Goal: Information Seeking & Learning: Learn about a topic

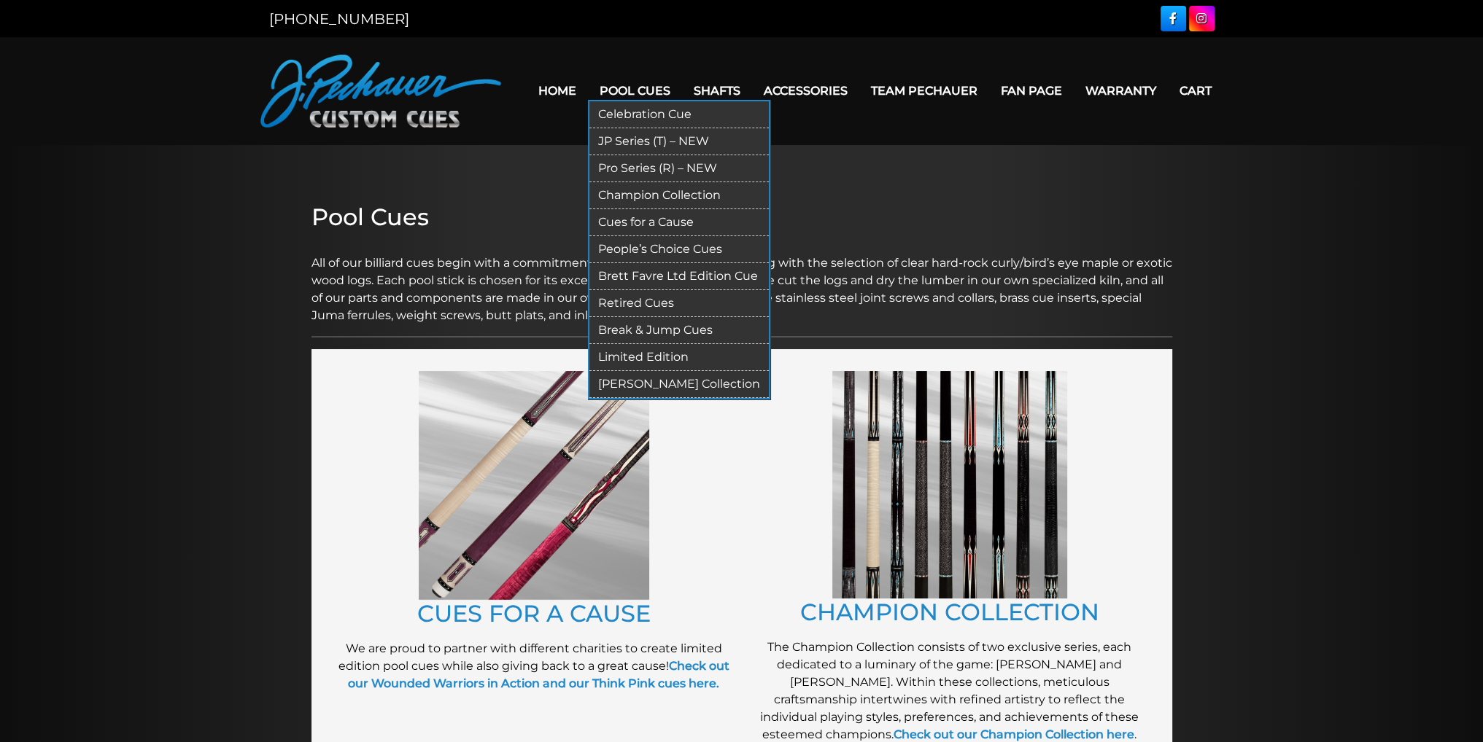
click at [667, 303] on link "Retired Cues" at bounding box center [678, 303] width 179 height 27
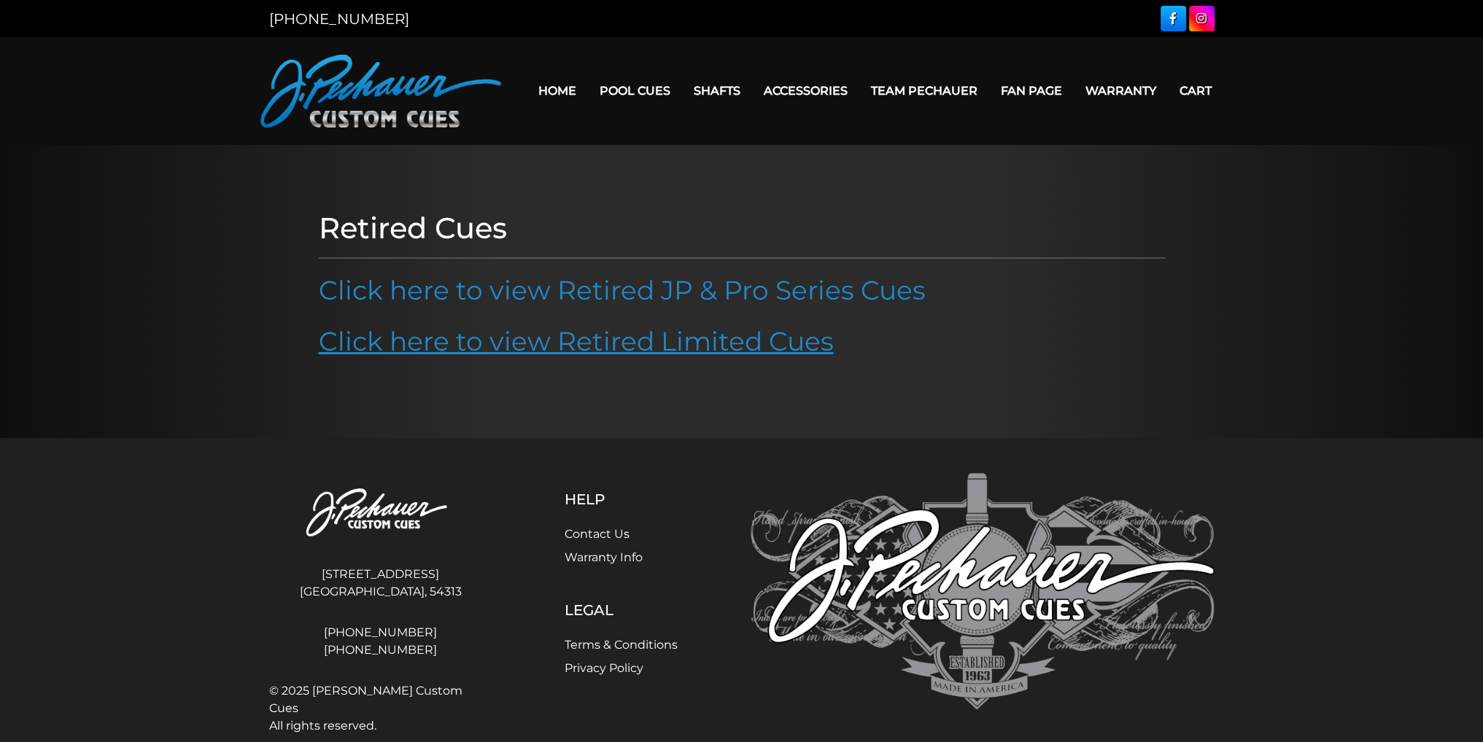
click at [677, 343] on link "Click here to view Retired Limited Cues" at bounding box center [576, 341] width 515 height 32
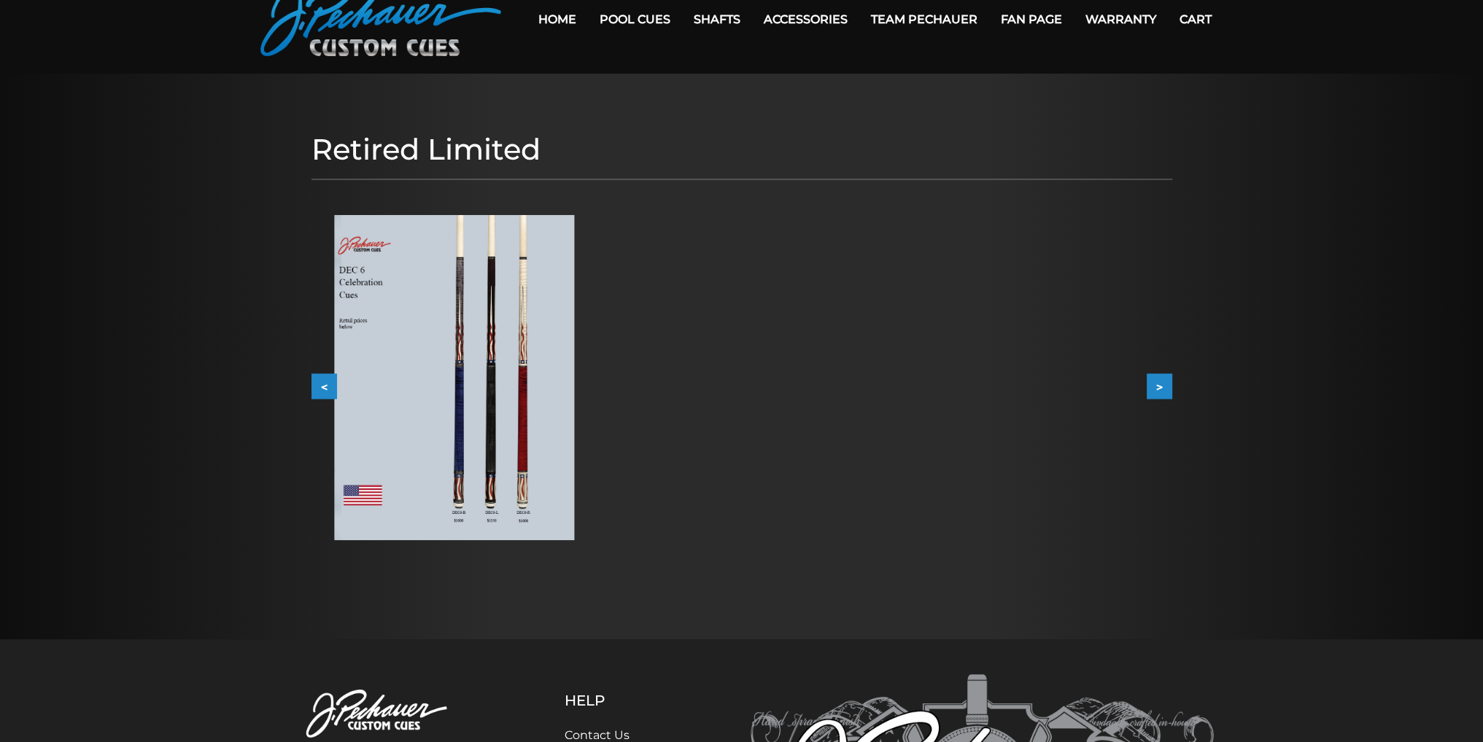
scroll to position [64, 0]
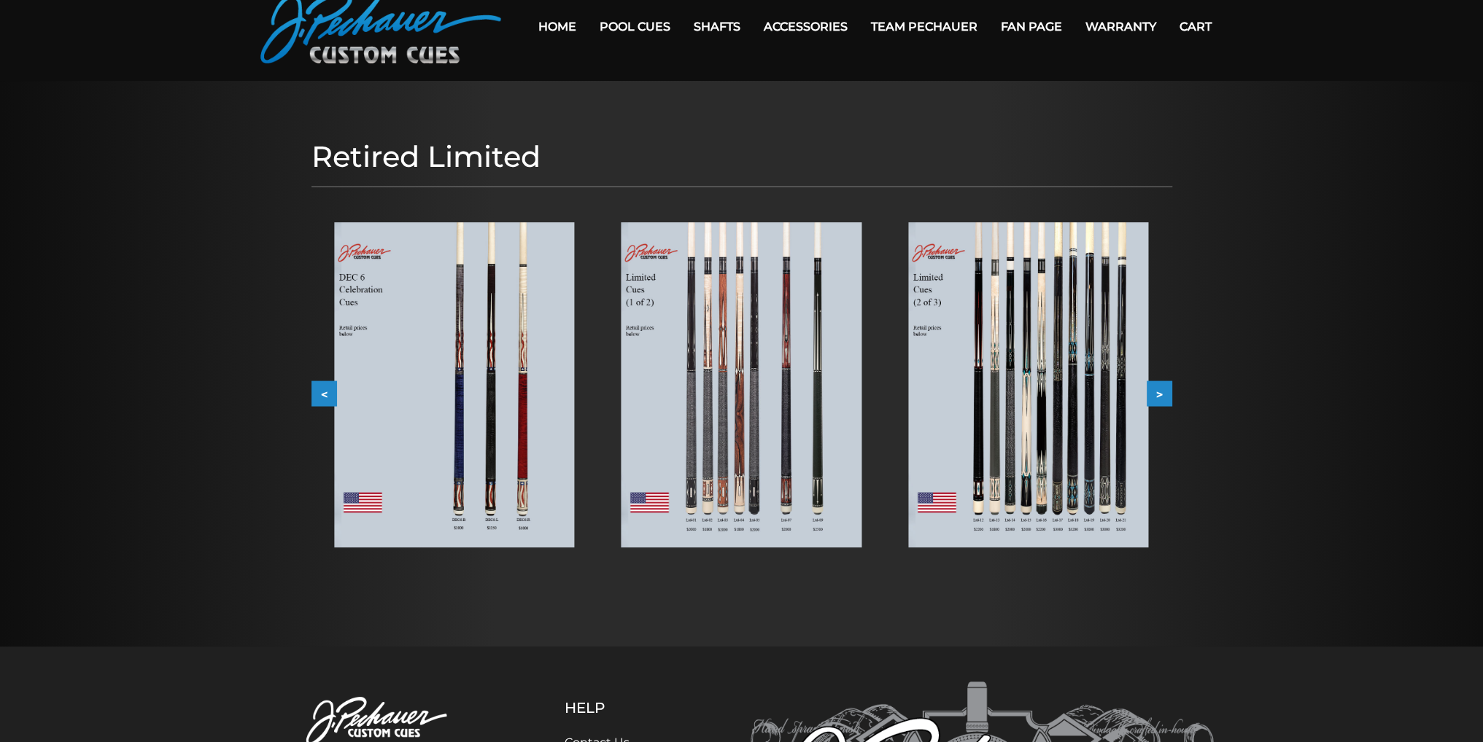
click at [1155, 386] on button ">" at bounding box center [1160, 394] width 26 height 26
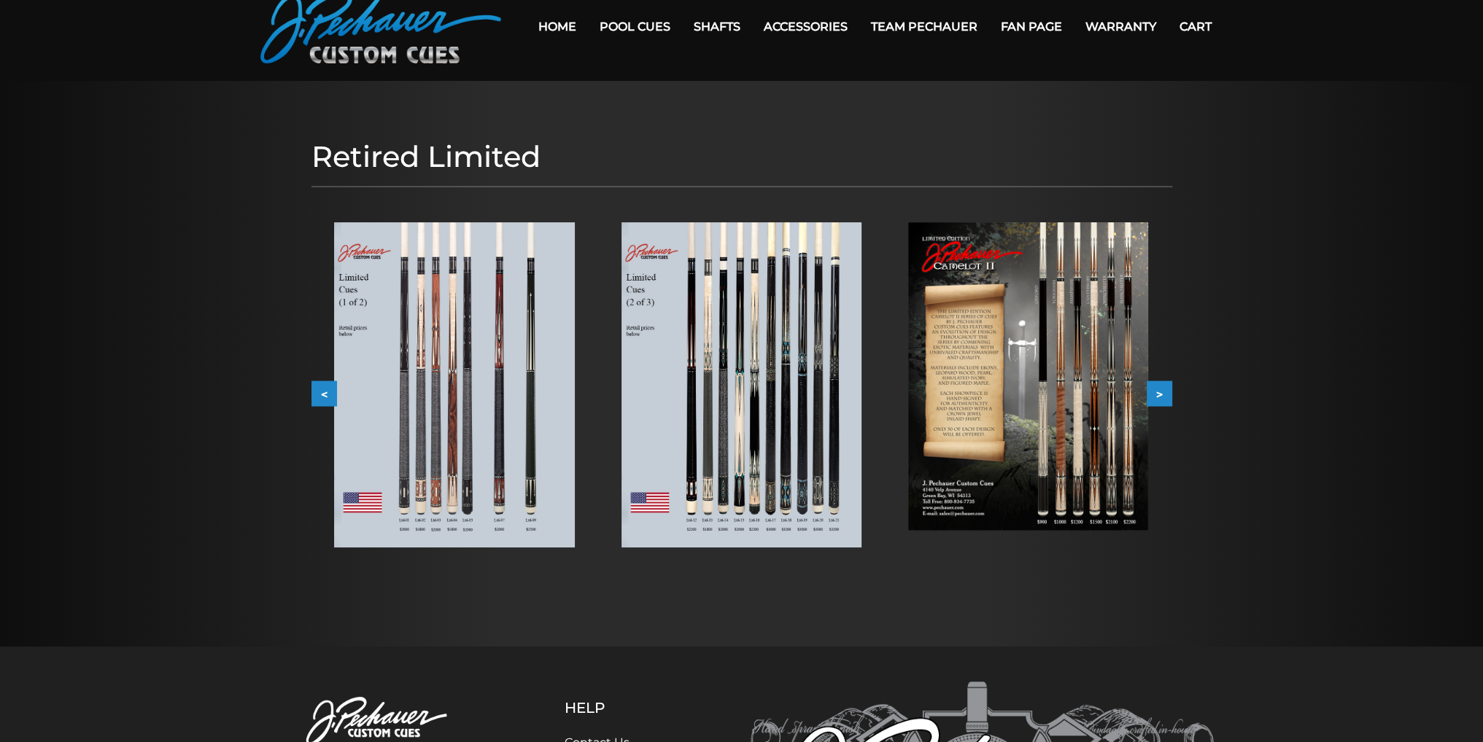
click at [1151, 392] on button ">" at bounding box center [1160, 394] width 26 height 26
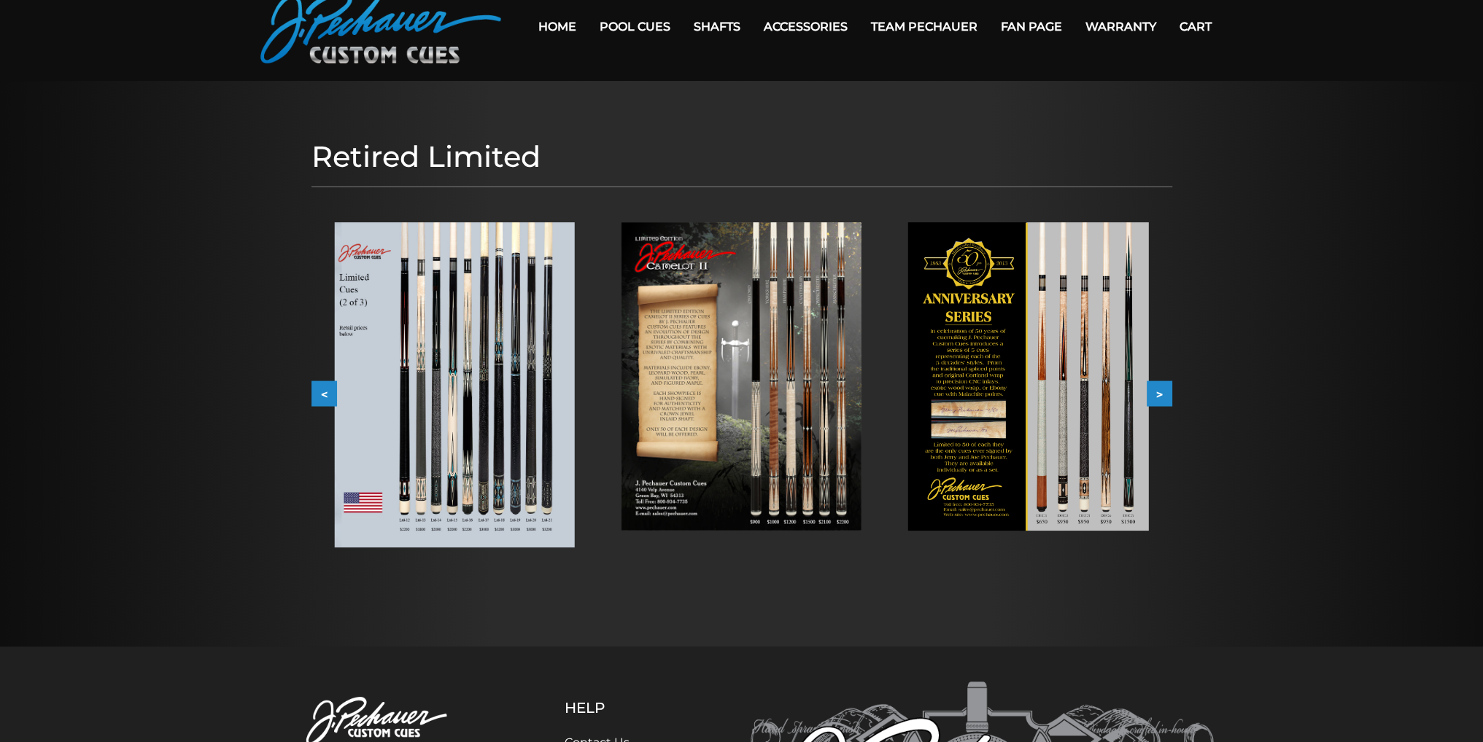
click at [1151, 392] on button ">" at bounding box center [1160, 394] width 26 height 26
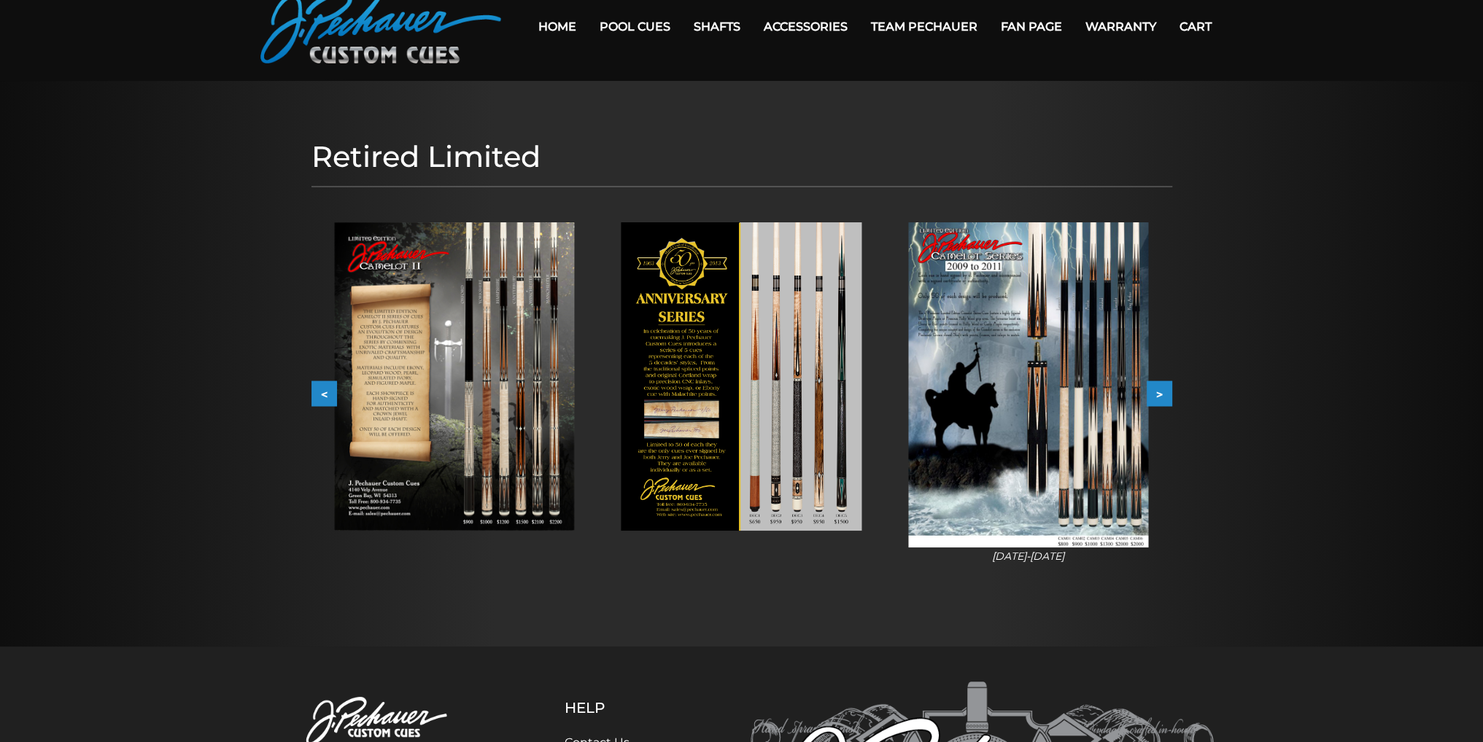
click at [1157, 392] on button ">" at bounding box center [1160, 394] width 26 height 26
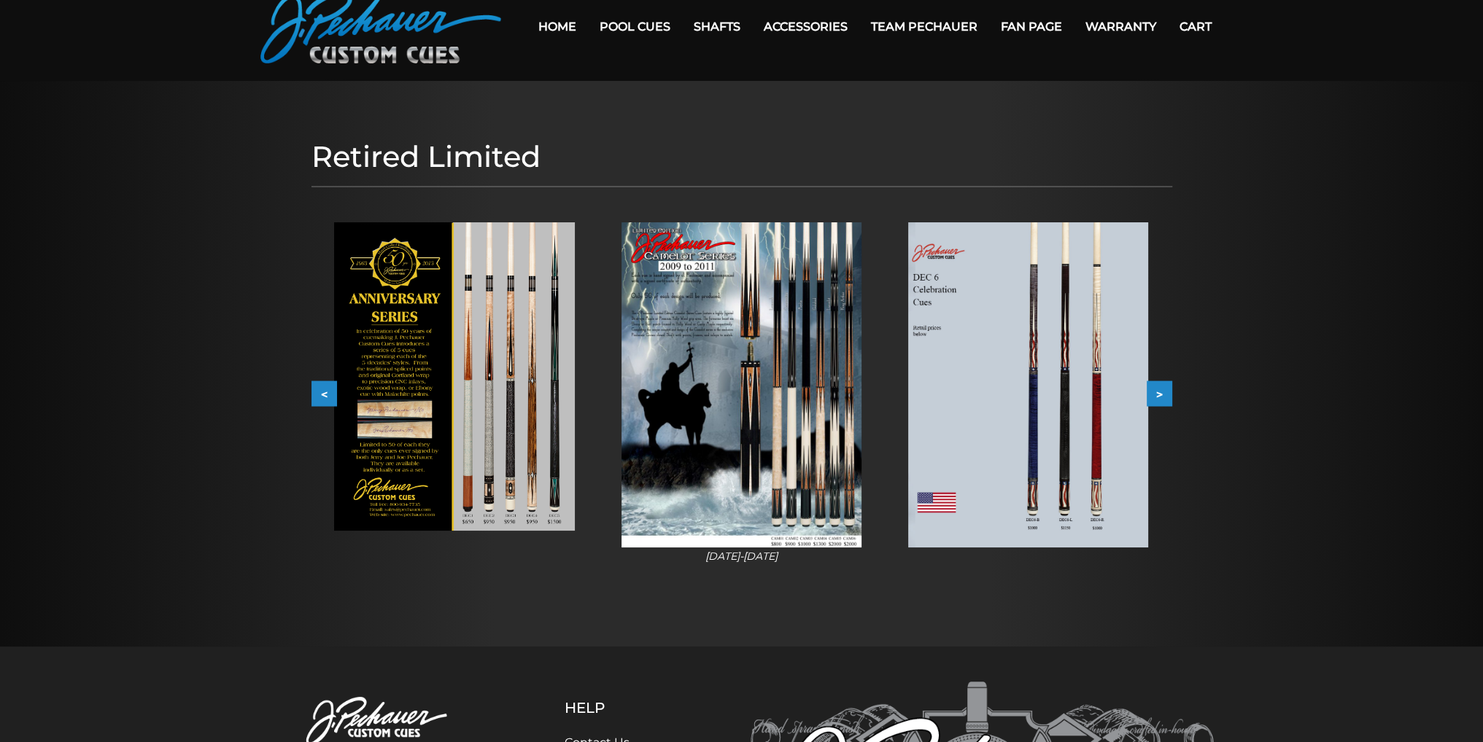
click at [1157, 392] on button ">" at bounding box center [1160, 394] width 26 height 26
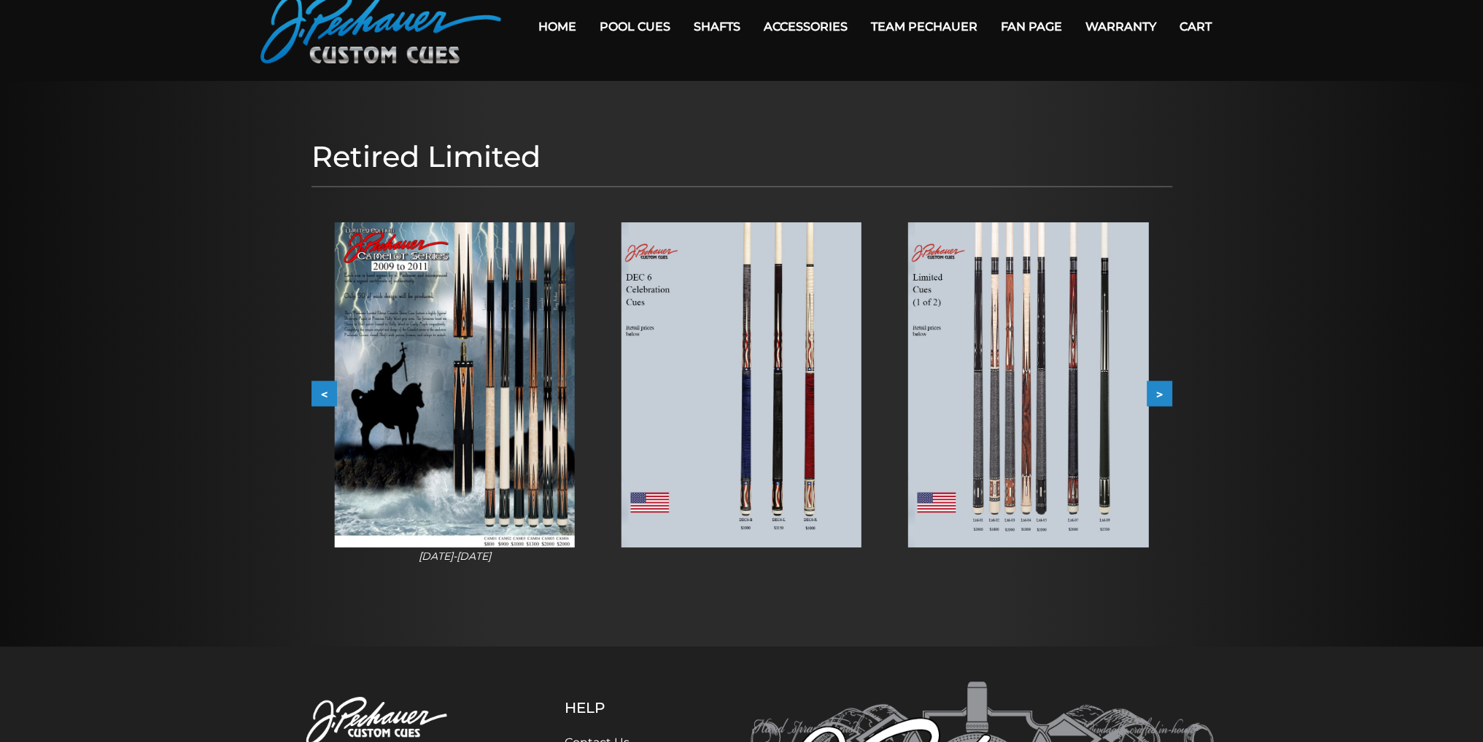
click at [1157, 391] on button ">" at bounding box center [1160, 394] width 26 height 26
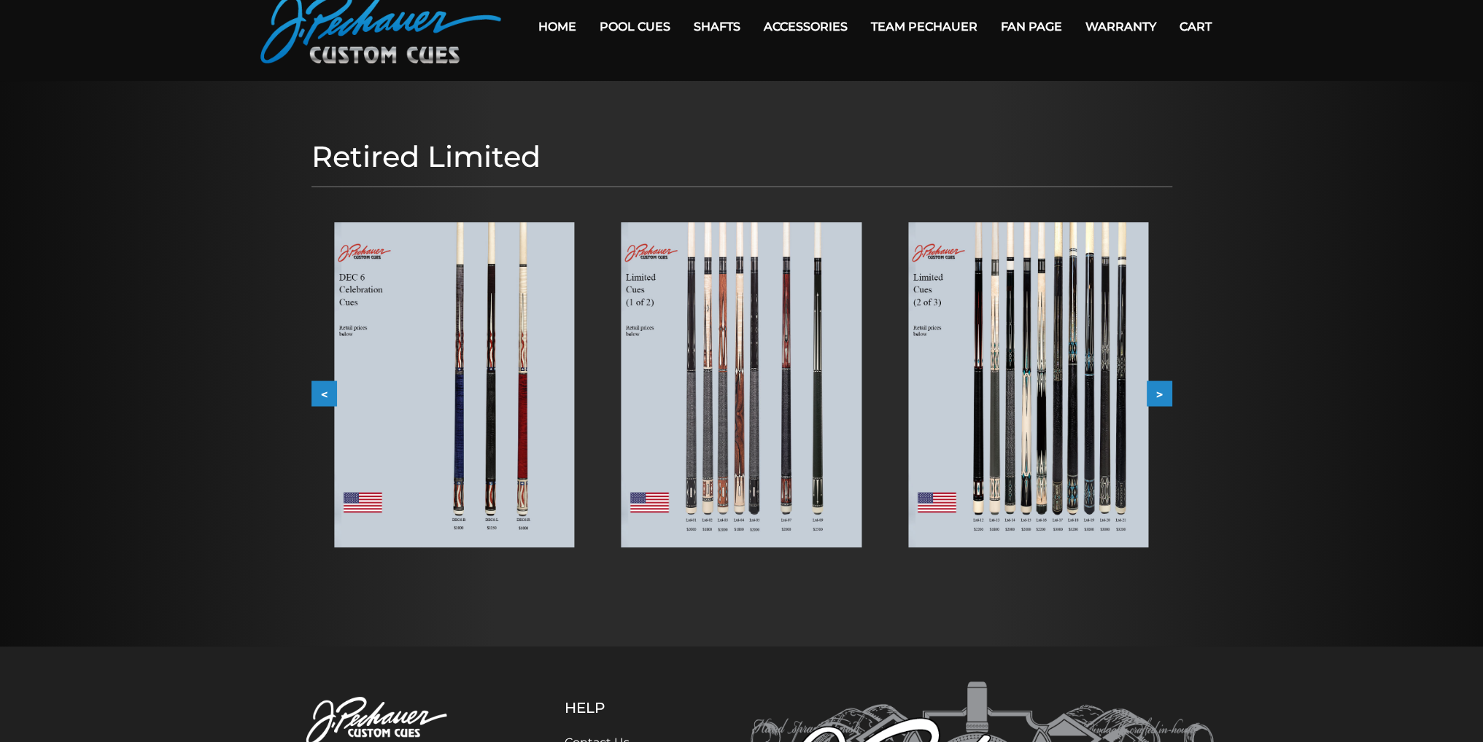
click at [1158, 389] on button ">" at bounding box center [1160, 394] width 26 height 26
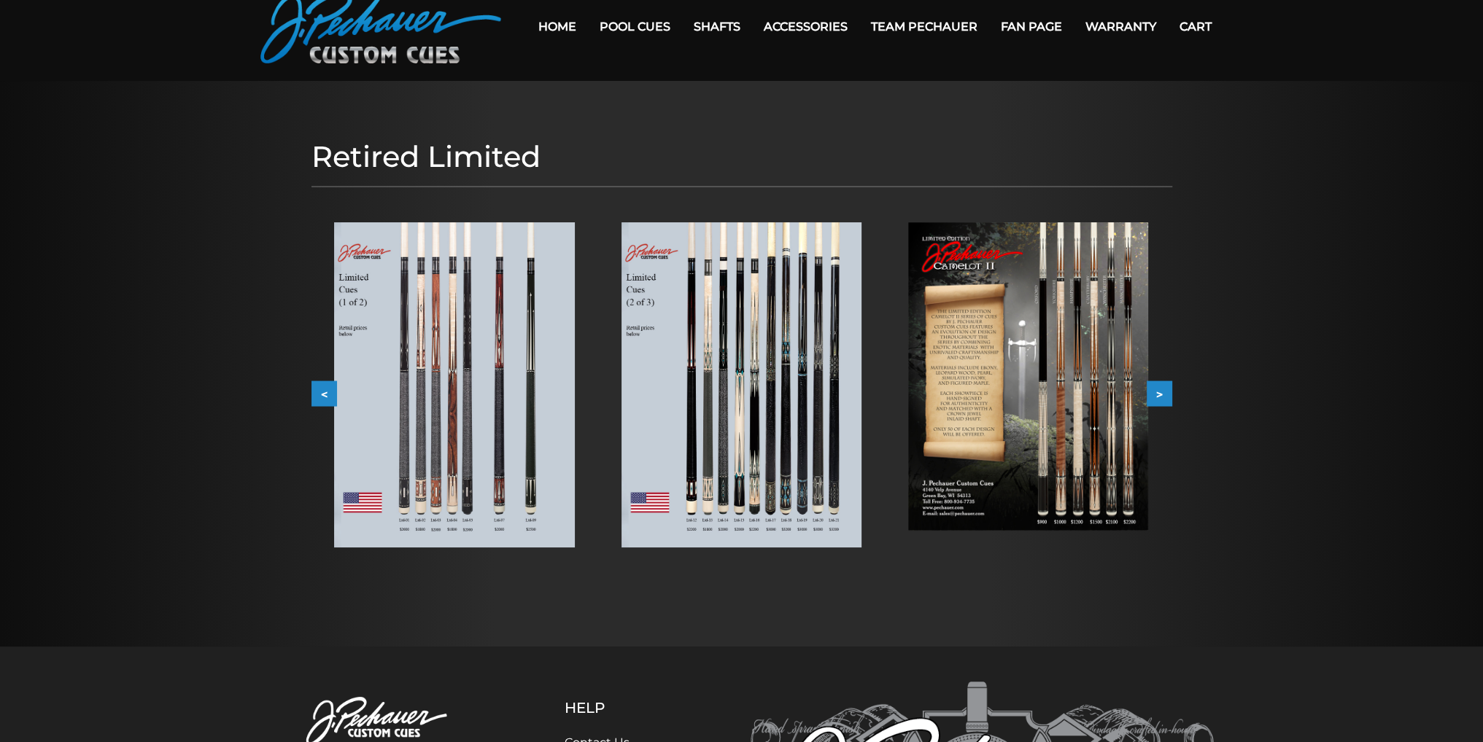
click at [1158, 389] on button ">" at bounding box center [1160, 394] width 26 height 26
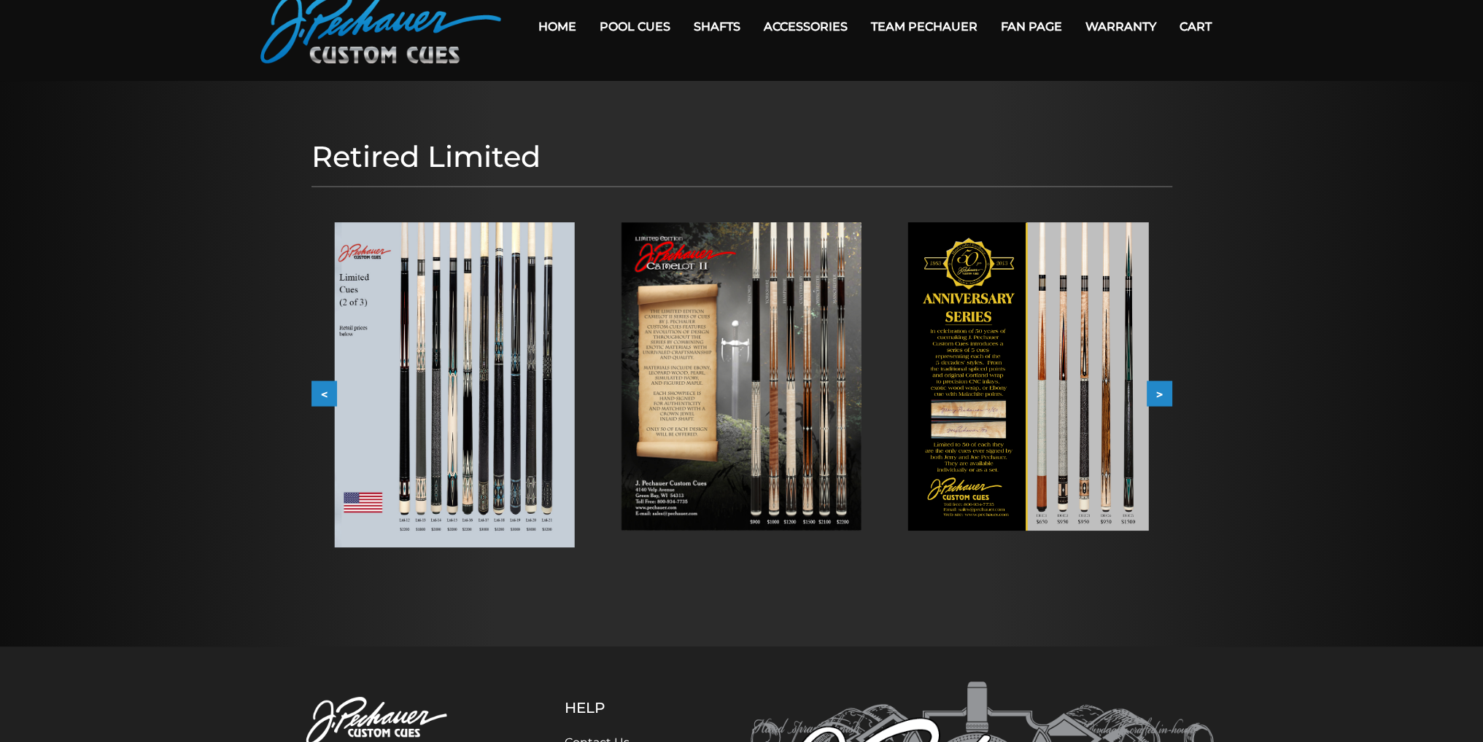
click at [1151, 390] on button ">" at bounding box center [1160, 394] width 26 height 26
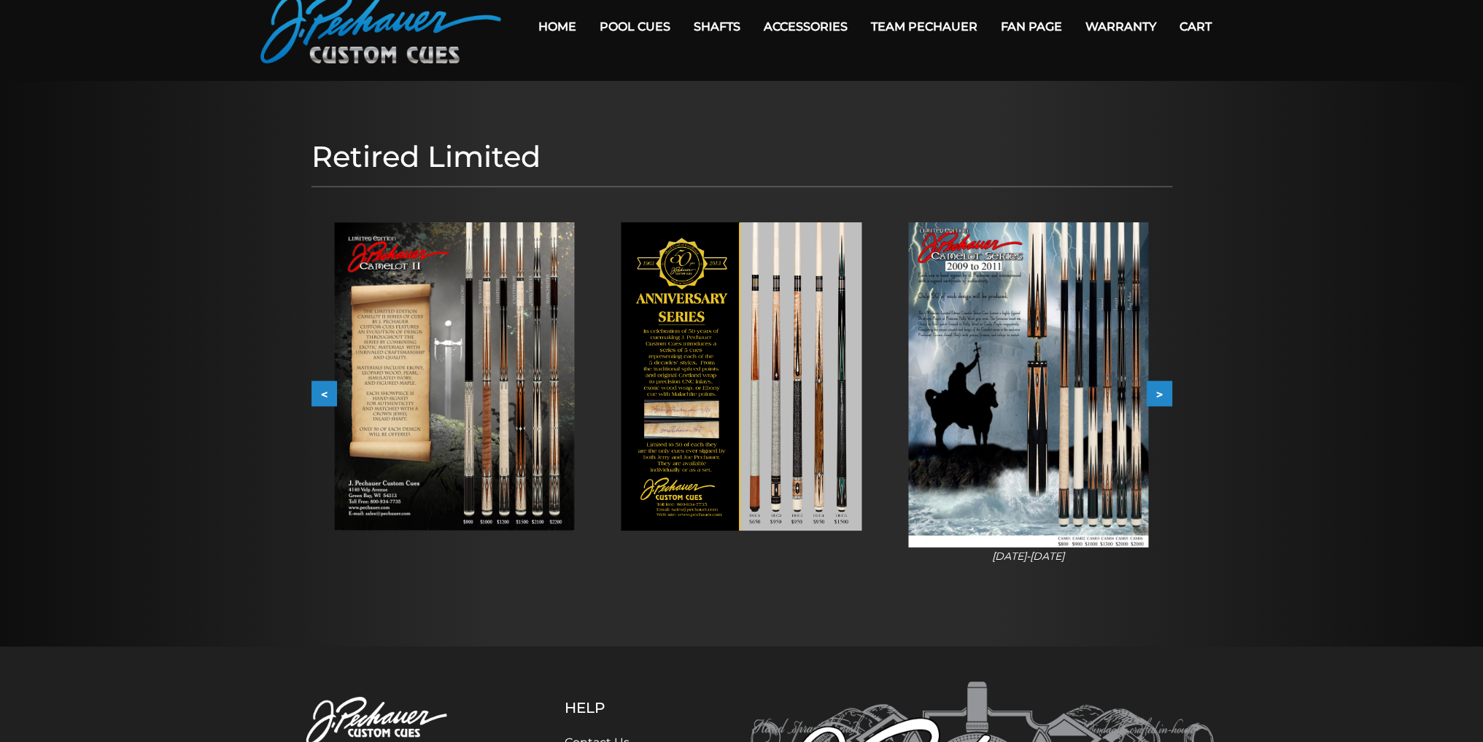
click at [1151, 389] on button ">" at bounding box center [1160, 394] width 26 height 26
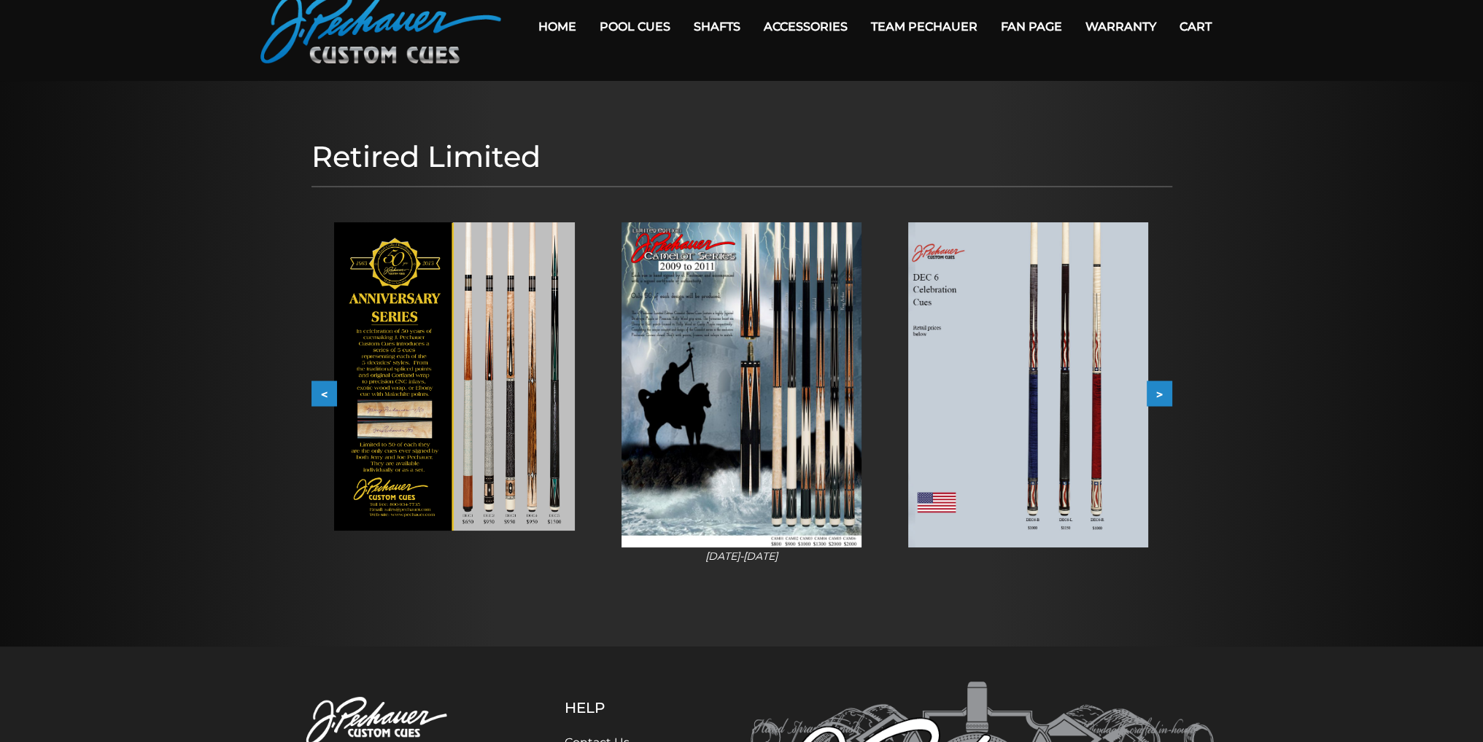
click at [1151, 389] on button ">" at bounding box center [1160, 394] width 26 height 26
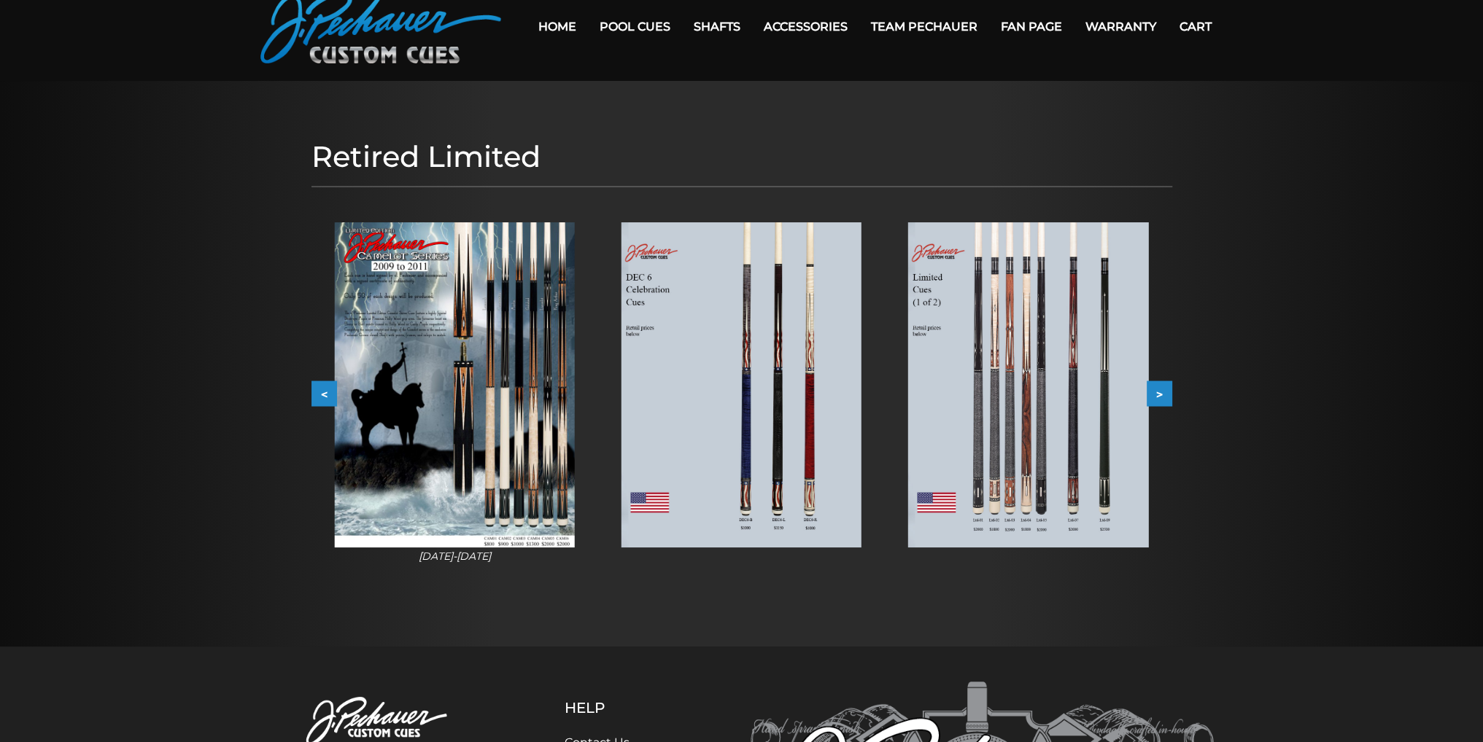
click at [1151, 389] on button ">" at bounding box center [1160, 394] width 26 height 26
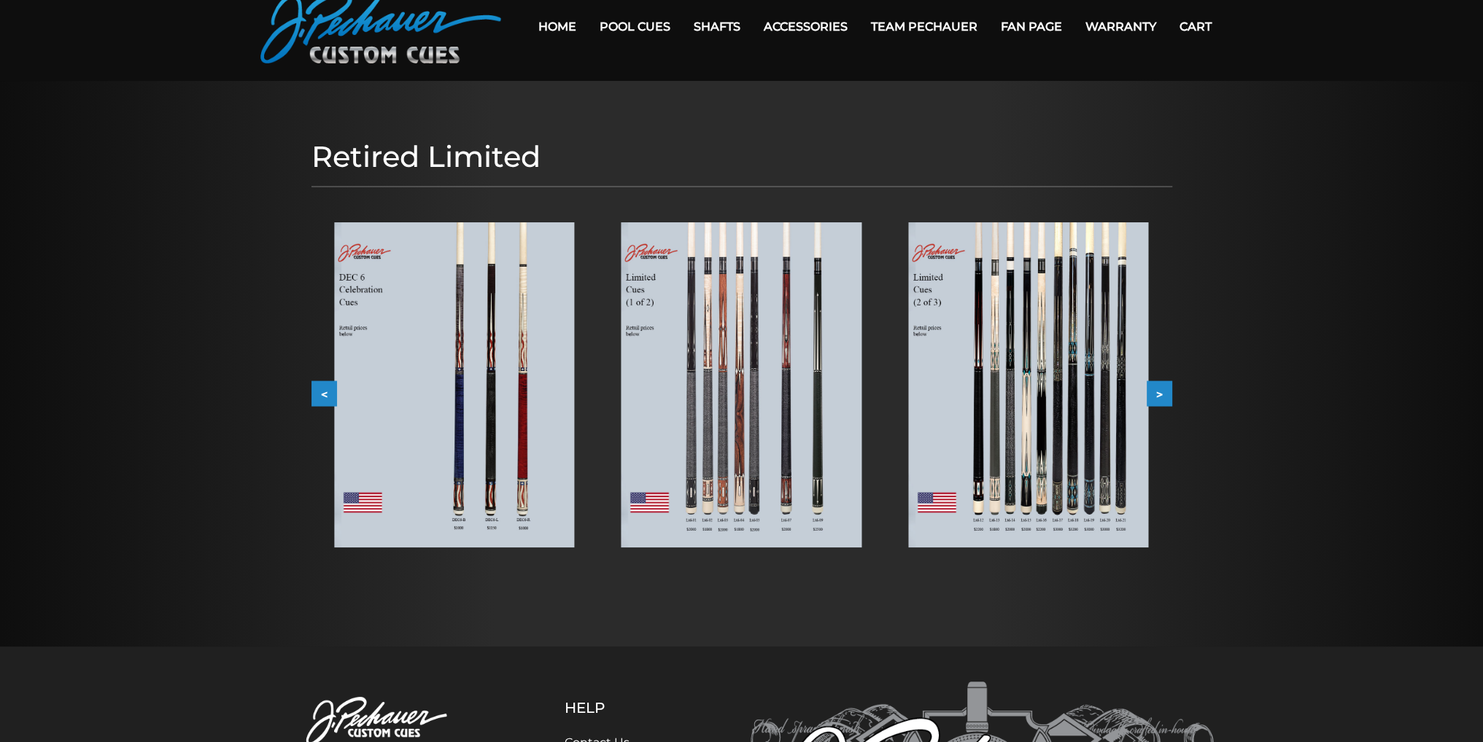
click at [1151, 389] on button ">" at bounding box center [1160, 394] width 26 height 26
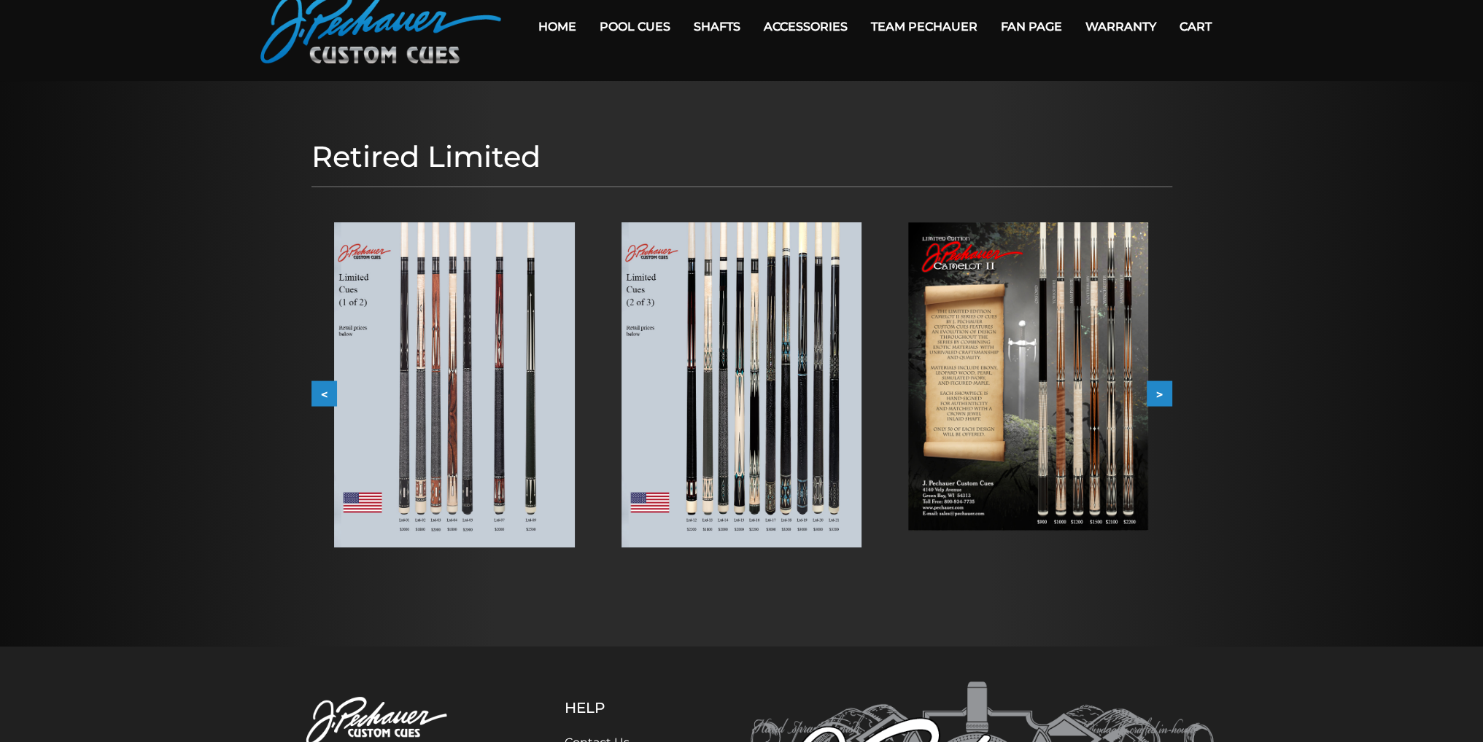
click at [553, 27] on link "Home" at bounding box center [557, 26] width 61 height 37
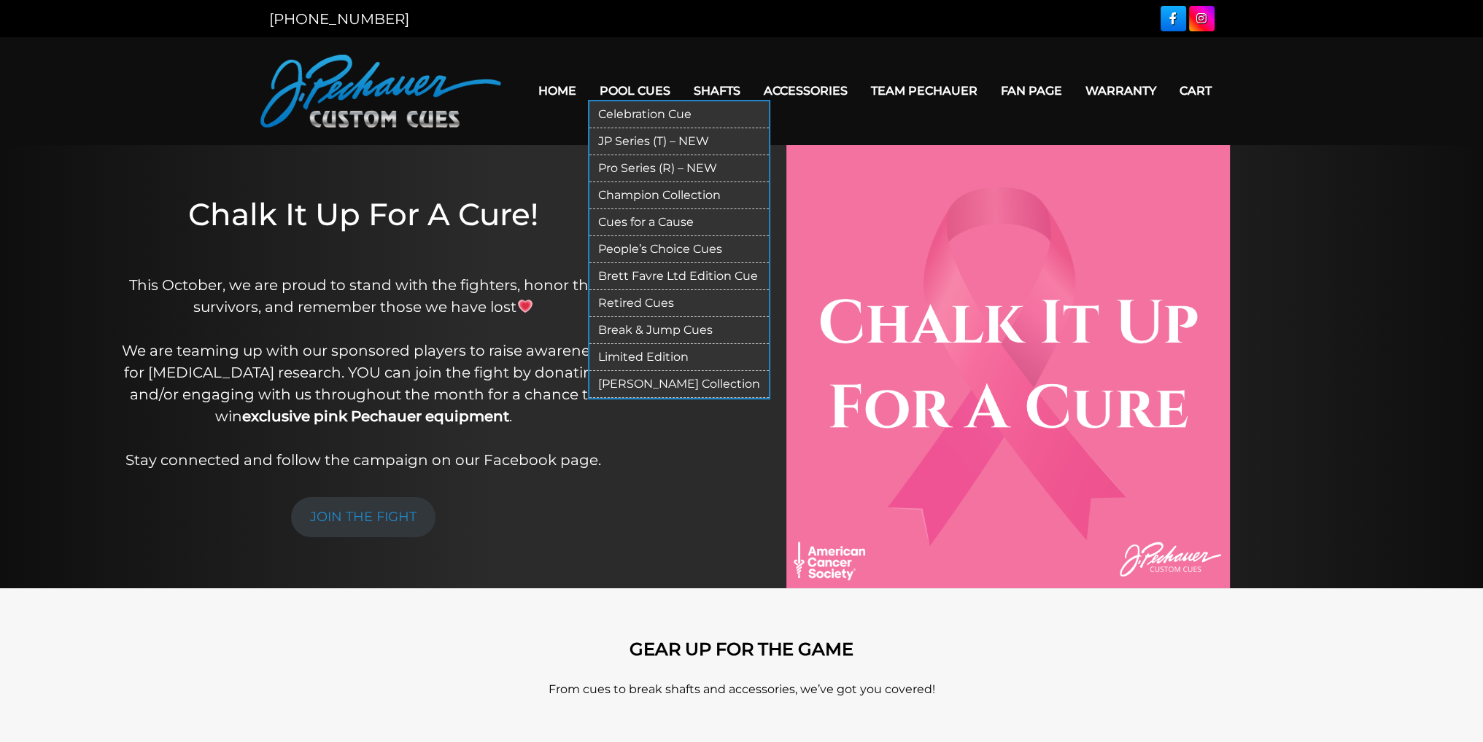
click at [680, 383] on link "[PERSON_NAME] Collection" at bounding box center [678, 384] width 179 height 27
click at [656, 194] on link "Champion Collection" at bounding box center [678, 195] width 179 height 27
click at [645, 357] on link "Limited Edition" at bounding box center [678, 357] width 179 height 27
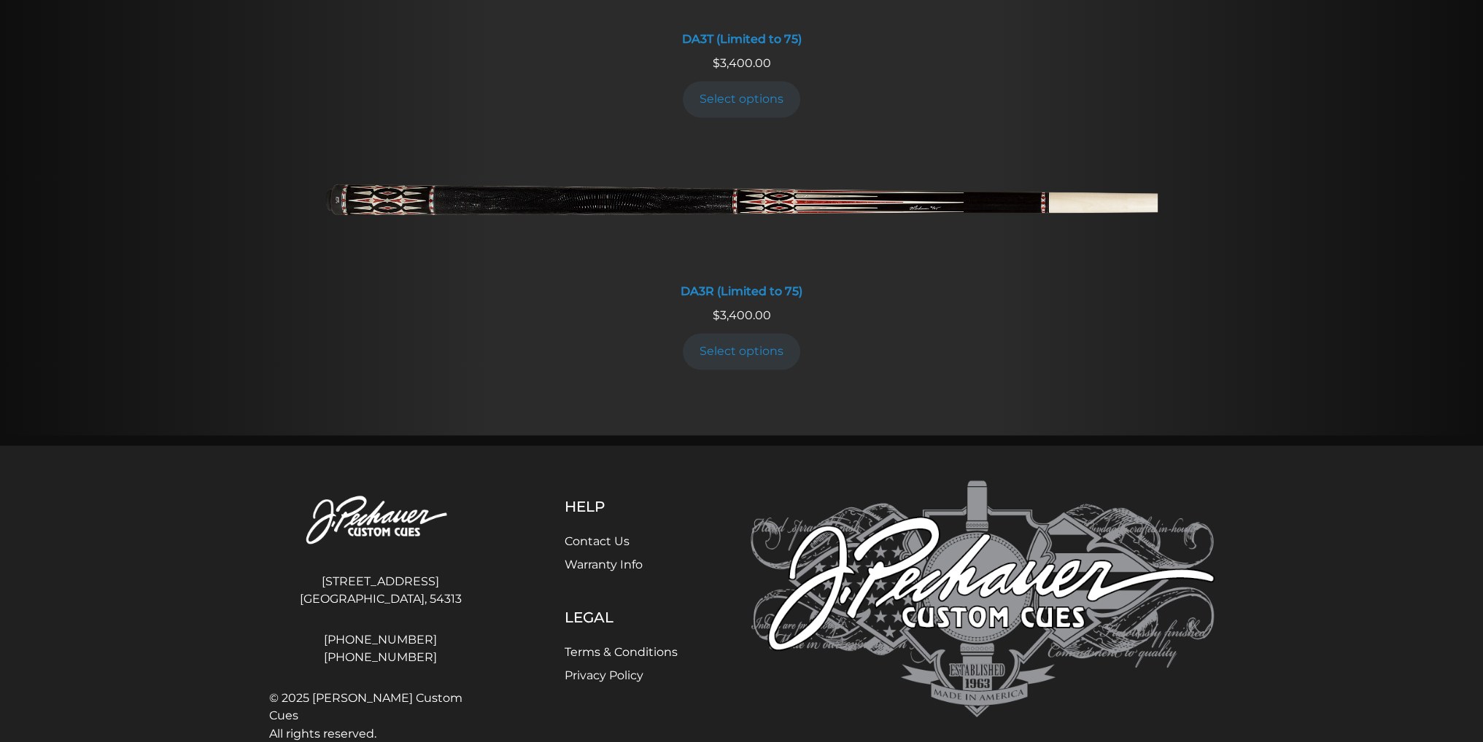
scroll to position [3005, 0]
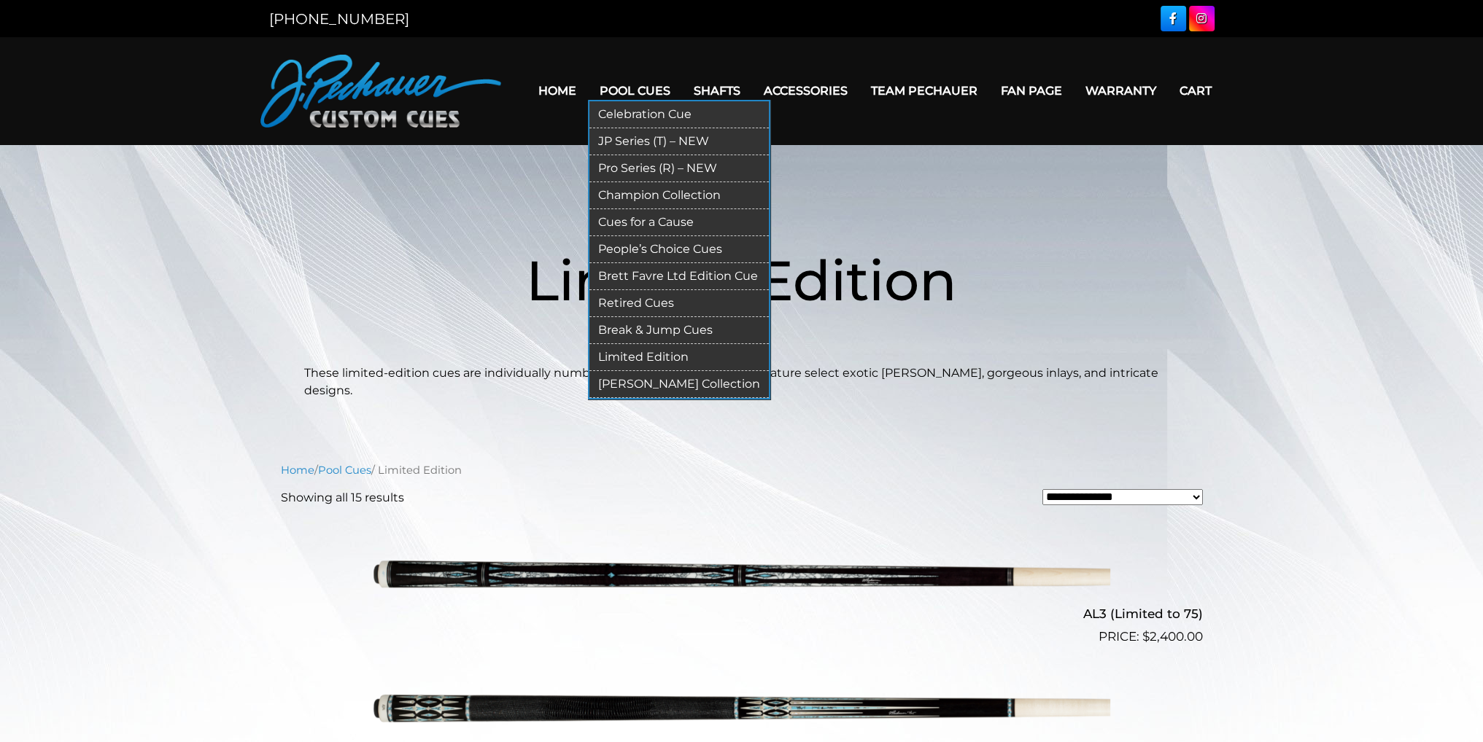
click at [645, 246] on link "People’s Choice Cues" at bounding box center [678, 249] width 179 height 27
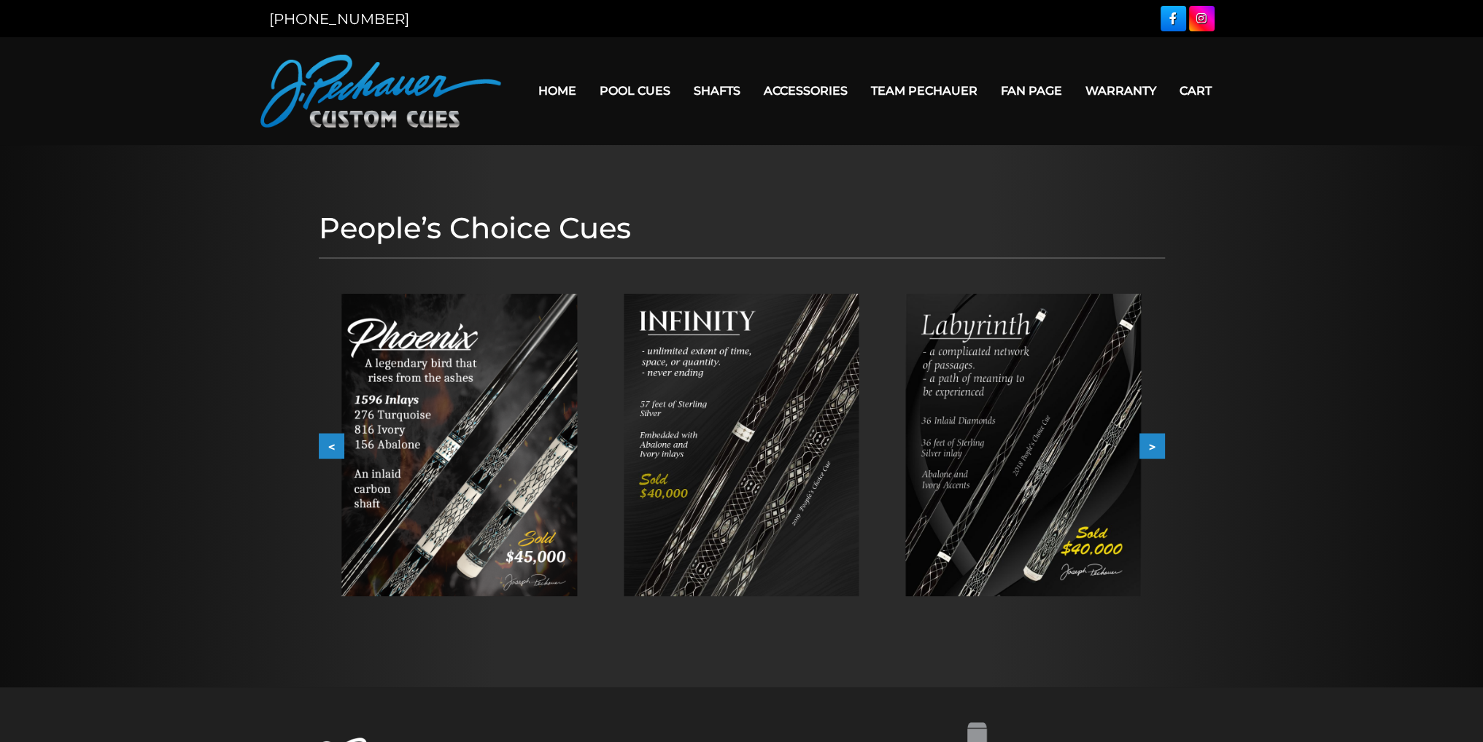
click at [1151, 447] on button ">" at bounding box center [1152, 447] width 26 height 26
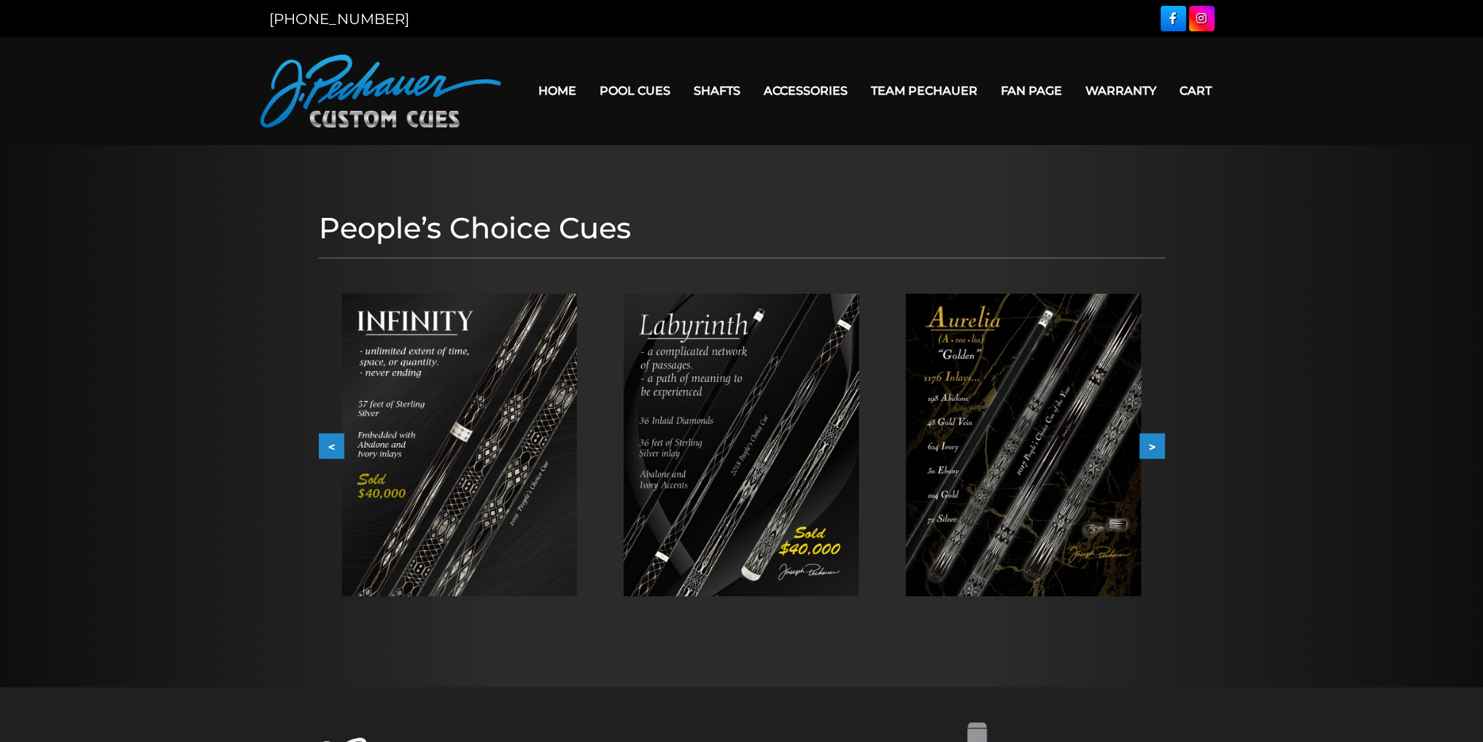
click at [1154, 447] on button ">" at bounding box center [1152, 447] width 26 height 26
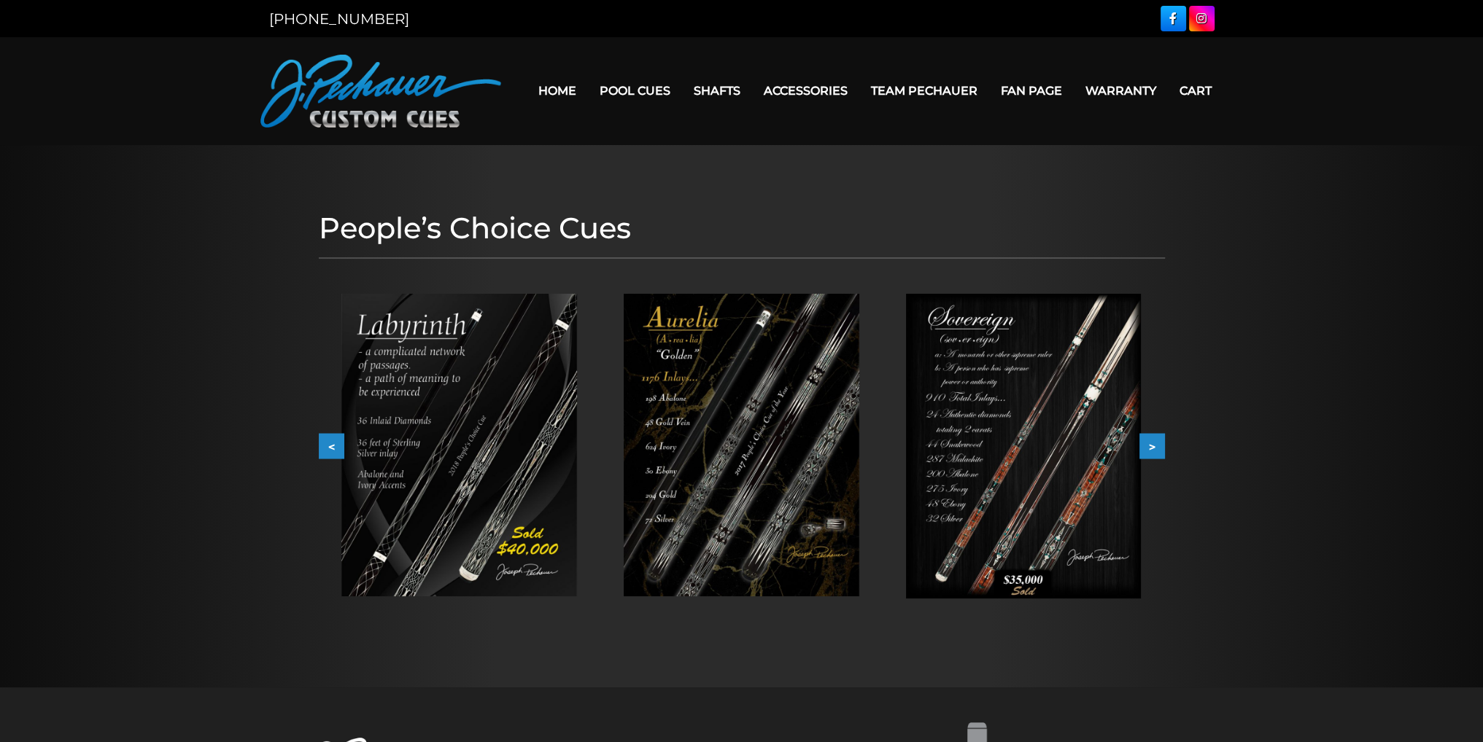
click at [1155, 446] on button ">" at bounding box center [1152, 447] width 26 height 26
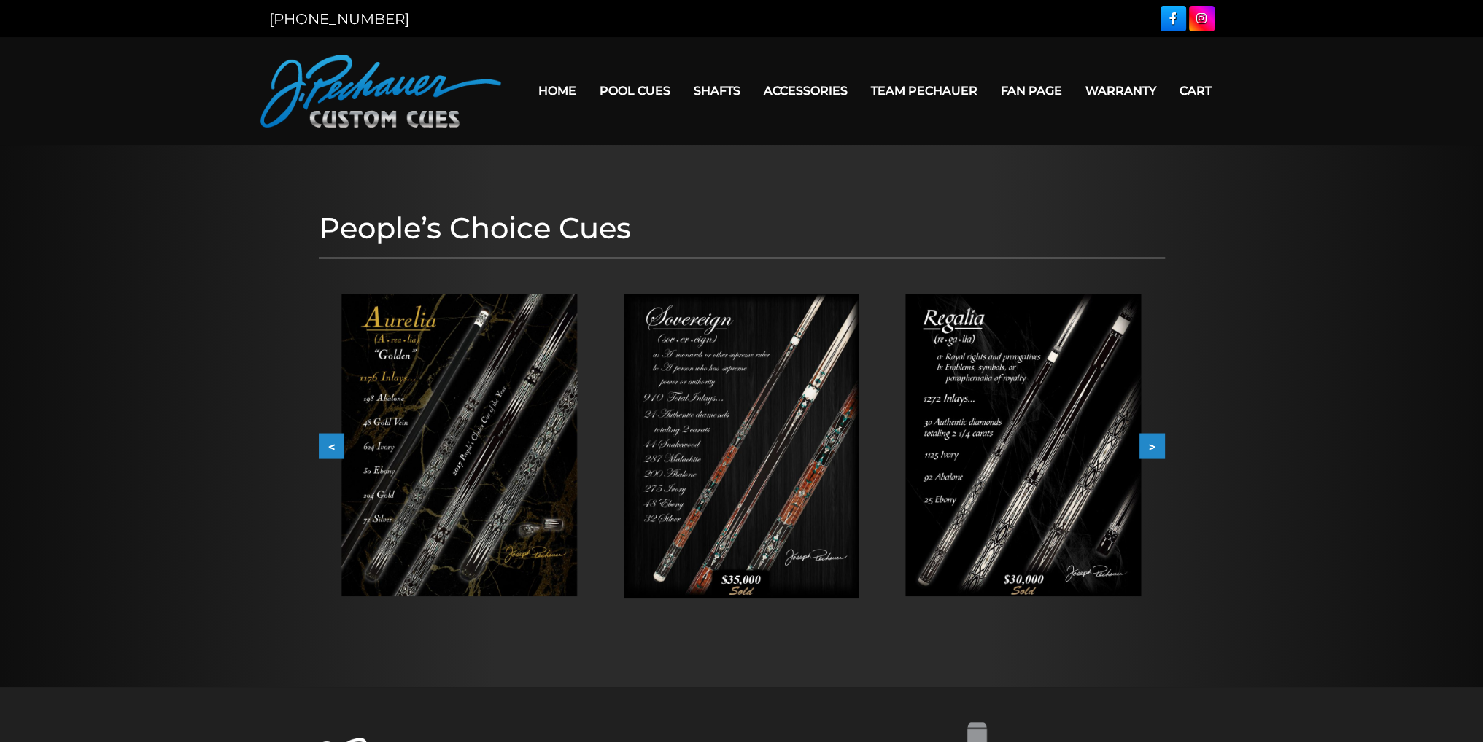
click at [1155, 446] on button ">" at bounding box center [1152, 447] width 26 height 26
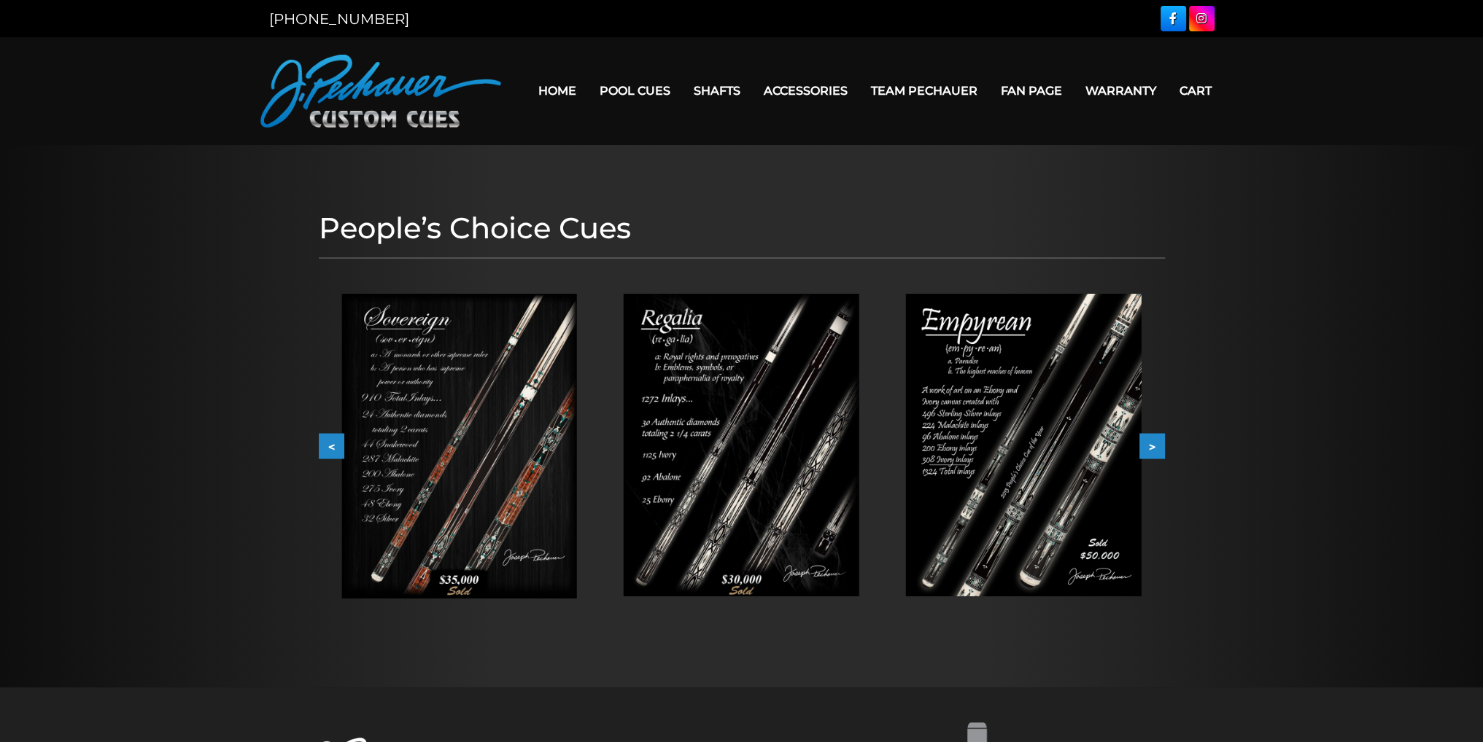
click at [1156, 445] on button ">" at bounding box center [1152, 447] width 26 height 26
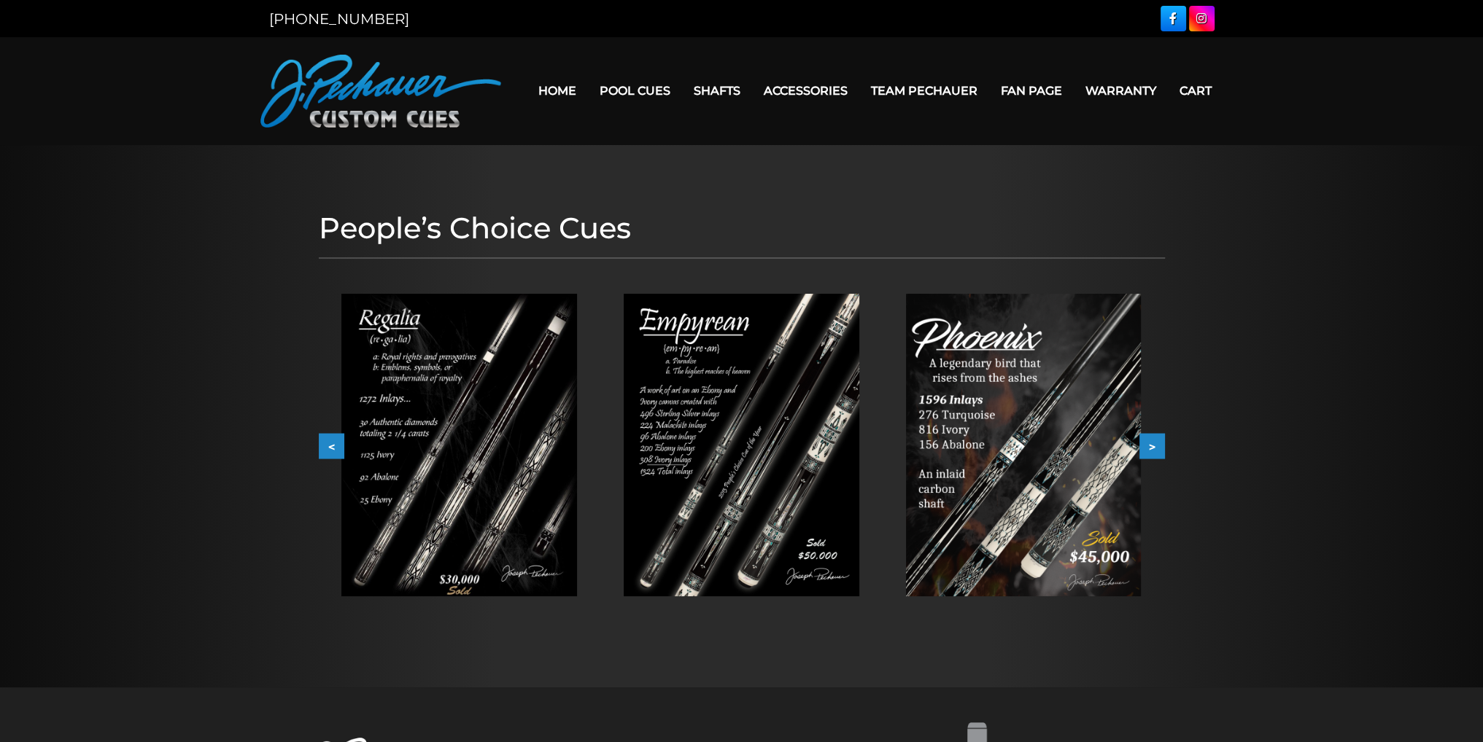
click at [1156, 445] on button ">" at bounding box center [1152, 447] width 26 height 26
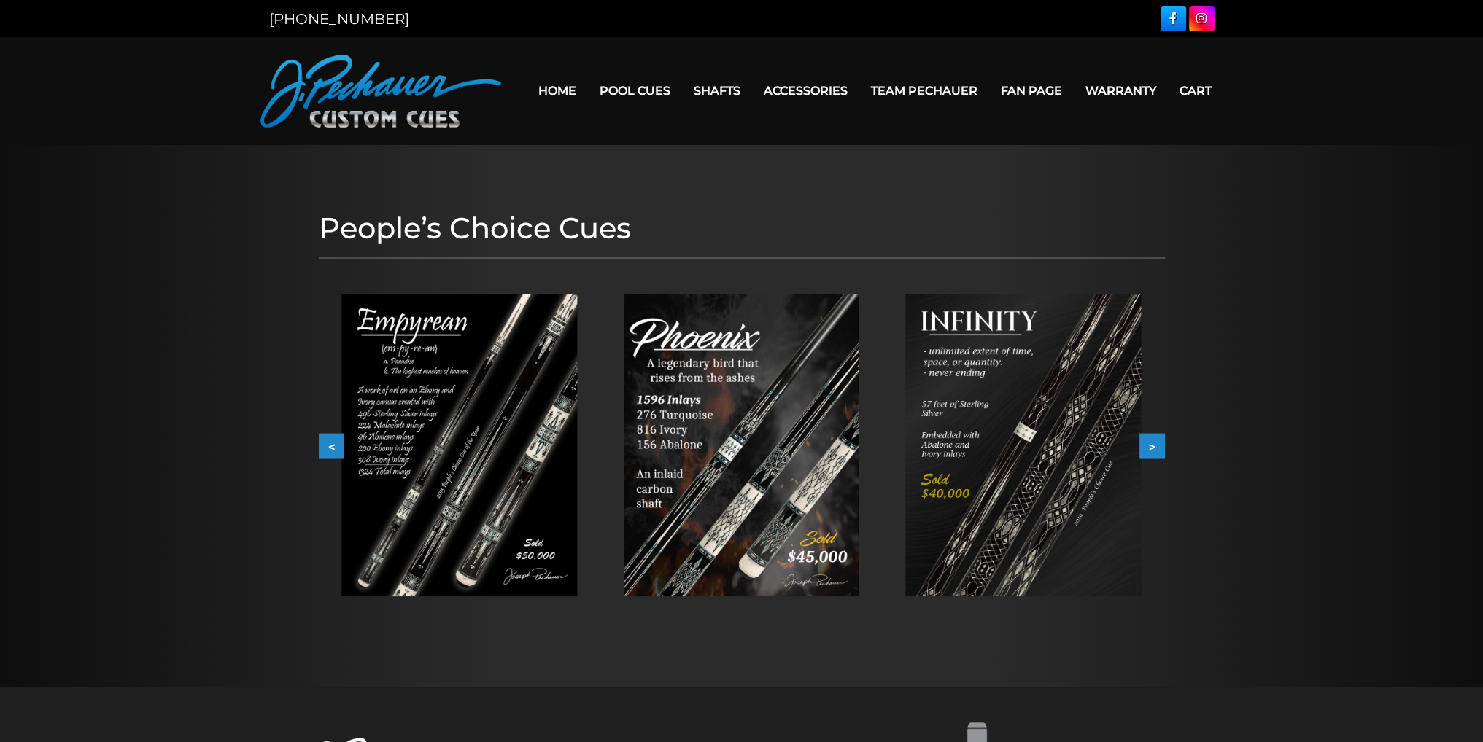
click at [1156, 445] on button ">" at bounding box center [1152, 447] width 26 height 26
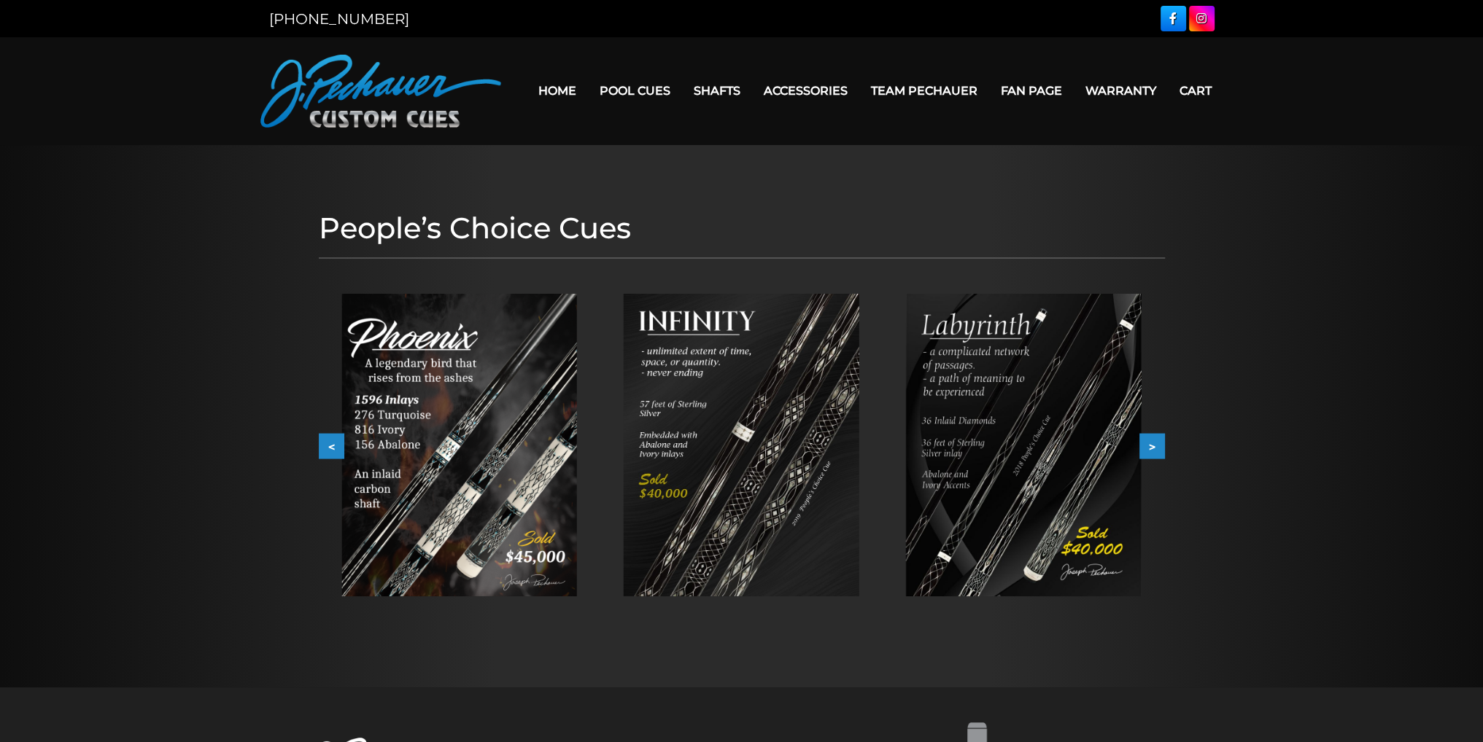
click at [1156, 445] on button ">" at bounding box center [1152, 447] width 26 height 26
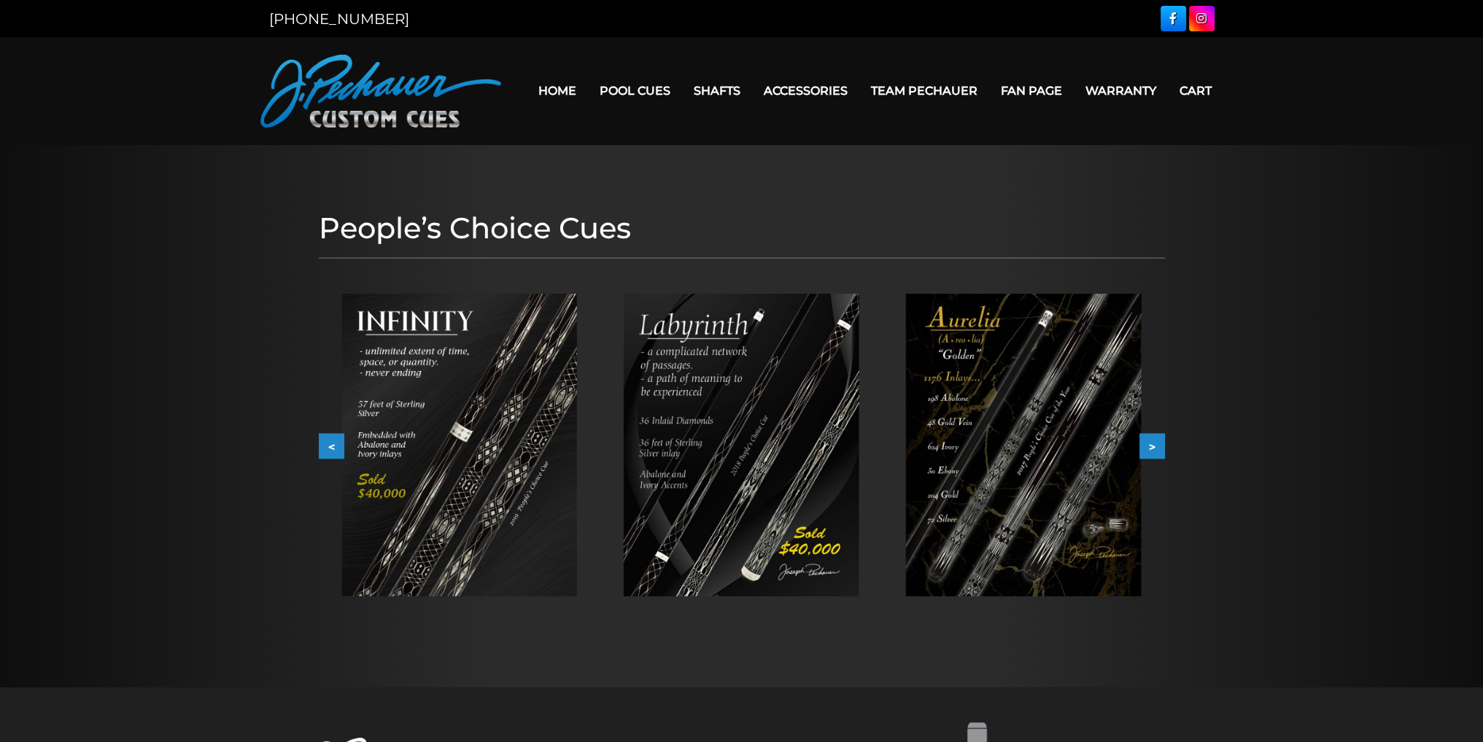
click at [1152, 444] on button ">" at bounding box center [1152, 447] width 26 height 26
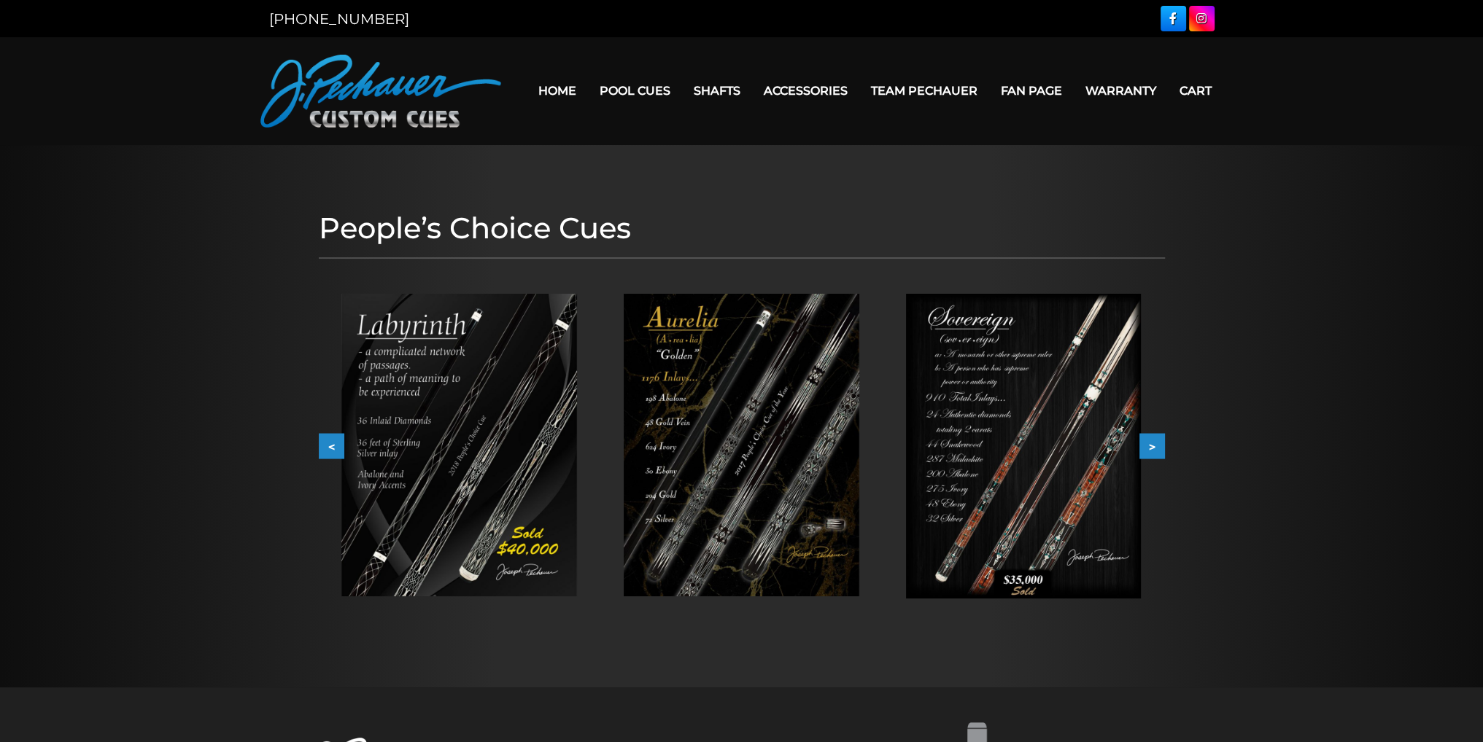
click at [1154, 443] on button ">" at bounding box center [1152, 447] width 26 height 26
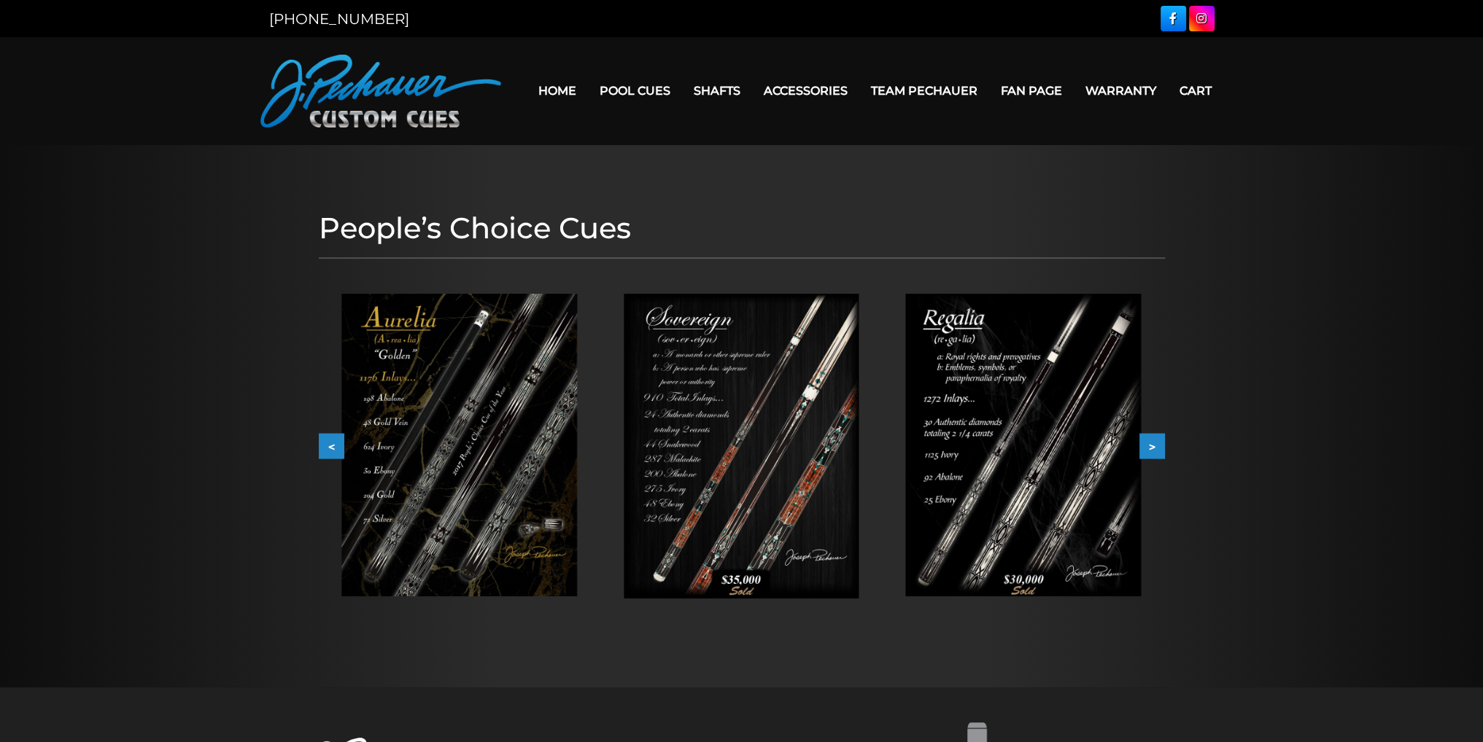
click at [1154, 443] on button ">" at bounding box center [1152, 447] width 26 height 26
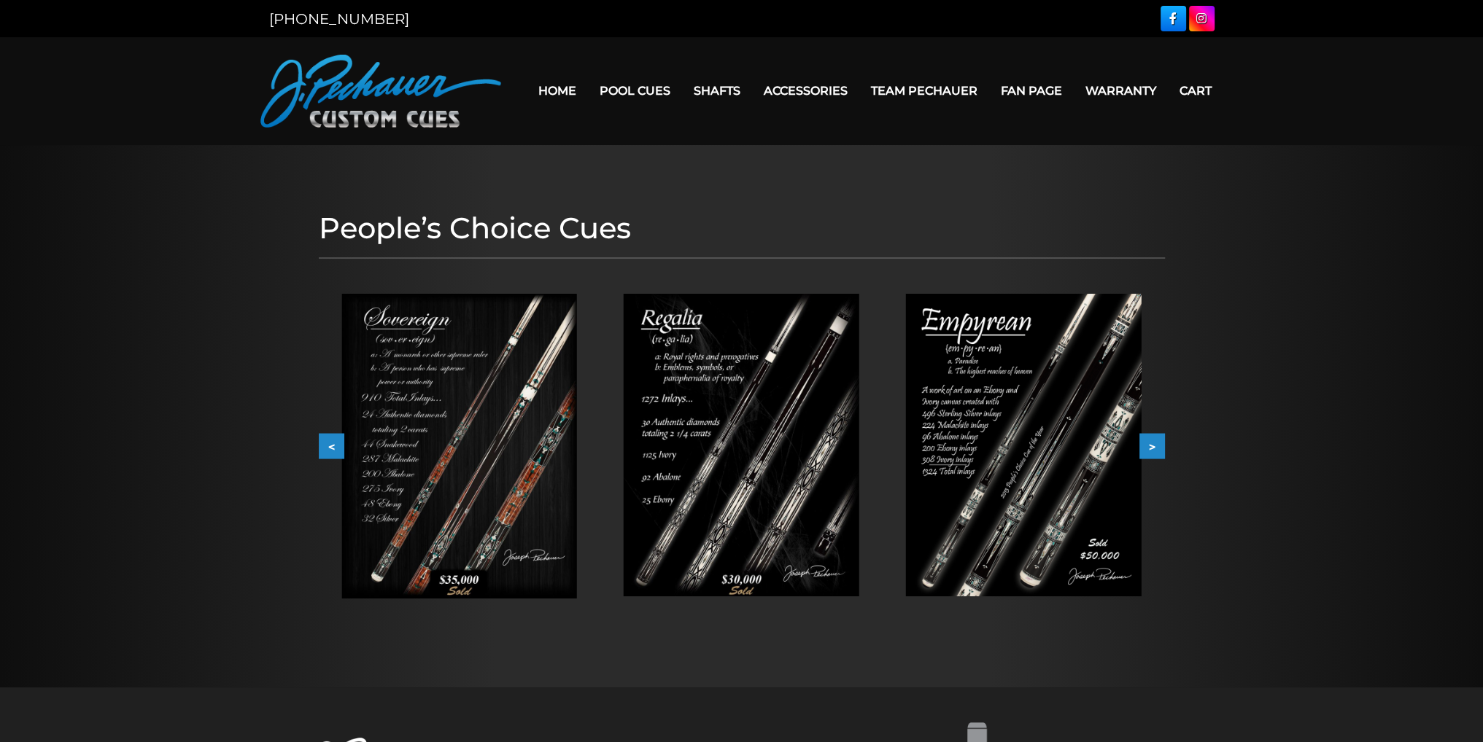
click at [1154, 443] on button ">" at bounding box center [1152, 447] width 26 height 26
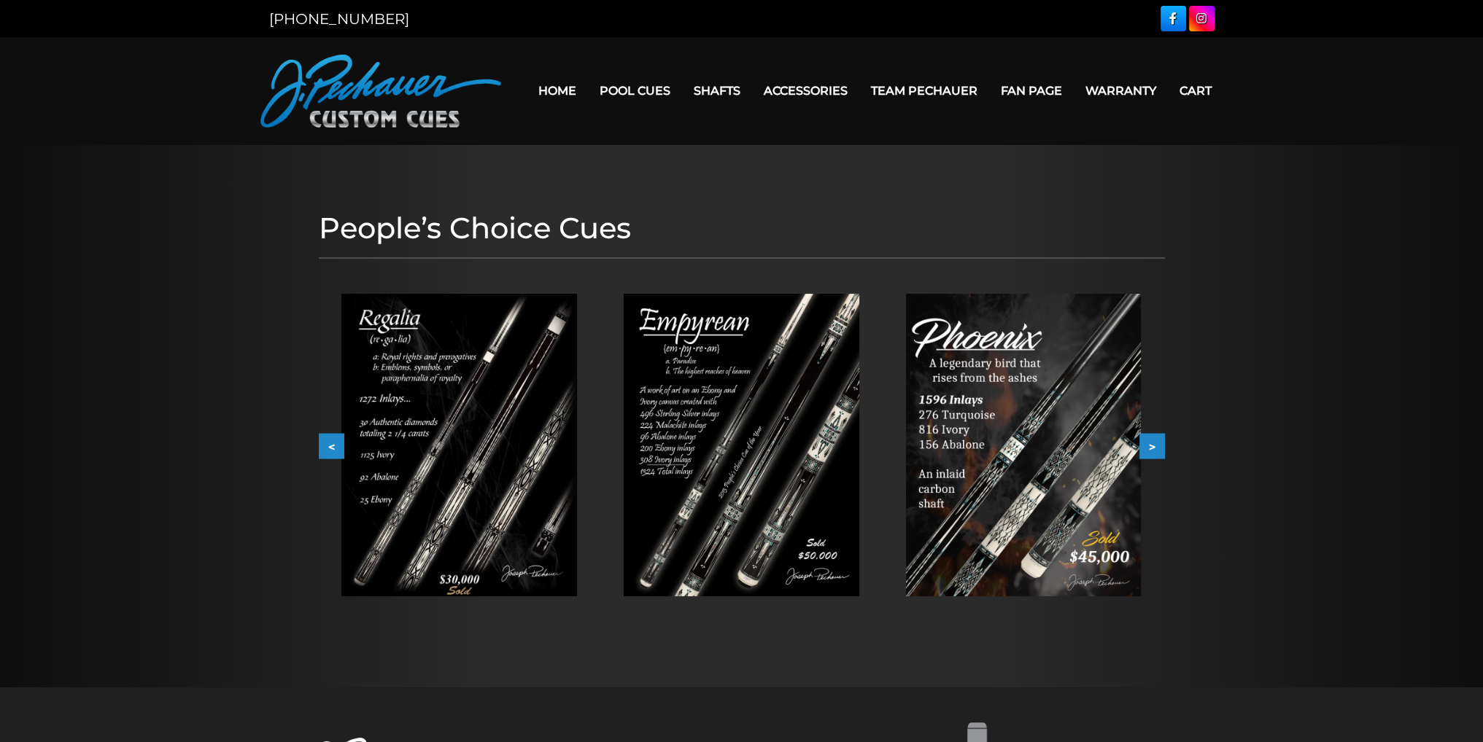
click at [1154, 443] on button ">" at bounding box center [1152, 447] width 26 height 26
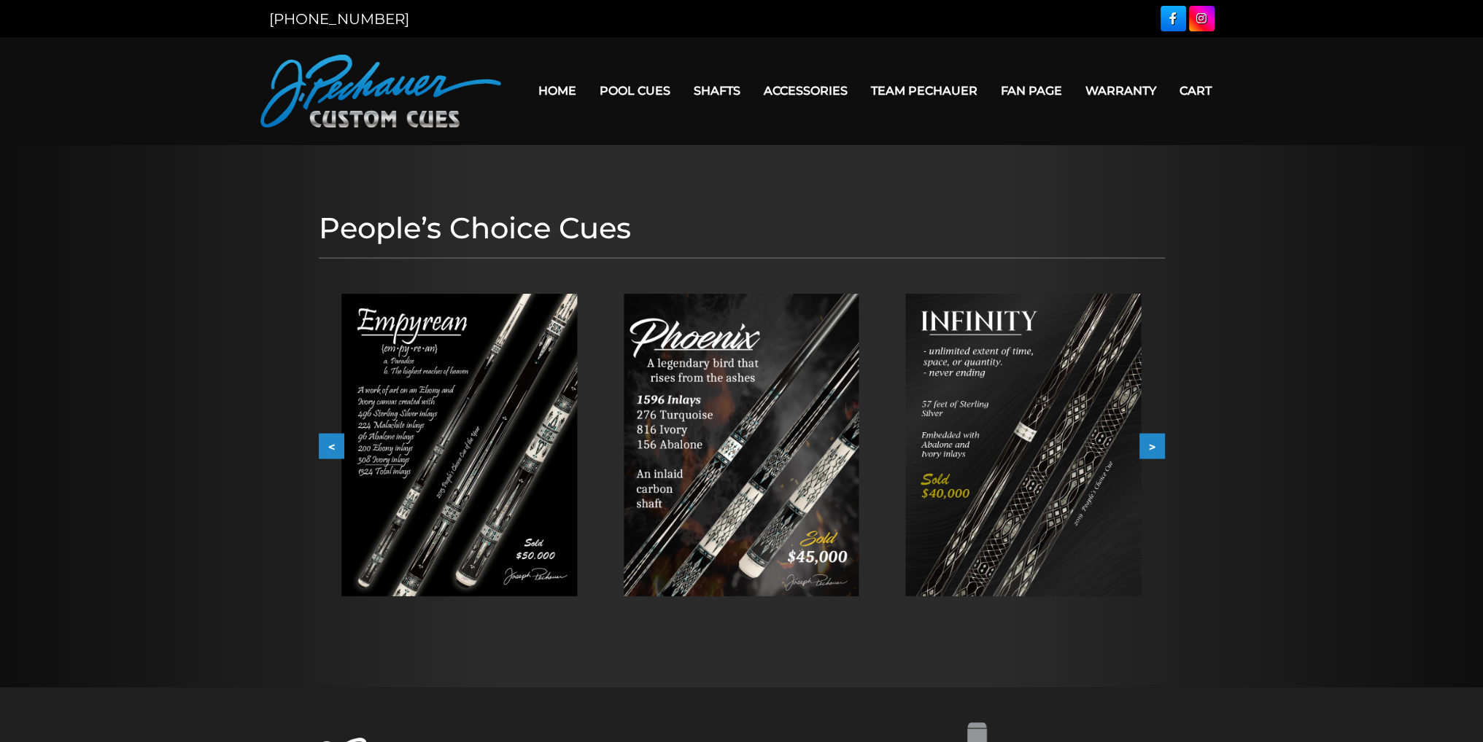
click at [1154, 443] on button ">" at bounding box center [1152, 447] width 26 height 26
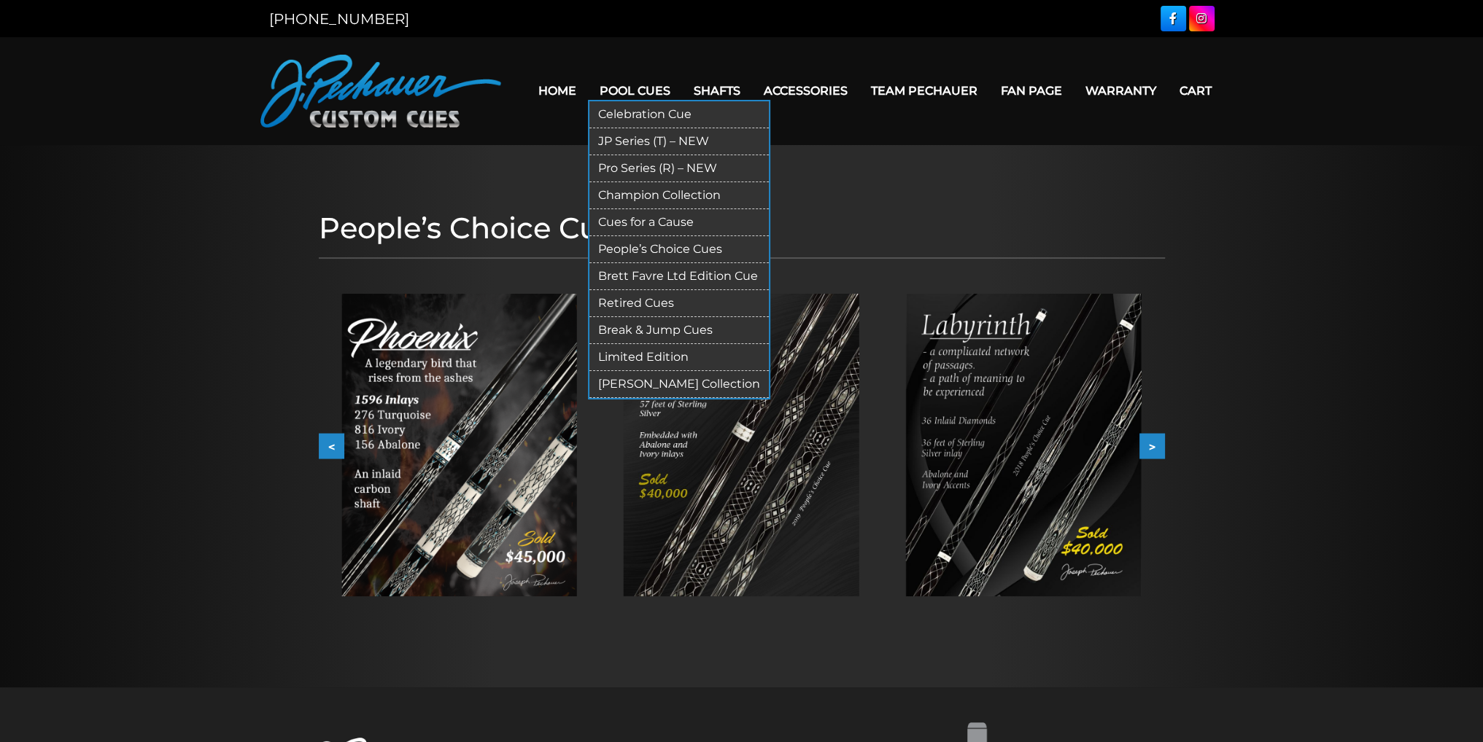
click at [668, 381] on link "[PERSON_NAME] Collection" at bounding box center [678, 384] width 179 height 27
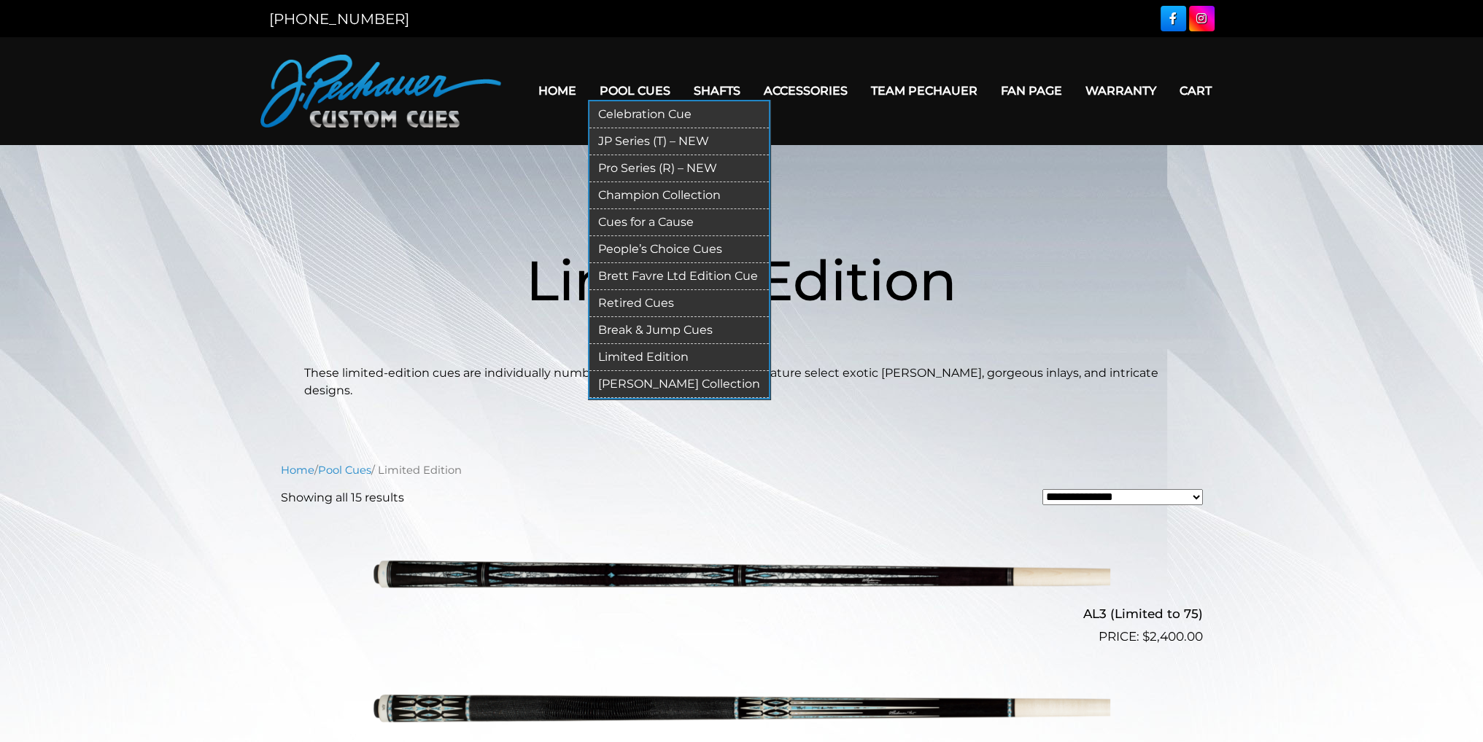
click at [637, 113] on link "Celebration Cue" at bounding box center [678, 114] width 179 height 27
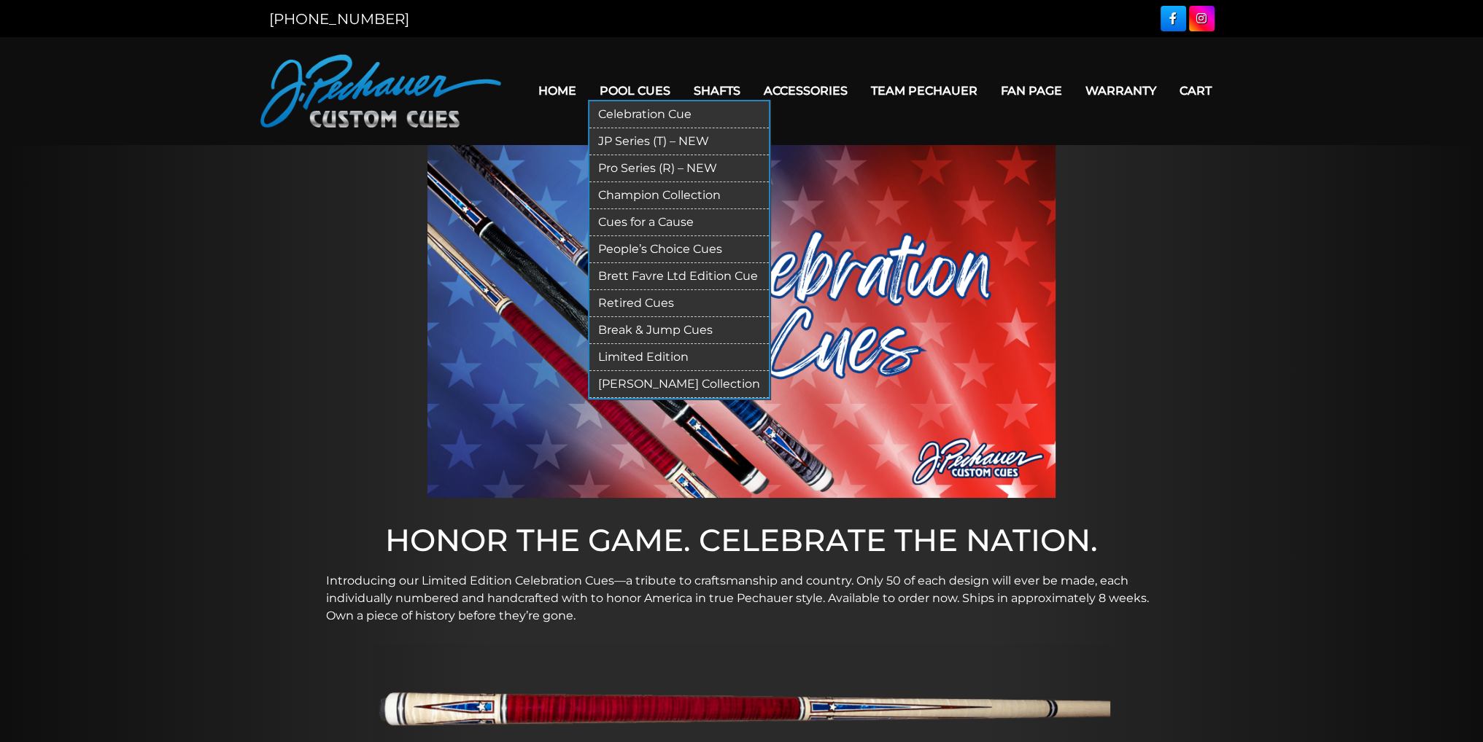
click at [624, 137] on link "JP Series (T) – NEW" at bounding box center [678, 141] width 179 height 27
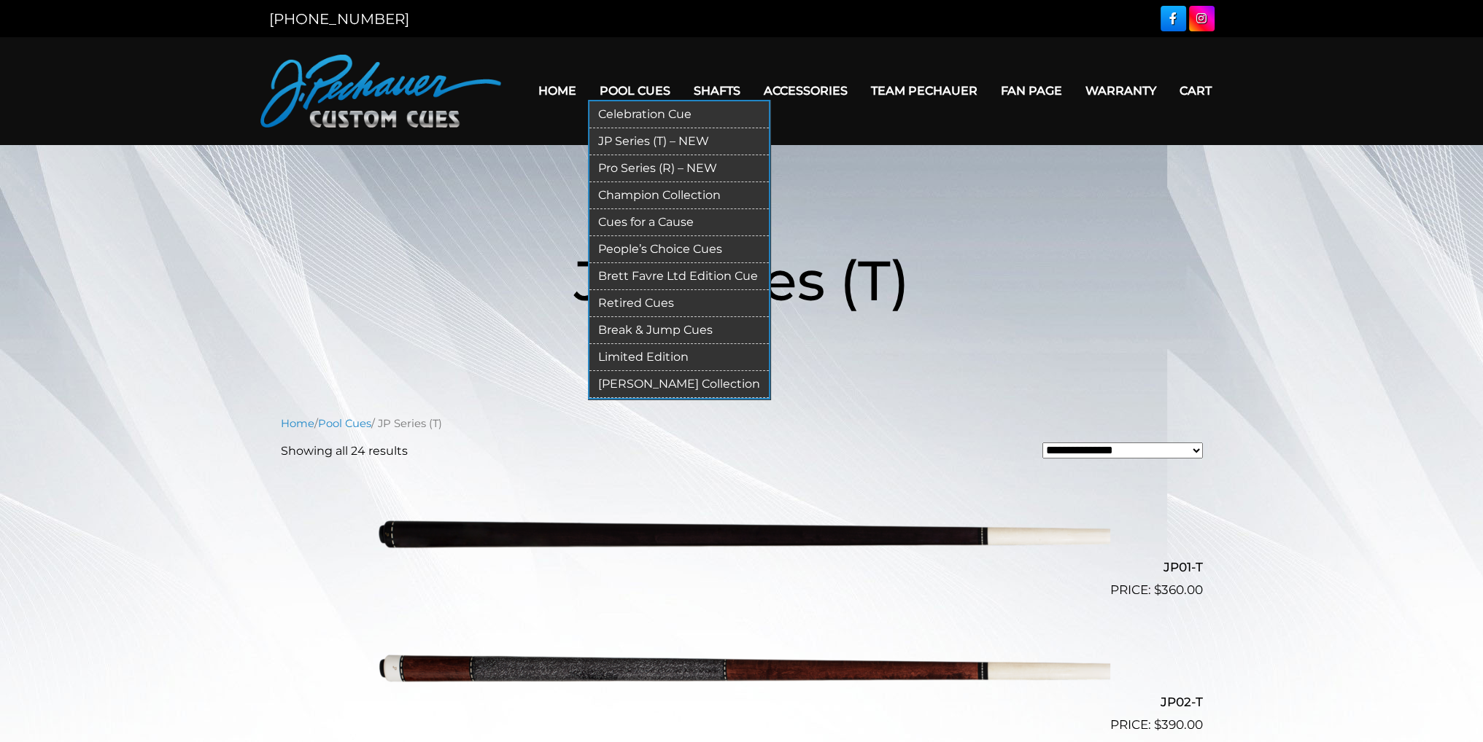
click at [641, 170] on link "Pro Series (R) – NEW" at bounding box center [678, 168] width 179 height 27
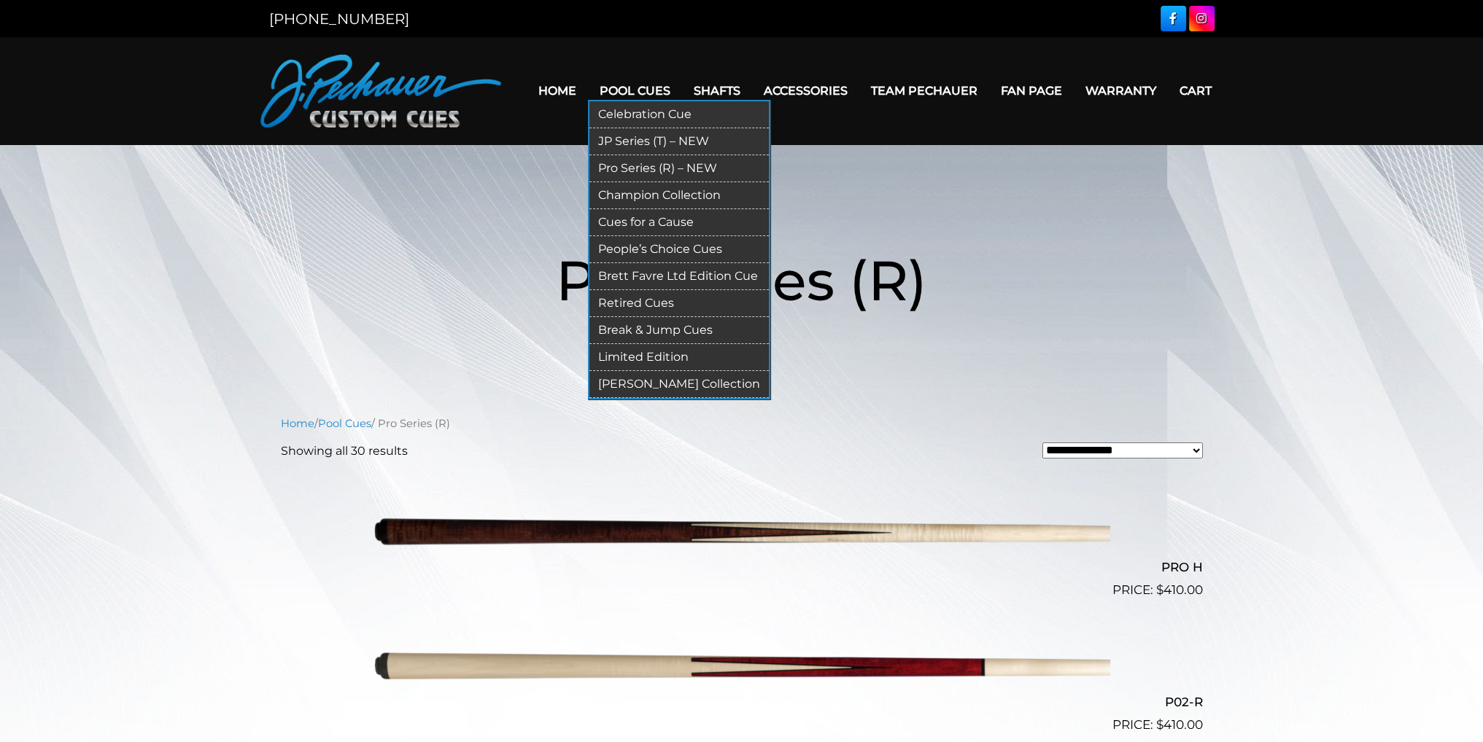
click at [660, 192] on link "Champion Collection" at bounding box center [678, 195] width 179 height 27
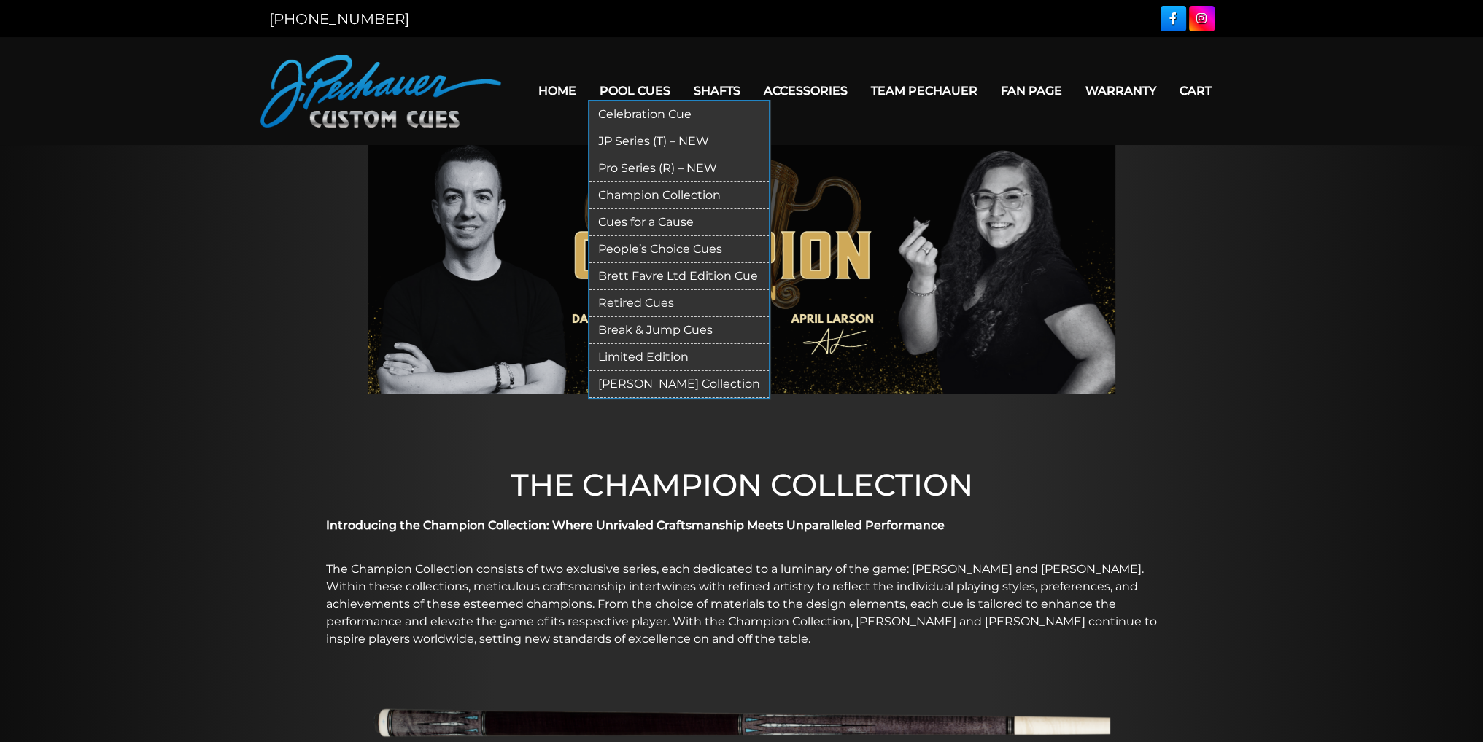
click at [651, 225] on link "Cues for a Cause" at bounding box center [678, 222] width 179 height 27
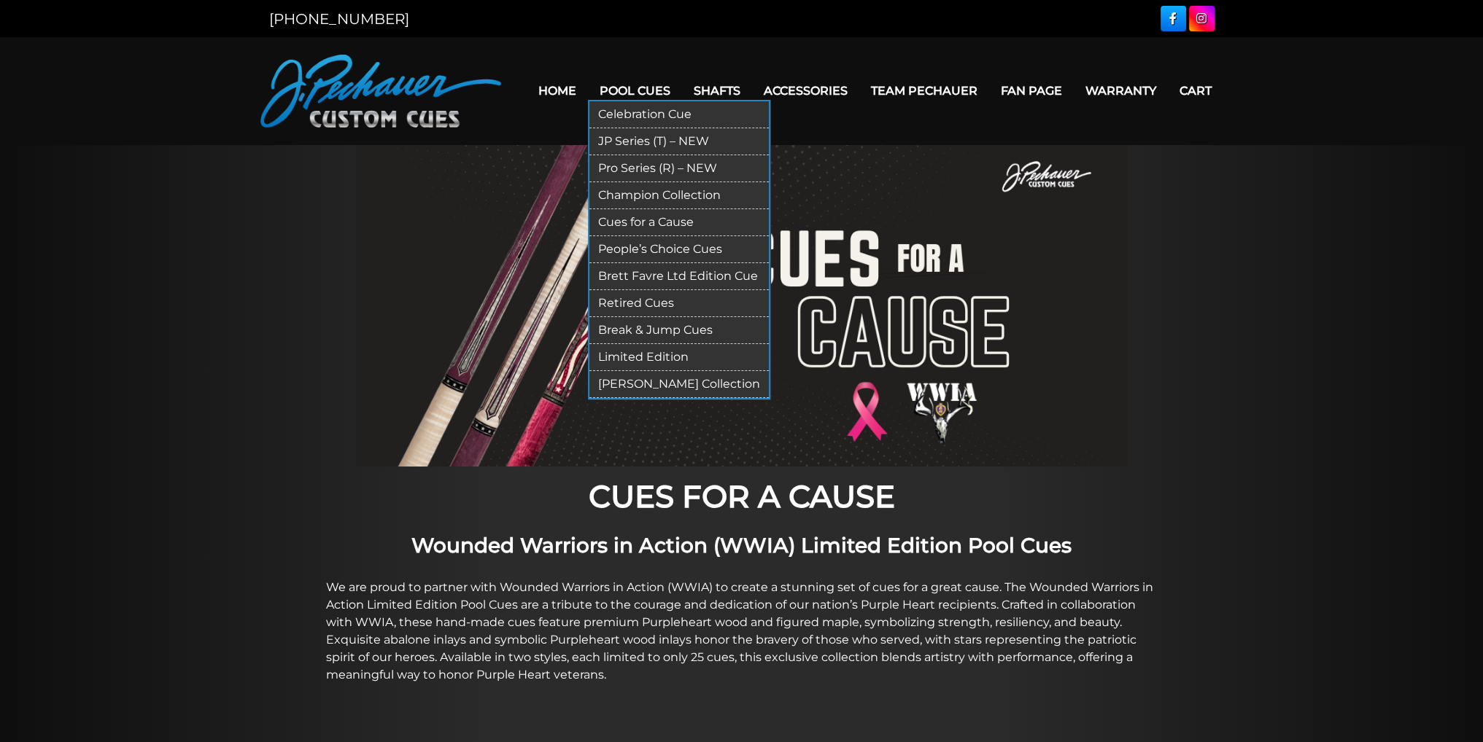
click at [662, 249] on link "People’s Choice Cues" at bounding box center [678, 249] width 179 height 27
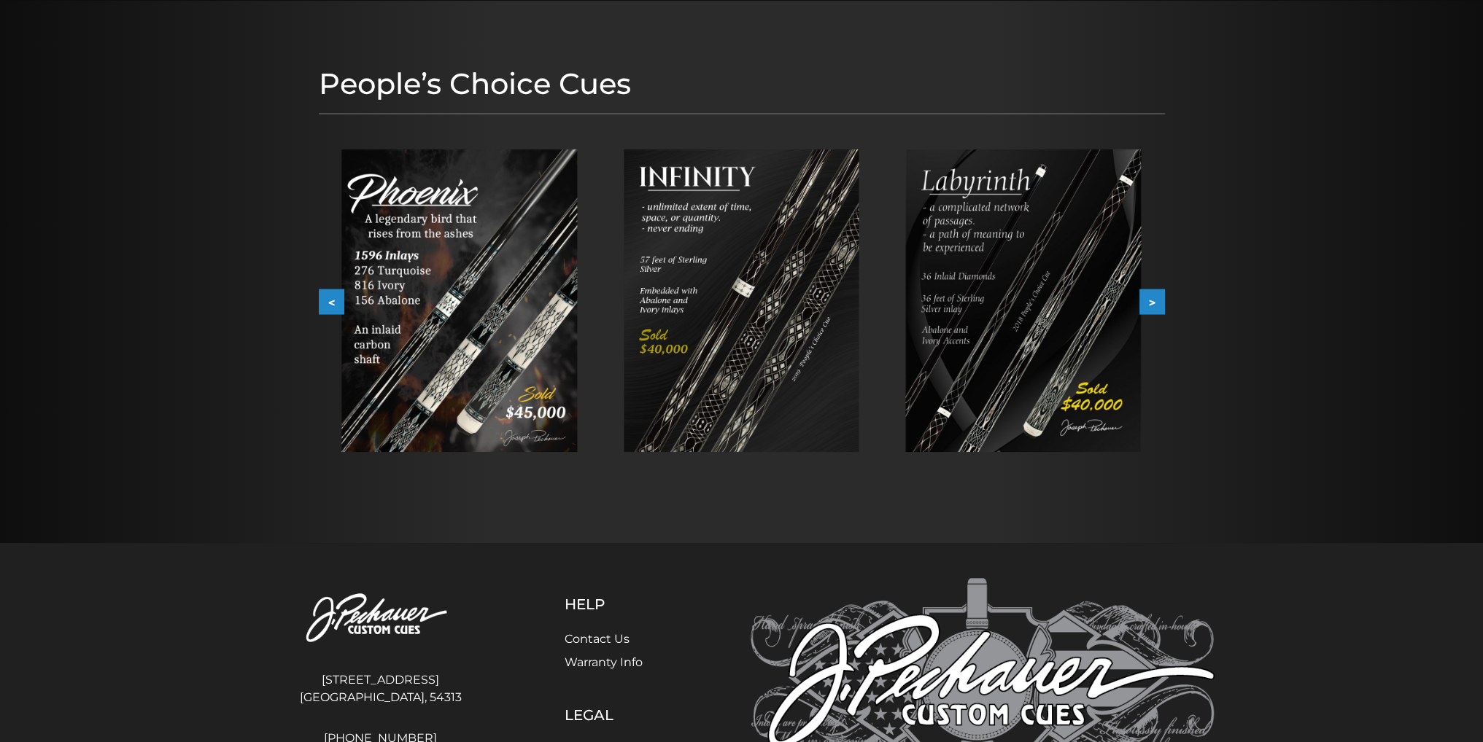
scroll to position [148, 0]
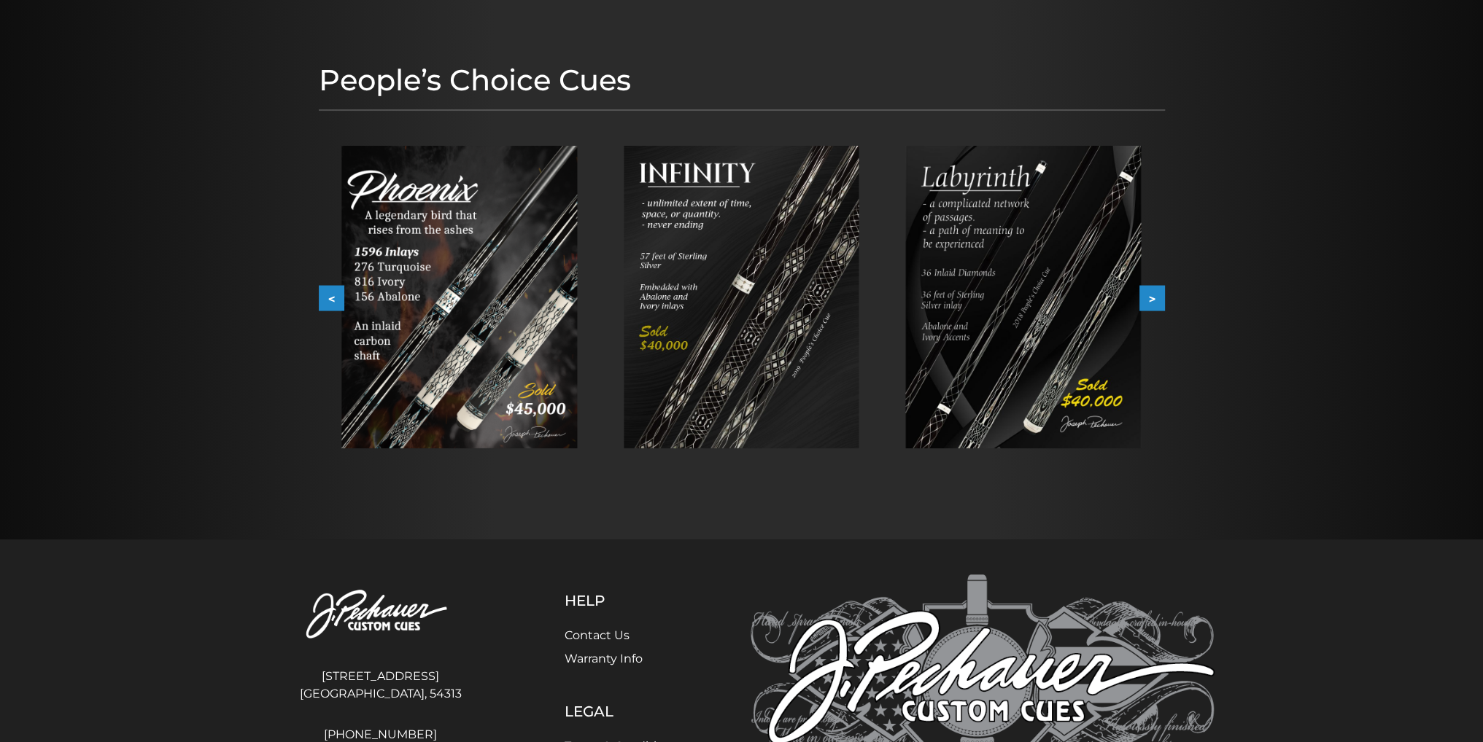
click at [1149, 299] on button ">" at bounding box center [1152, 299] width 26 height 26
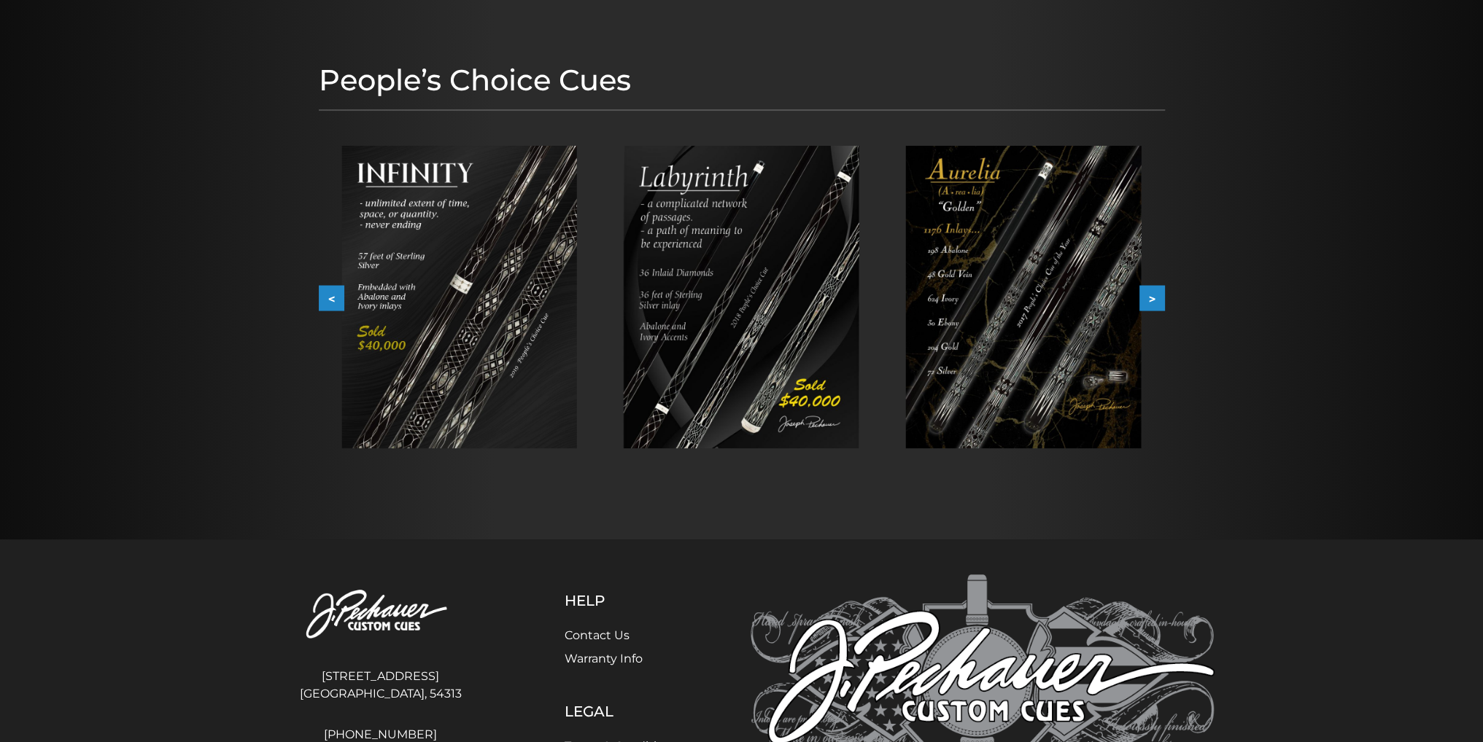
click at [1149, 298] on button ">" at bounding box center [1152, 299] width 26 height 26
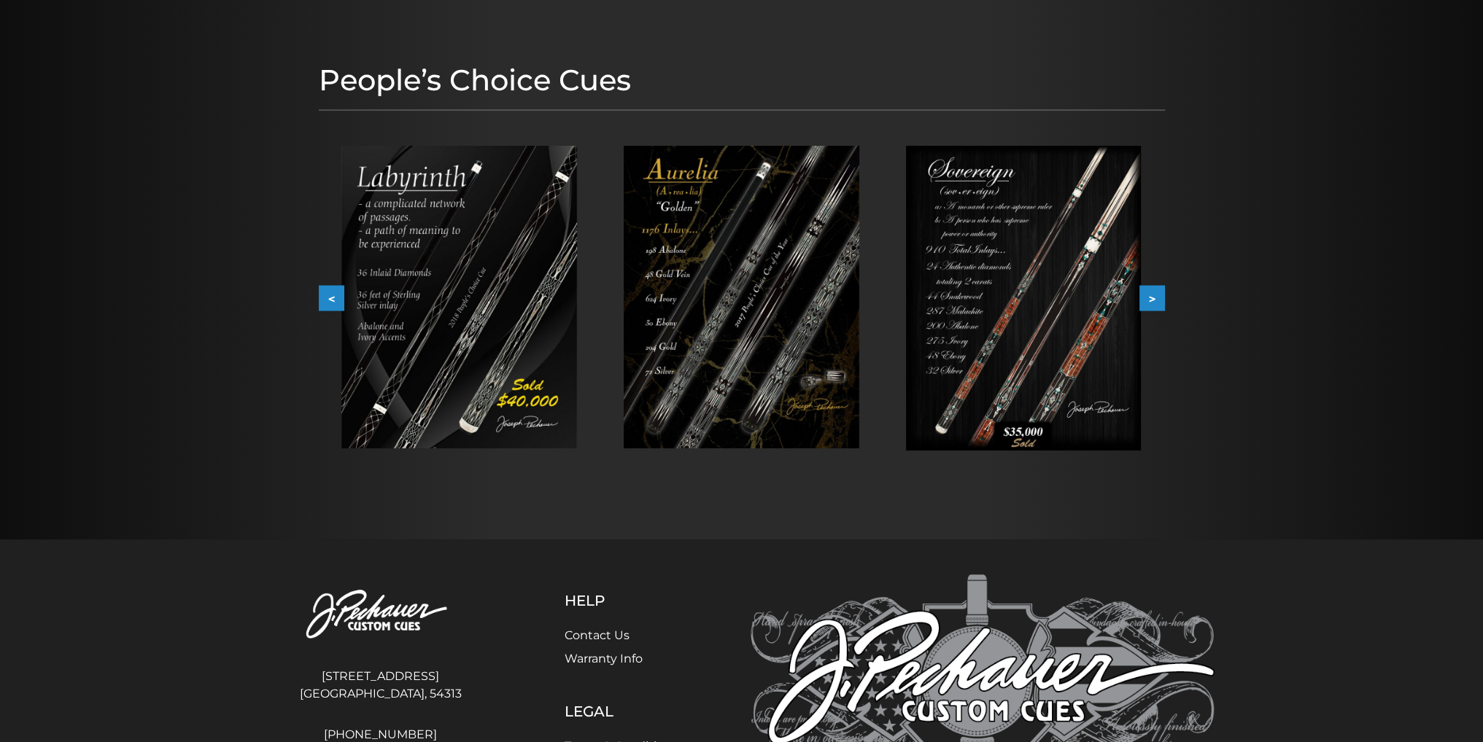
click at [1149, 298] on button ">" at bounding box center [1152, 299] width 26 height 26
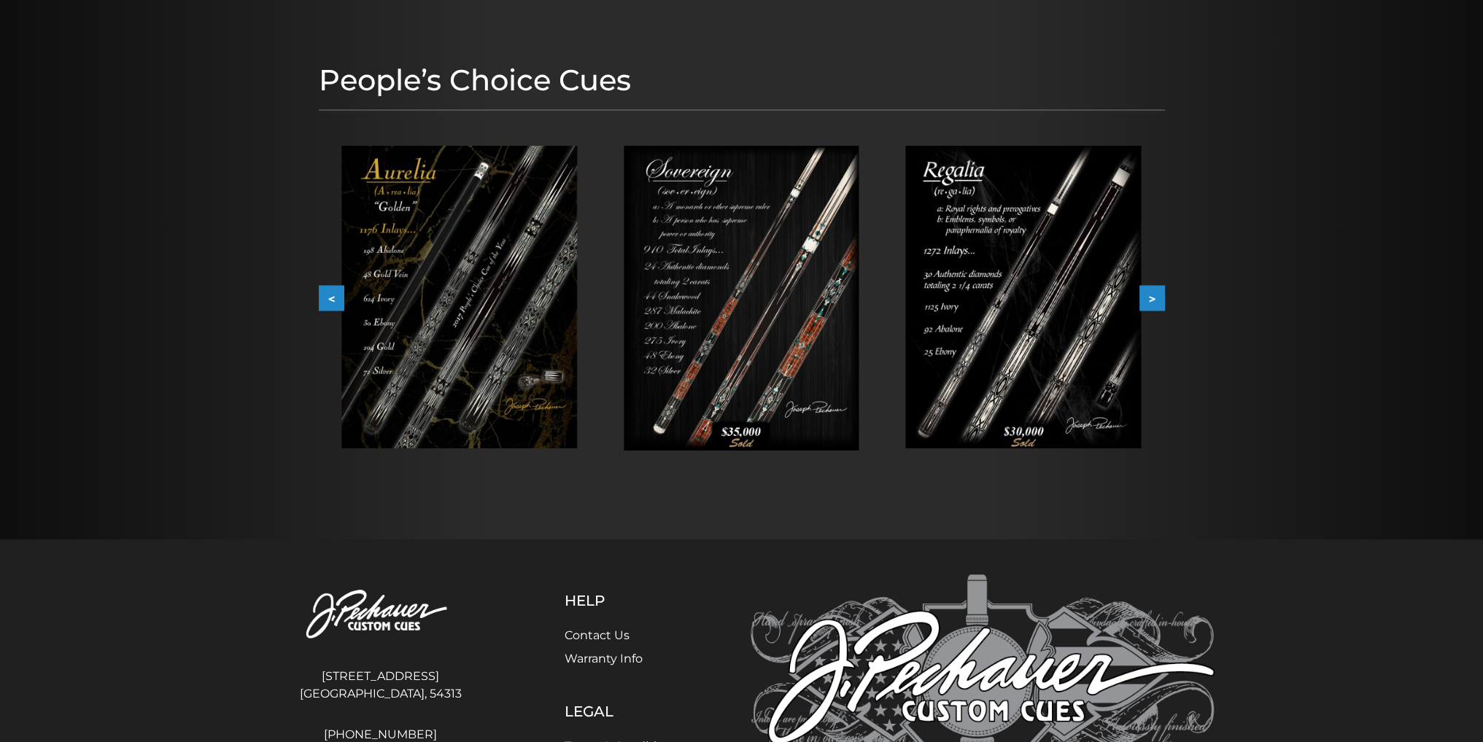
click at [1149, 298] on button ">" at bounding box center [1152, 299] width 26 height 26
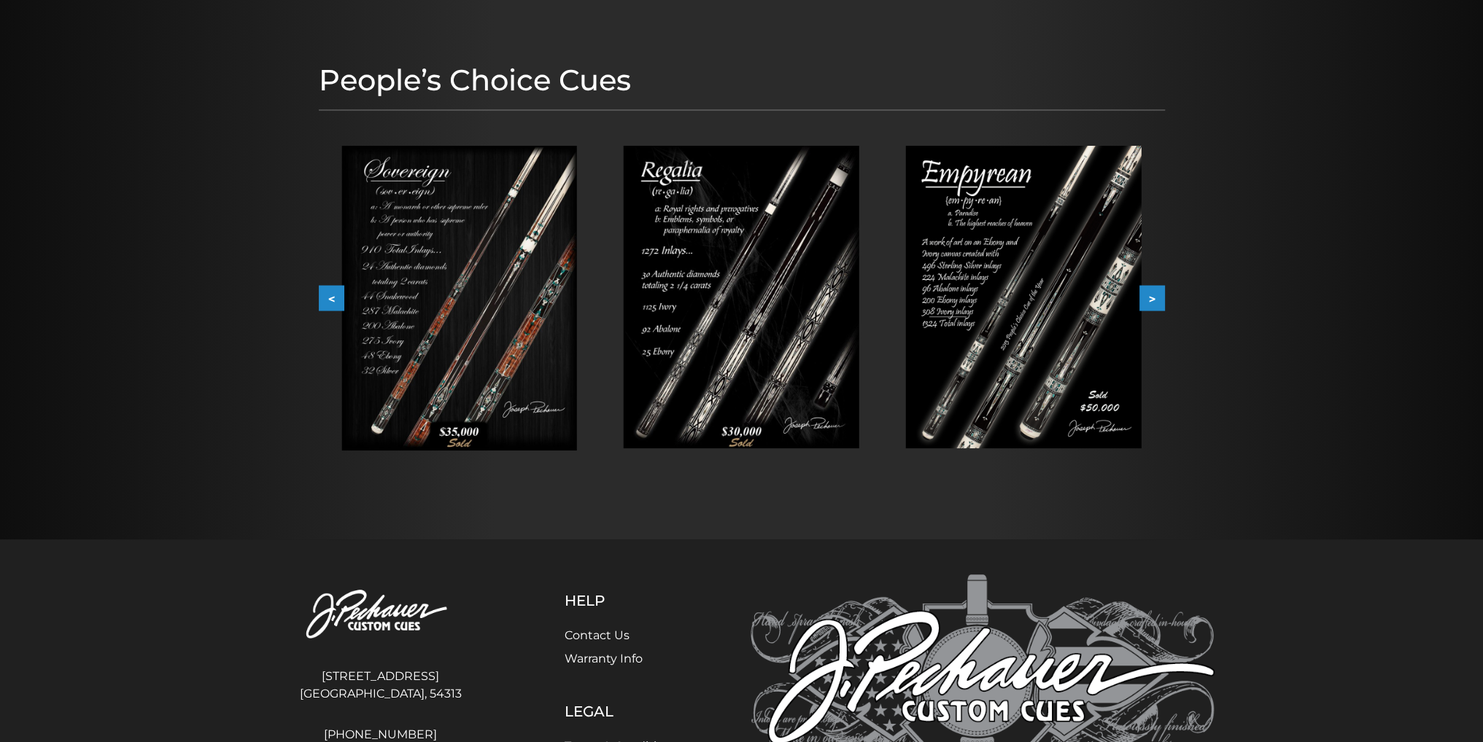
click at [1149, 298] on button ">" at bounding box center [1152, 299] width 26 height 26
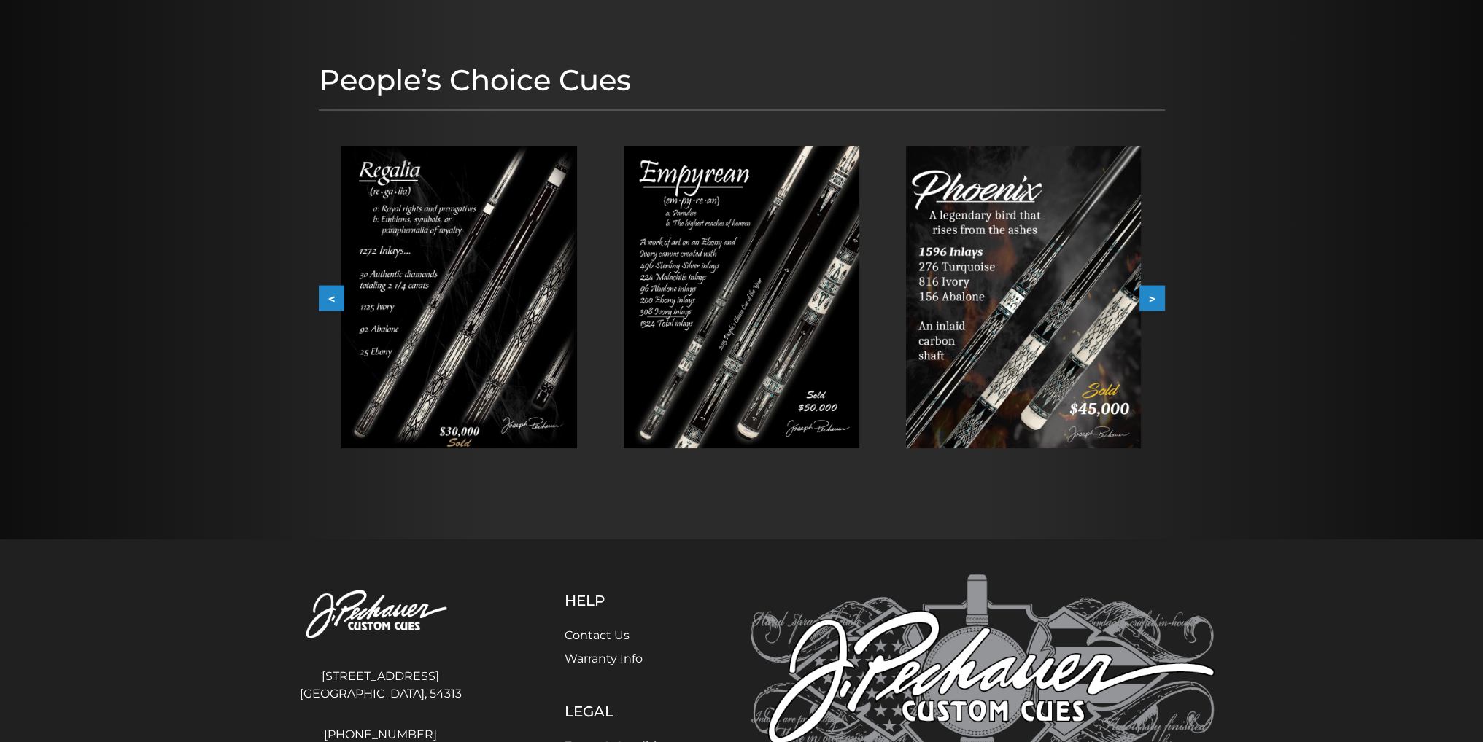
click at [1149, 298] on button ">" at bounding box center [1152, 299] width 26 height 26
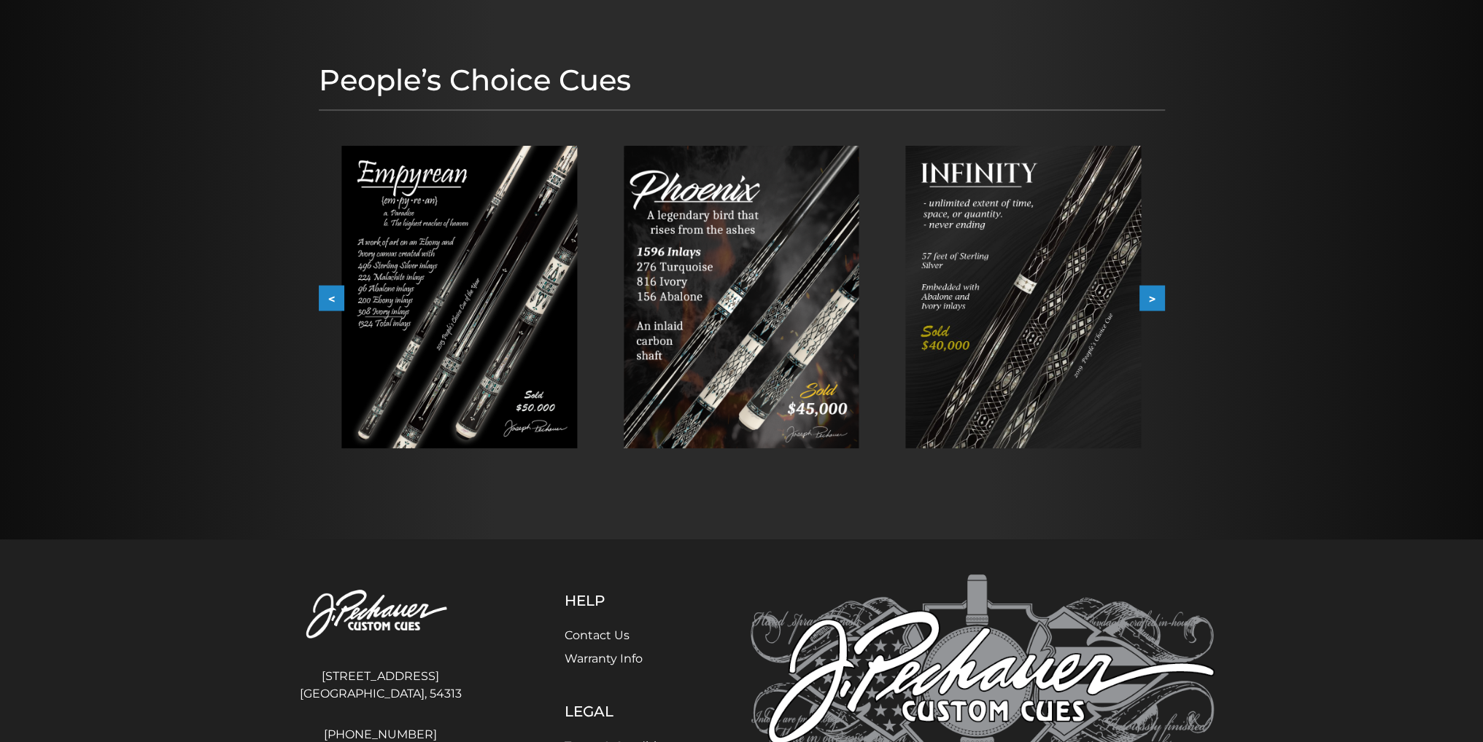
click at [1149, 298] on button ">" at bounding box center [1152, 299] width 26 height 26
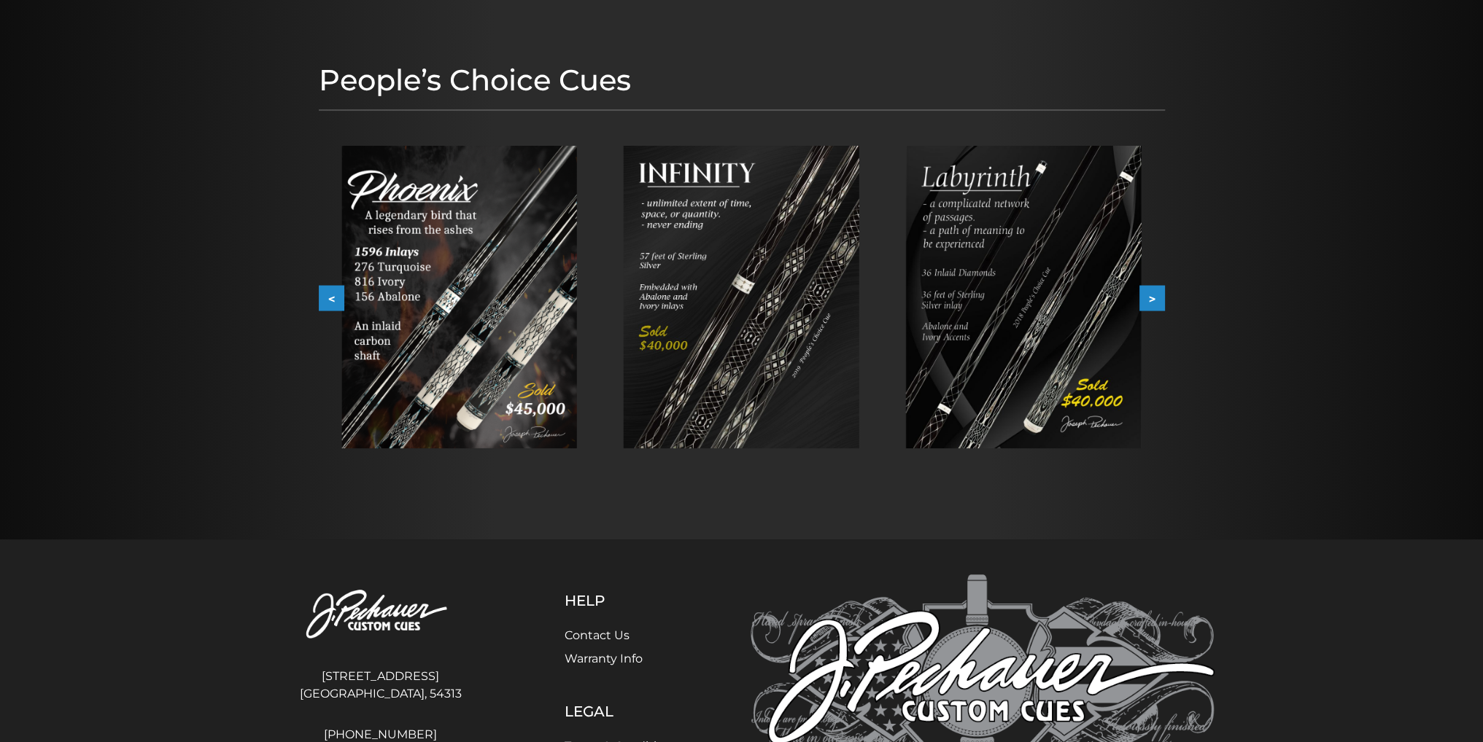
click at [1149, 298] on button ">" at bounding box center [1152, 299] width 26 height 26
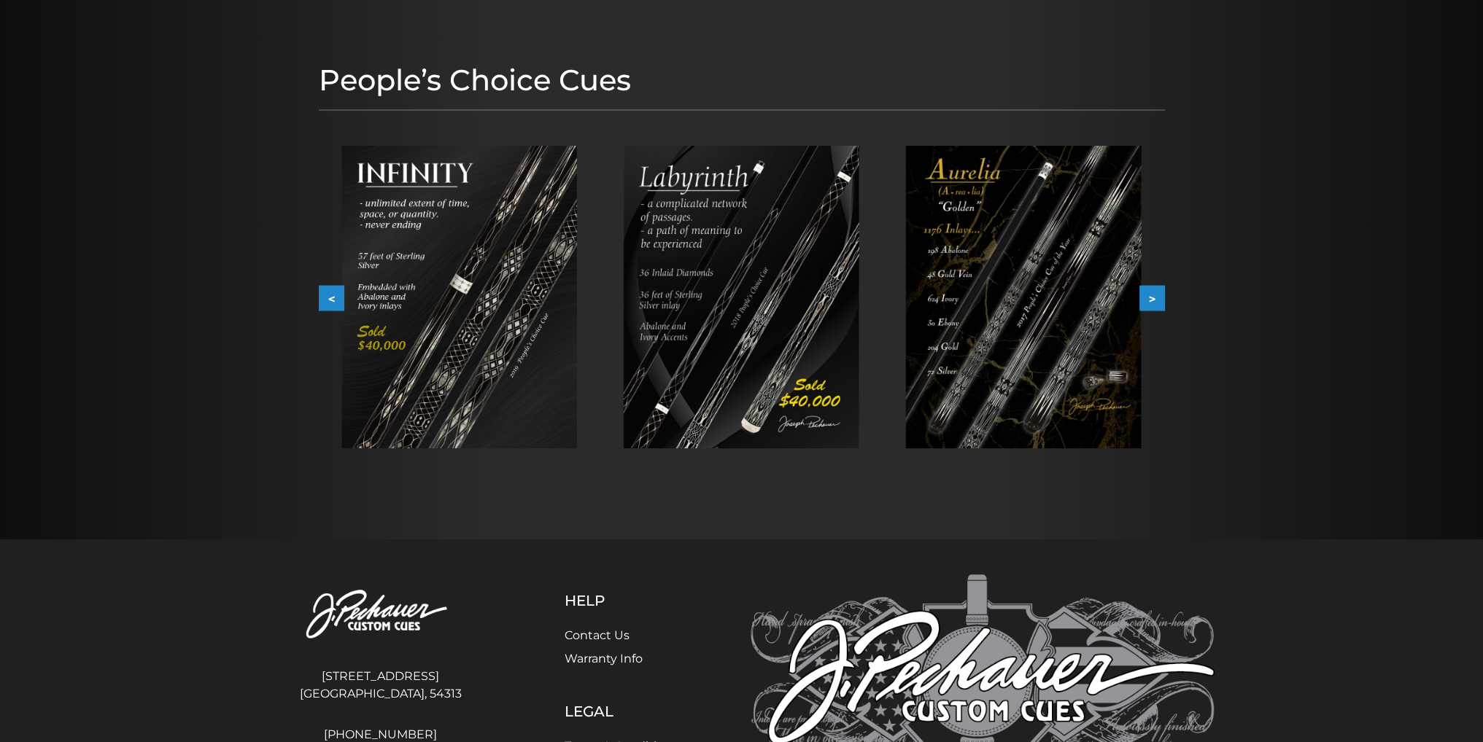
click at [1149, 298] on button ">" at bounding box center [1152, 299] width 26 height 26
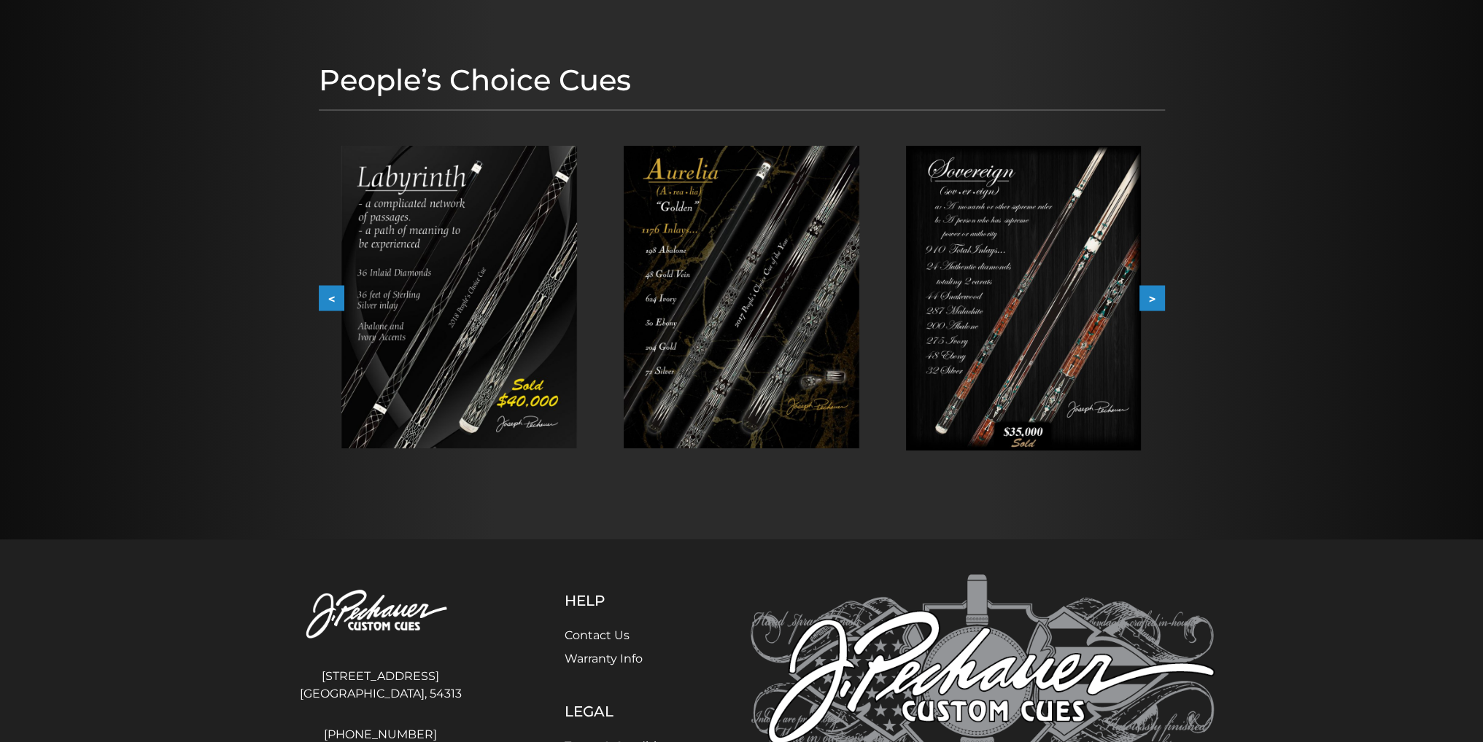
click at [1149, 298] on button ">" at bounding box center [1152, 299] width 26 height 26
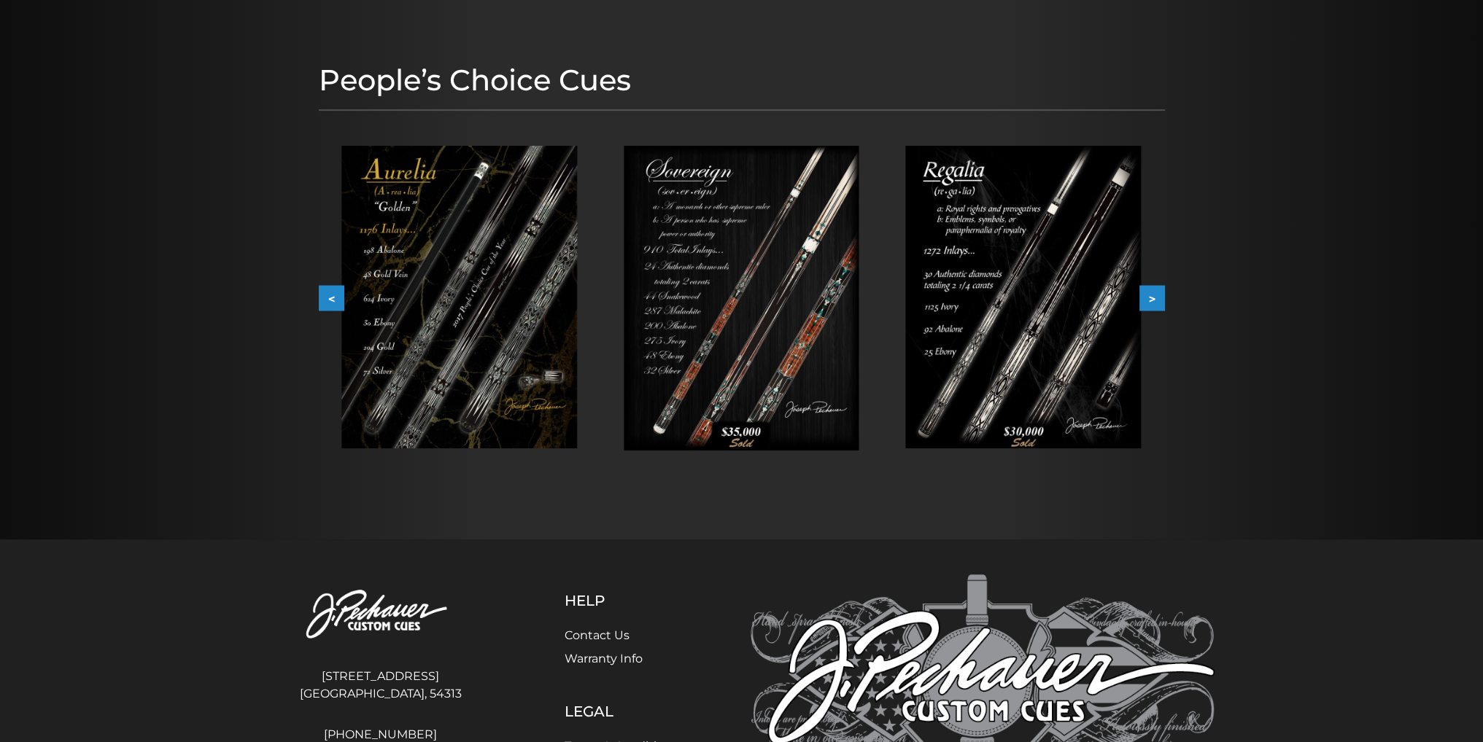
scroll to position [0, 0]
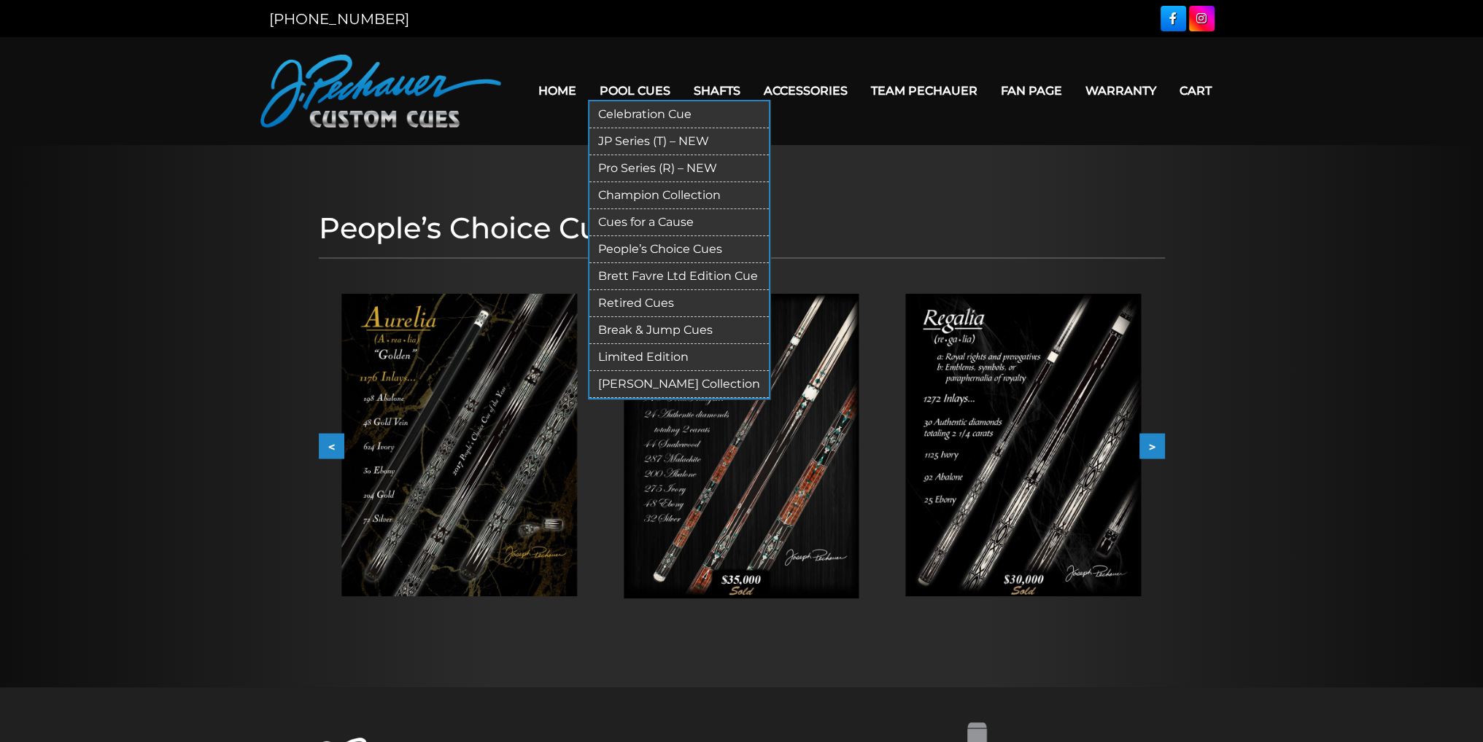
click at [674, 247] on link "People’s Choice Cues" at bounding box center [678, 249] width 179 height 27
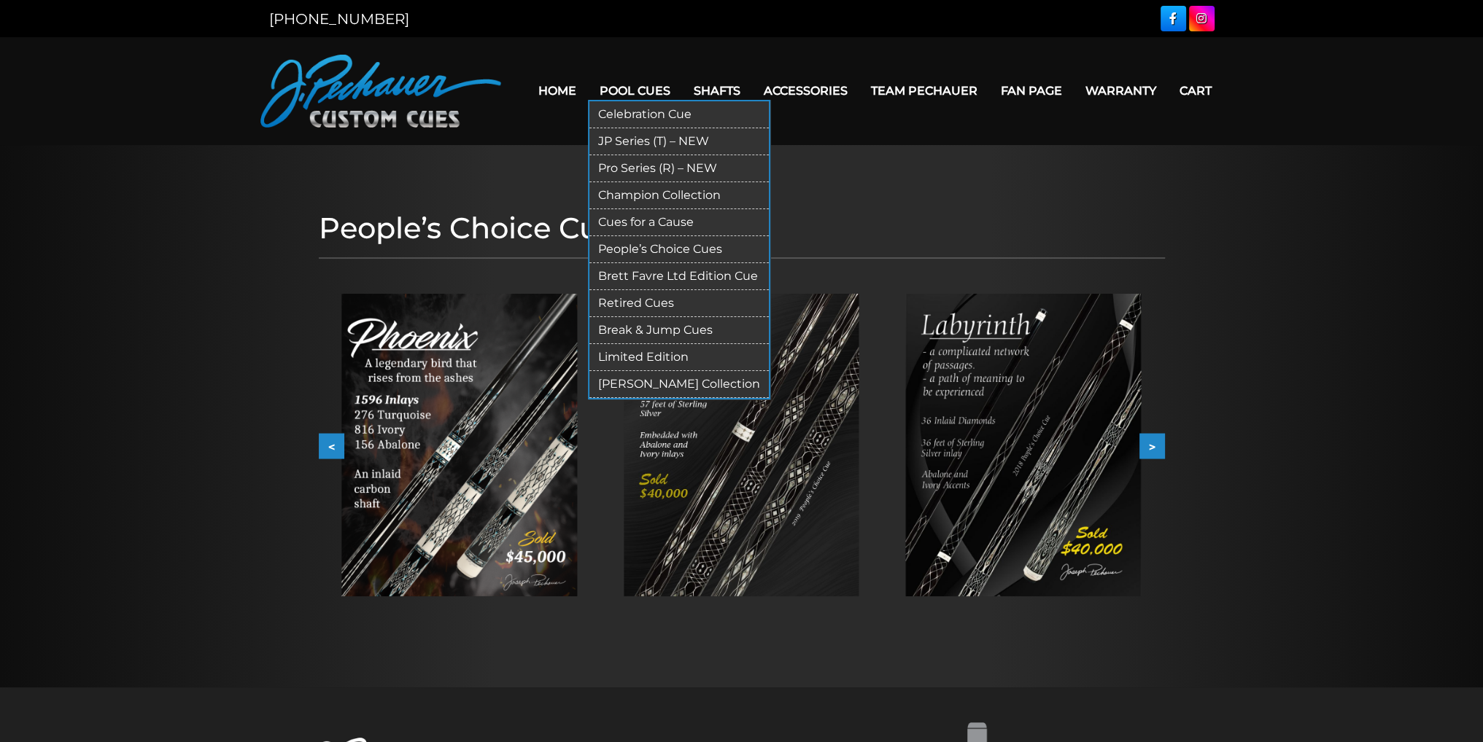
click at [683, 275] on link "Brett Favre Ltd Edition Cue" at bounding box center [678, 276] width 179 height 27
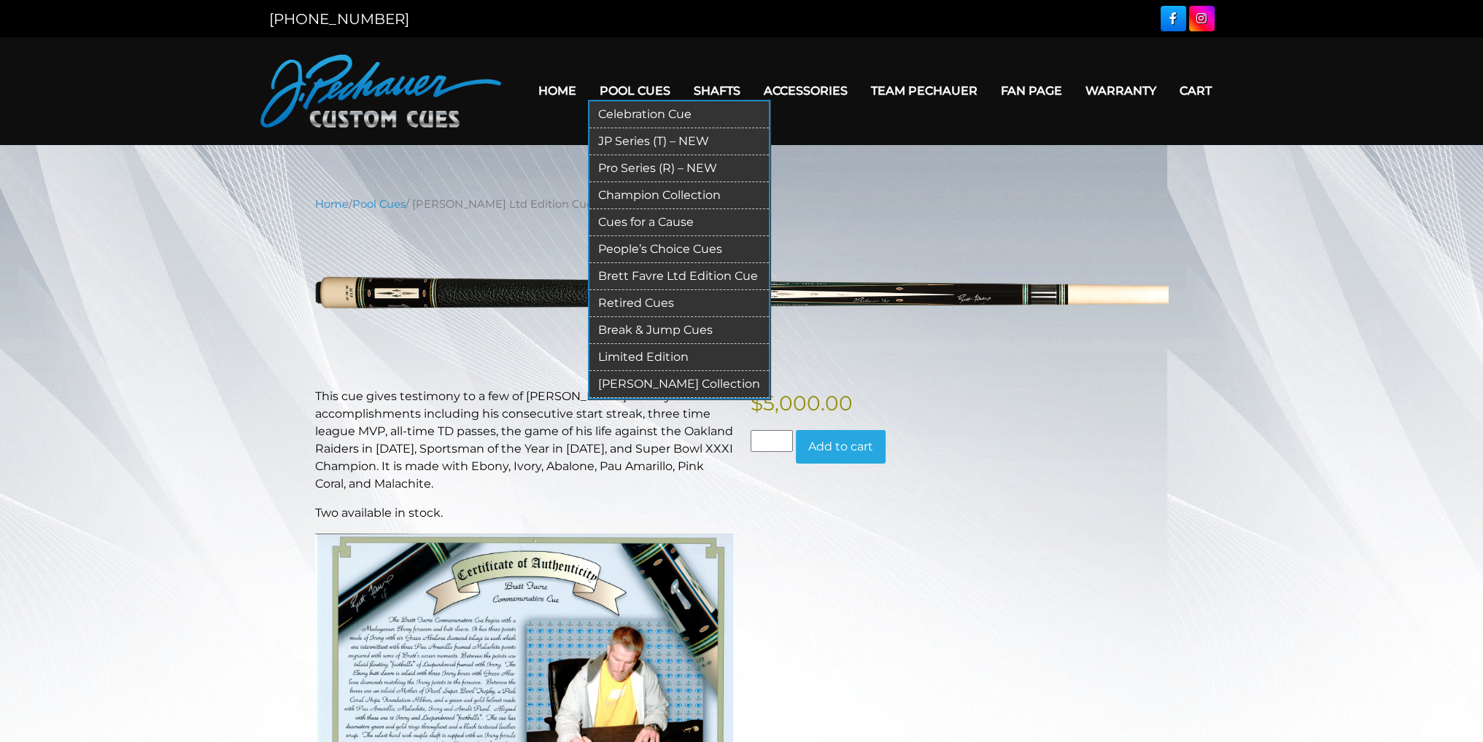
click at [665, 355] on link "Limited Edition" at bounding box center [678, 357] width 179 height 27
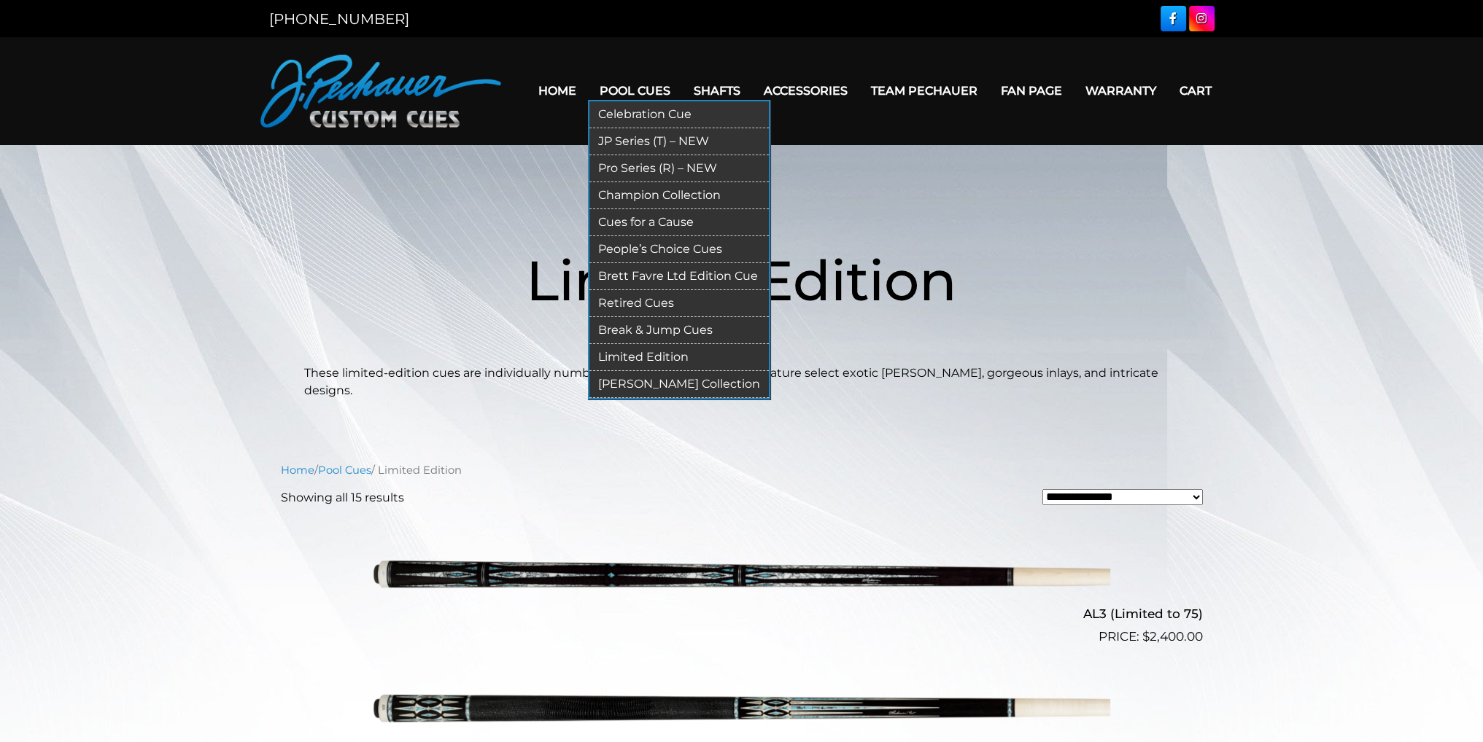
click at [650, 354] on link "Limited Edition" at bounding box center [678, 357] width 179 height 27
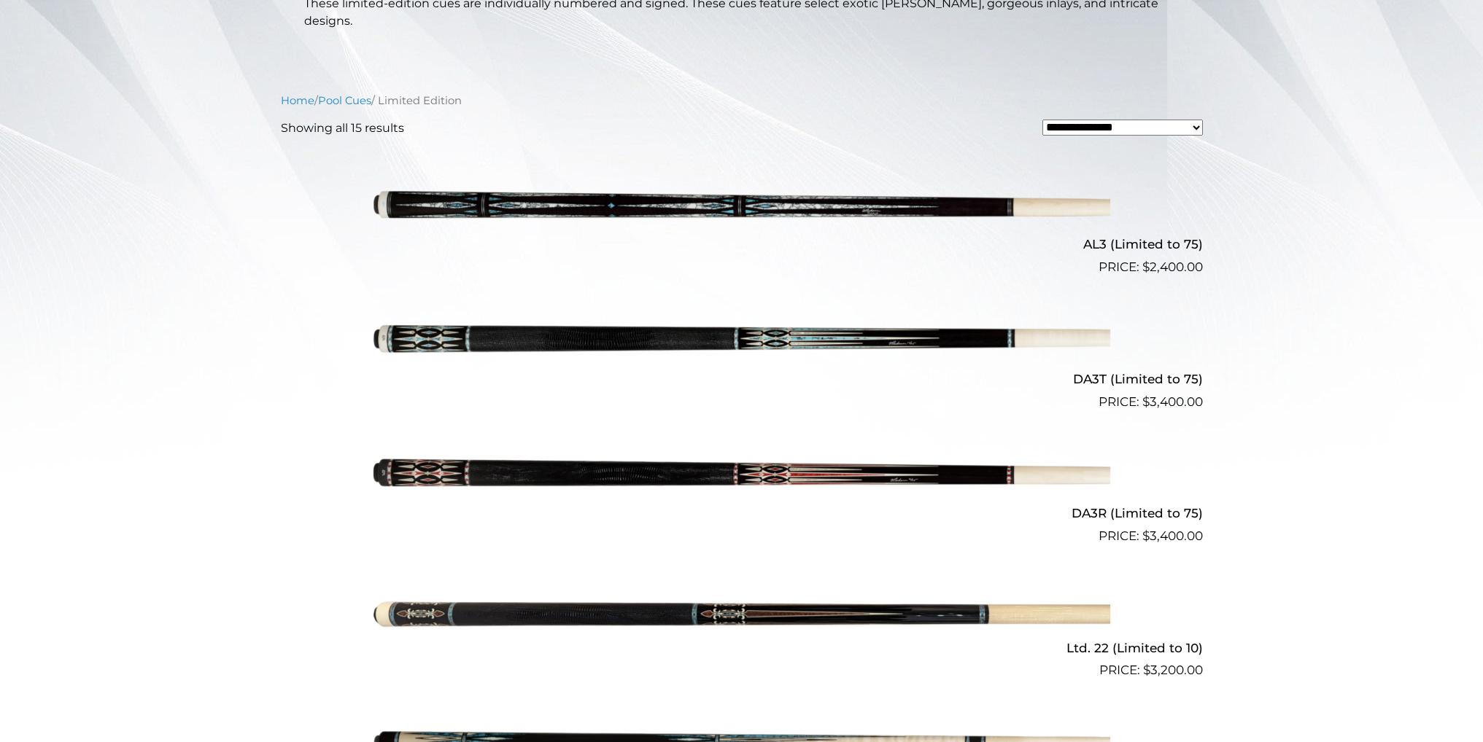
scroll to position [371, 0]
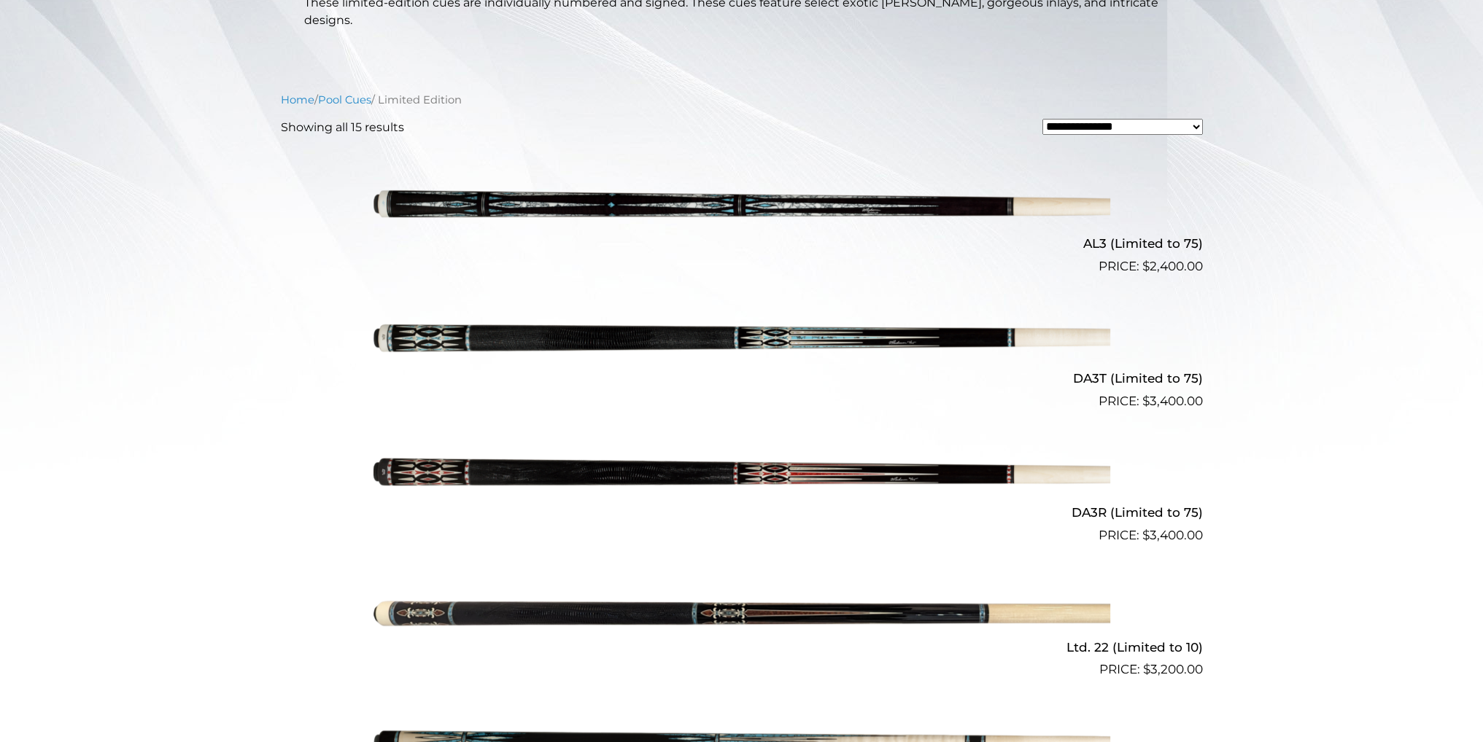
click at [1195, 119] on select "**********" at bounding box center [1122, 127] width 160 height 16
select select "**********"
click at [1042, 119] on select "**********" at bounding box center [1122, 127] width 160 height 16
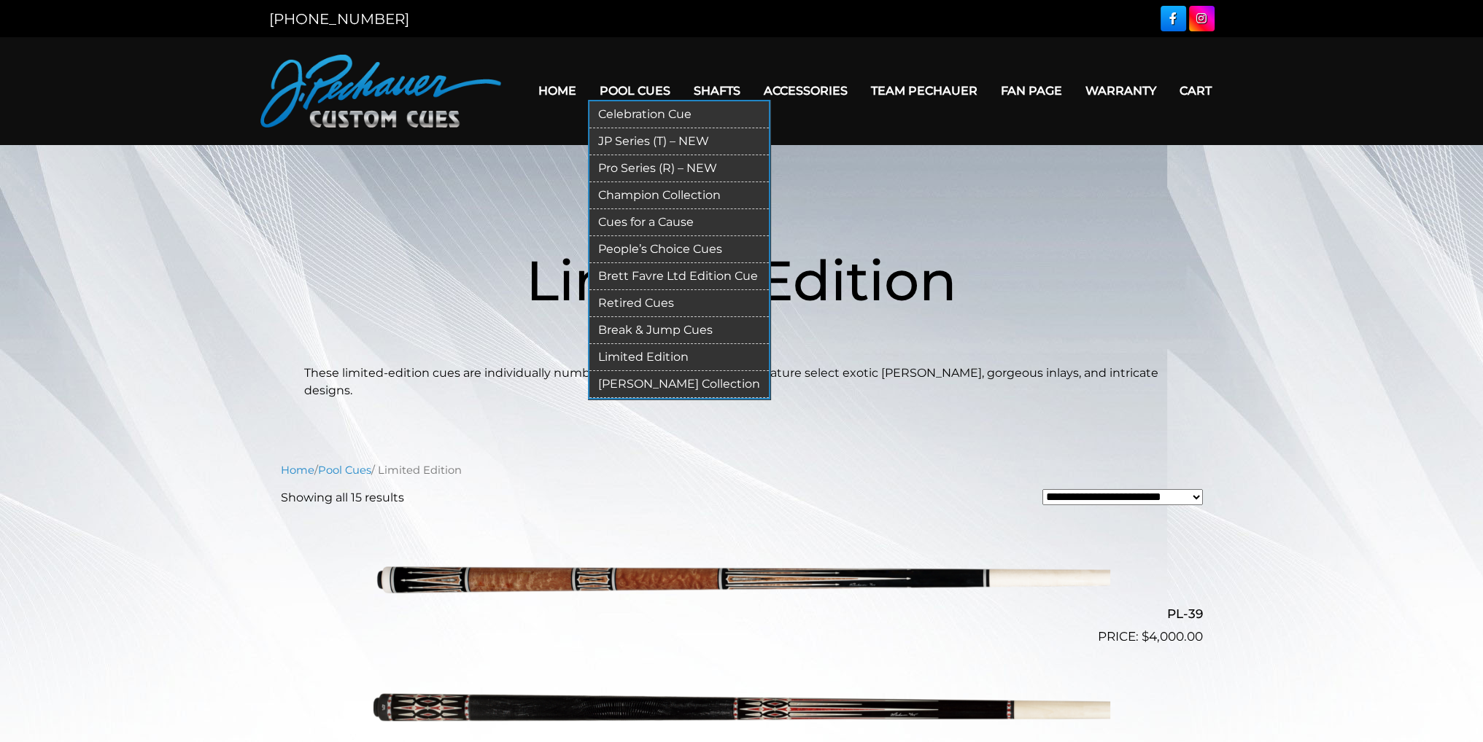
click at [683, 249] on link "People’s Choice Cues" at bounding box center [678, 249] width 179 height 27
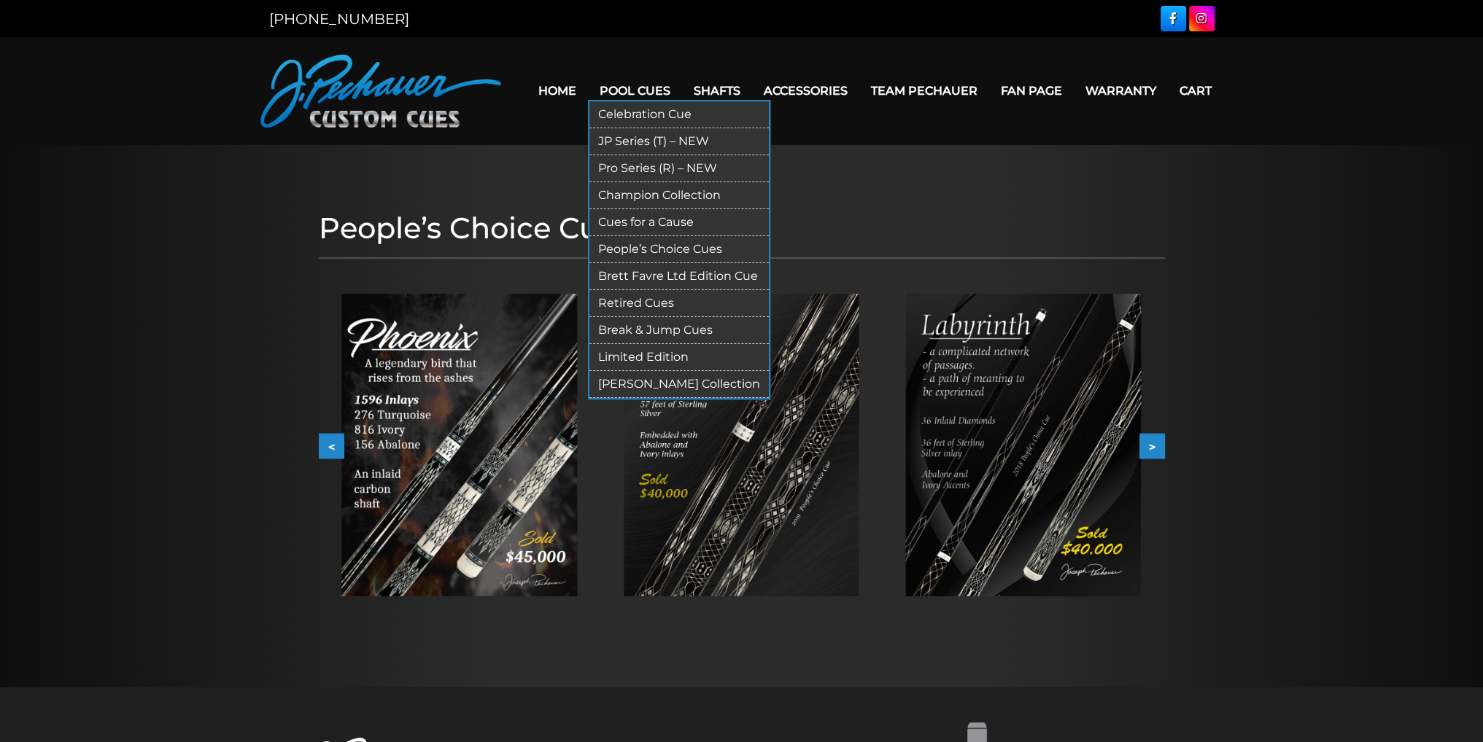
click at [653, 304] on link "Retired Cues" at bounding box center [678, 303] width 179 height 27
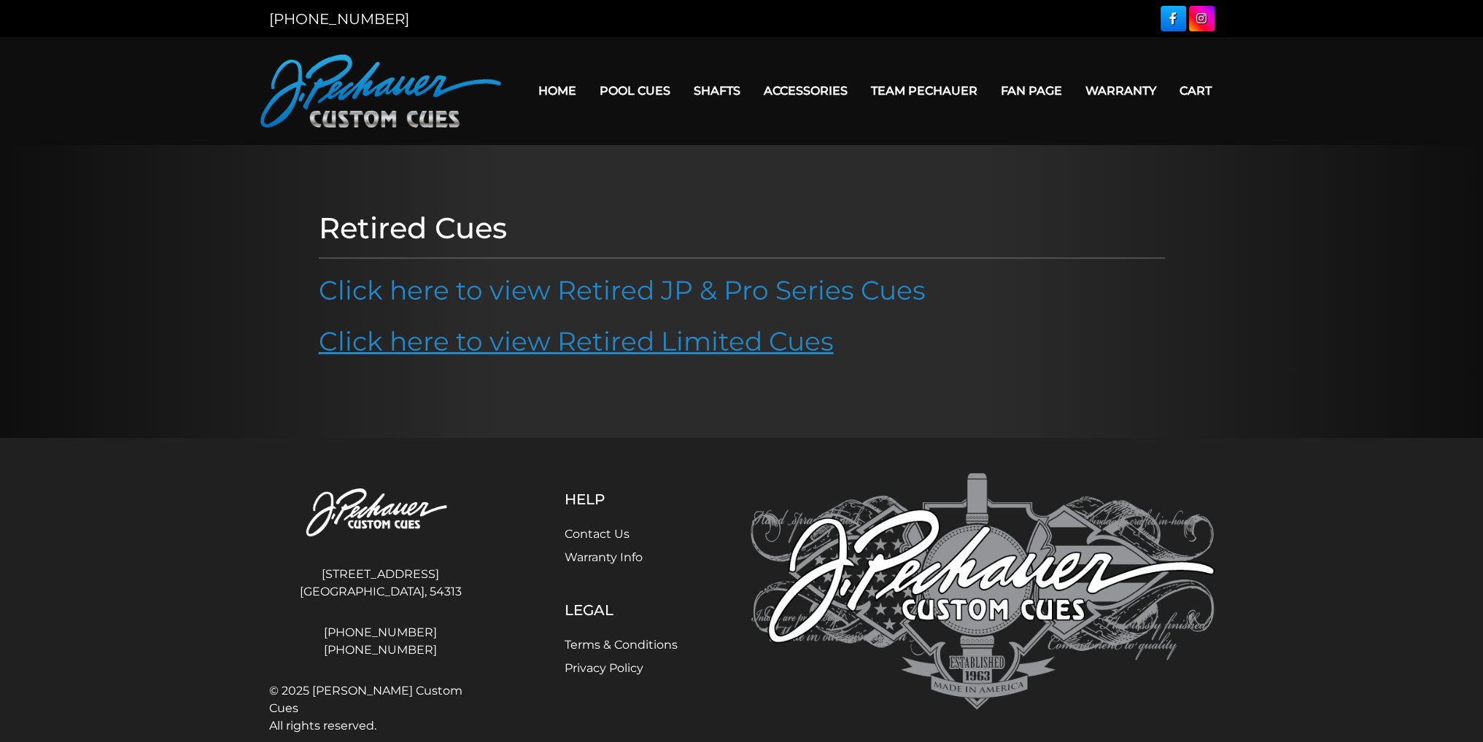
click at [656, 344] on link "Click here to view Retired Limited Cues" at bounding box center [576, 341] width 515 height 32
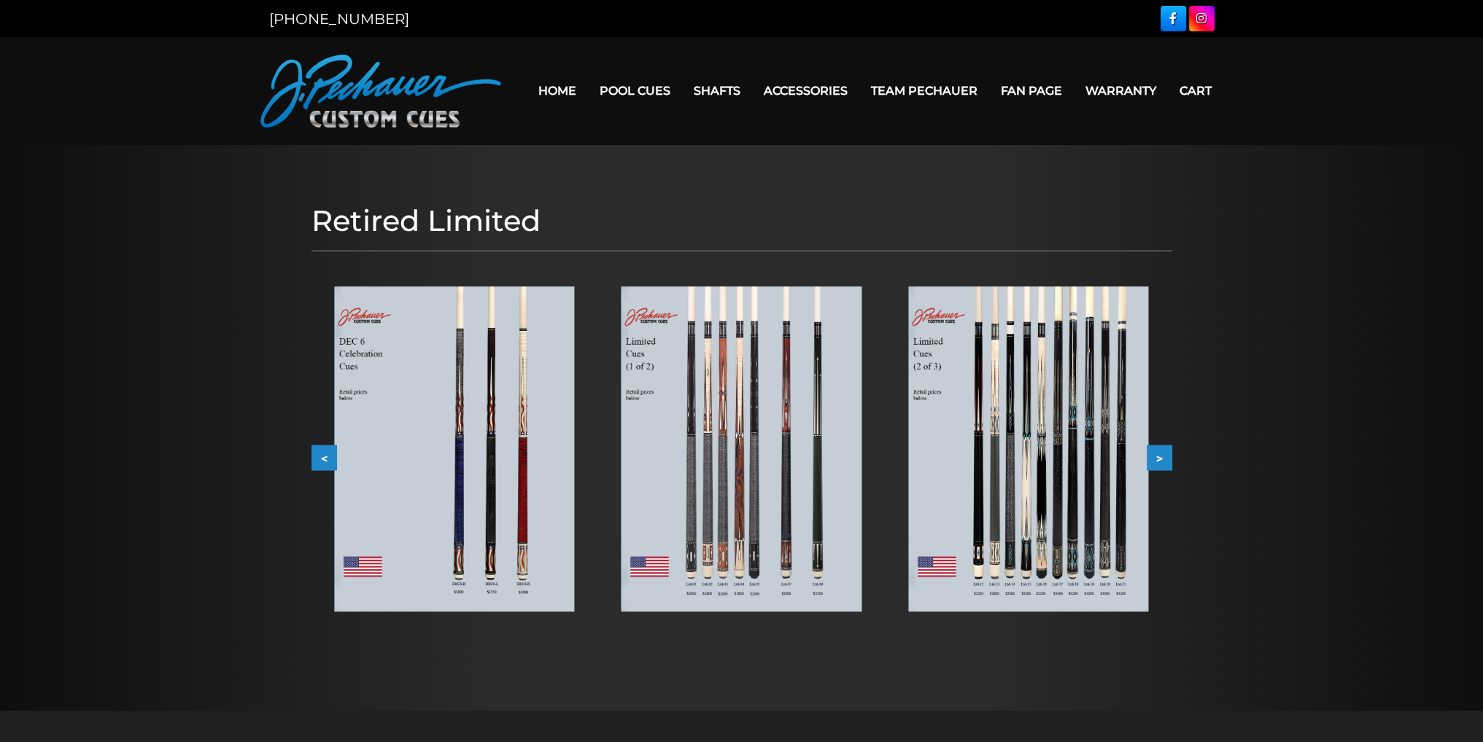
click at [1163, 460] on button ">" at bounding box center [1160, 458] width 26 height 26
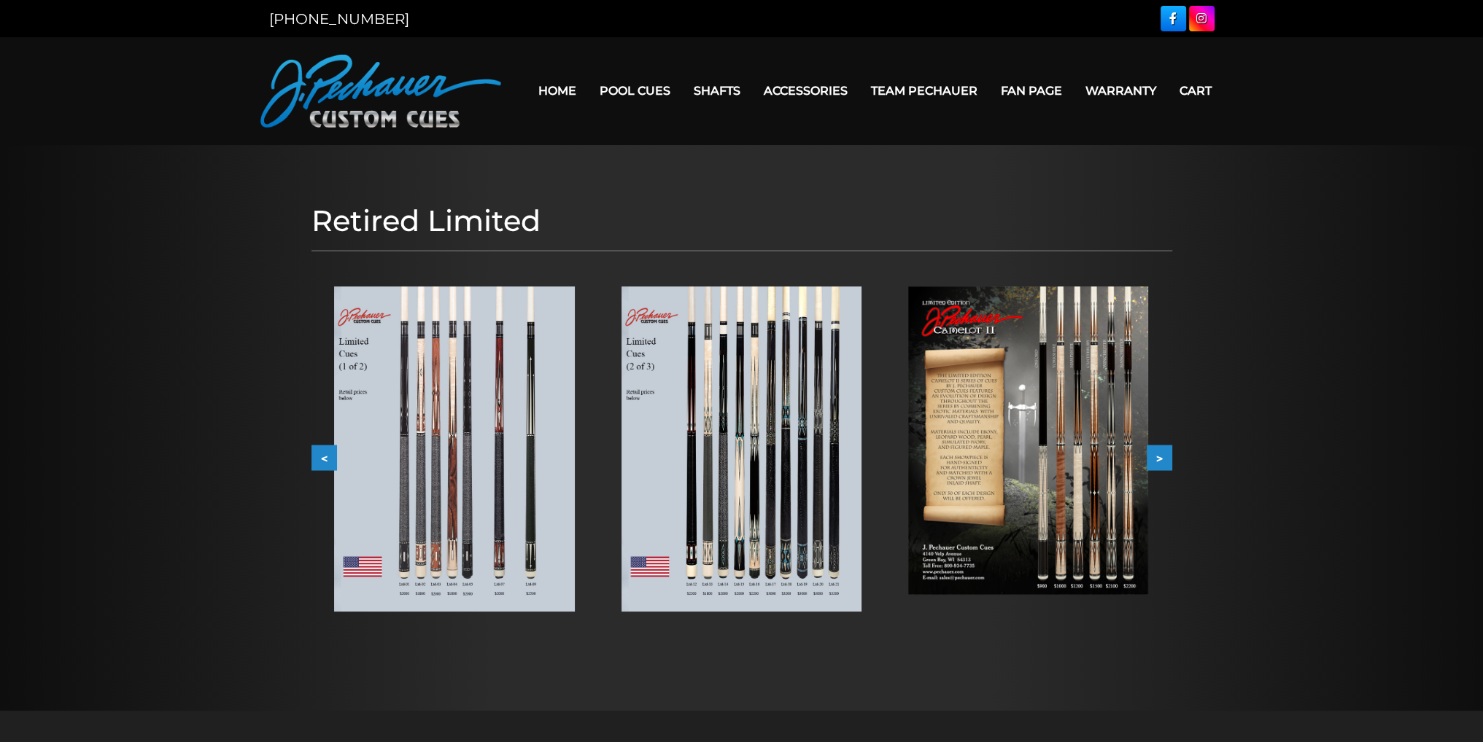
click at [325, 457] on button "<" at bounding box center [324, 458] width 26 height 26
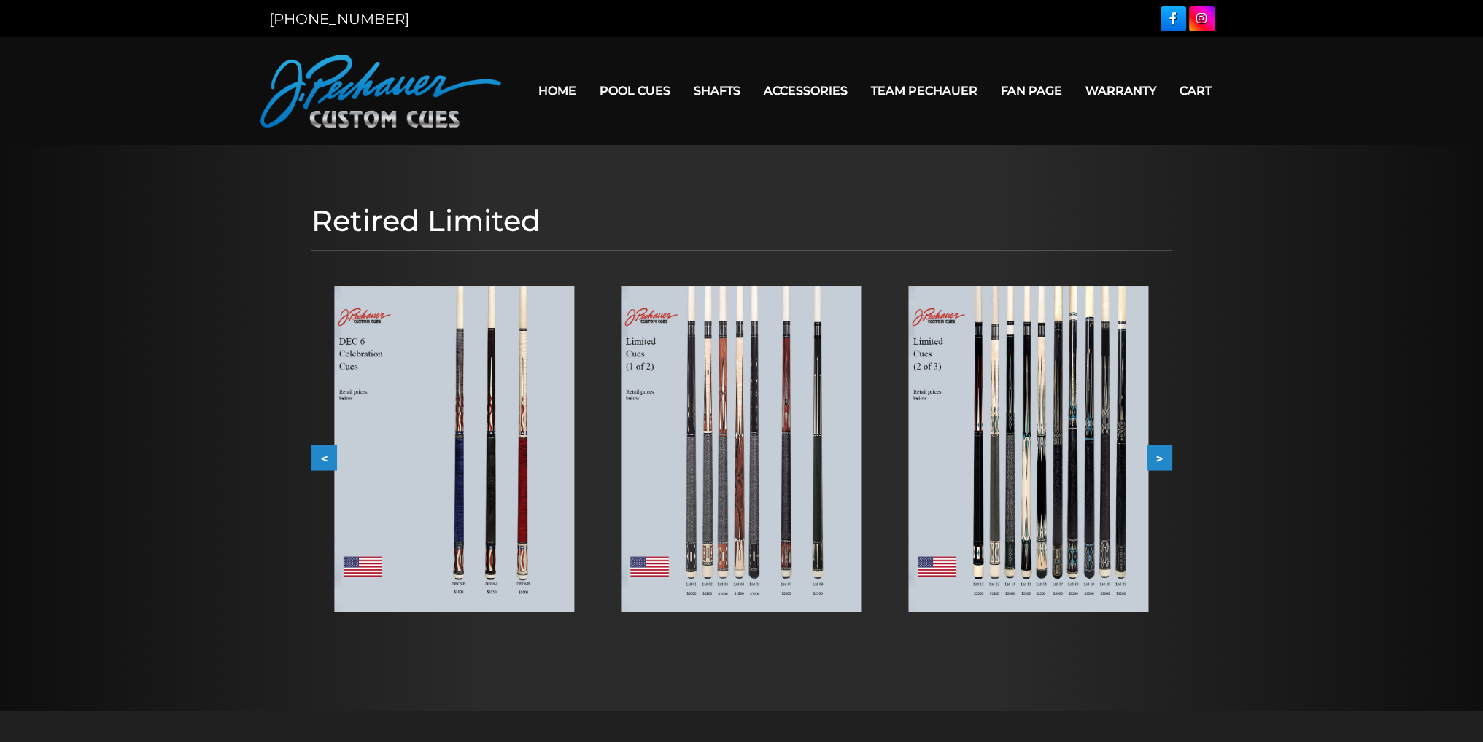
click at [1162, 459] on button ">" at bounding box center [1160, 458] width 26 height 26
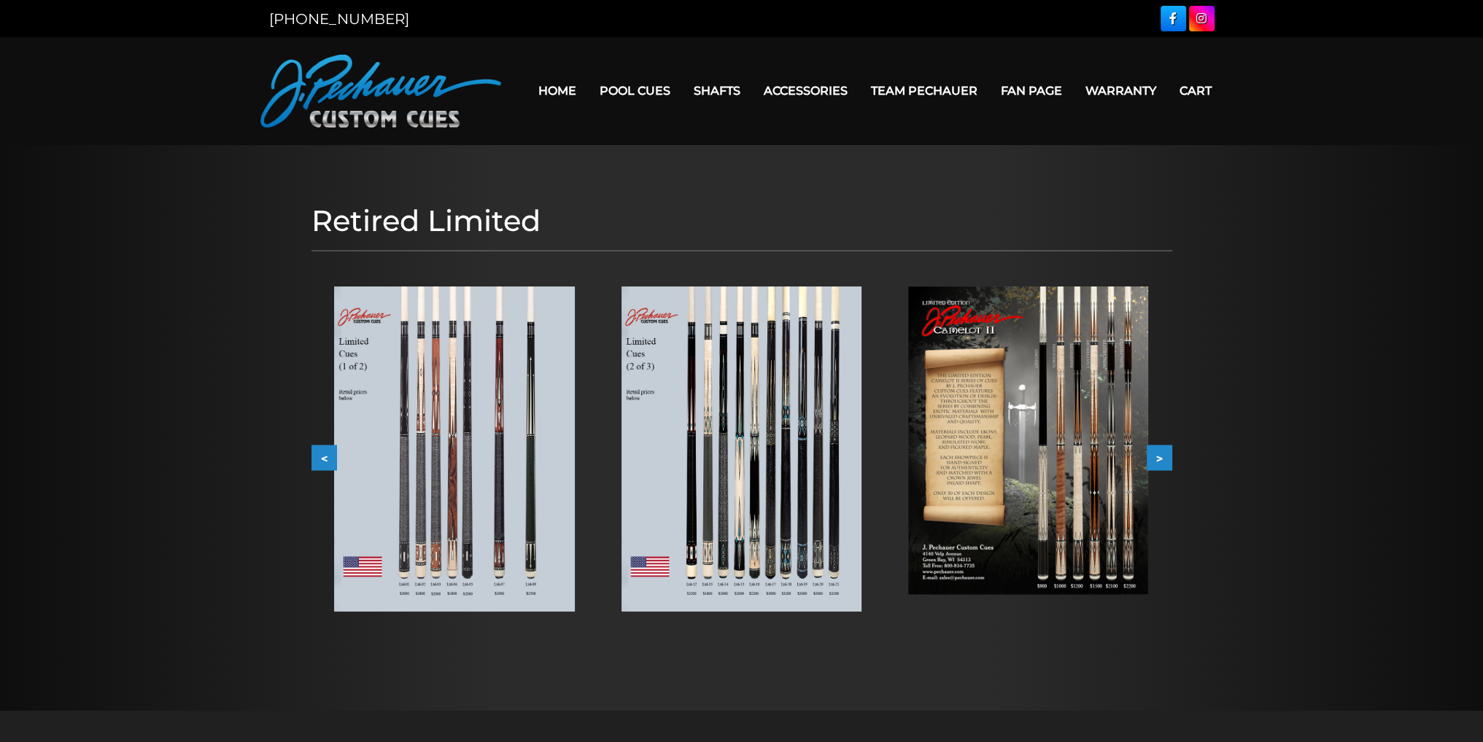
click at [1057, 480] on img at bounding box center [1028, 441] width 240 height 309
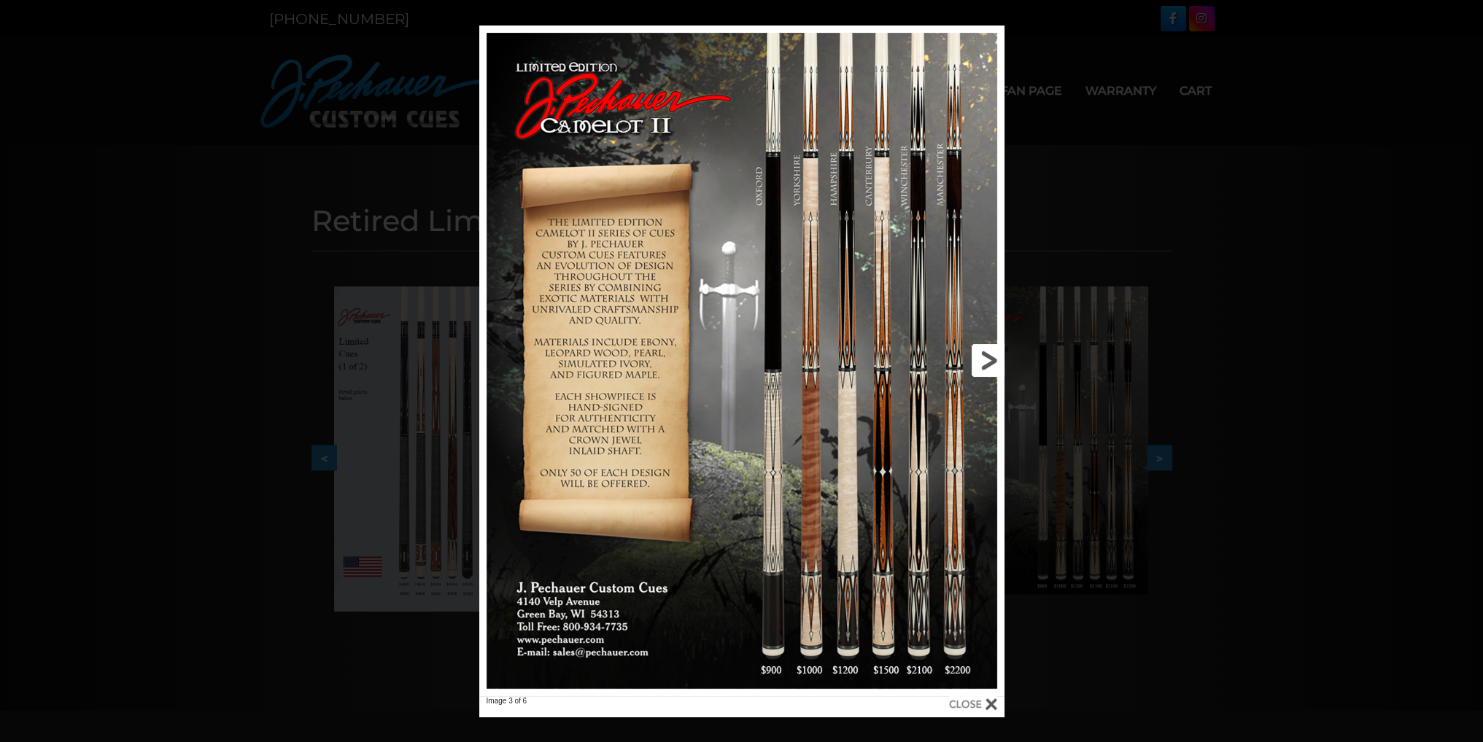
click at [985, 362] on link at bounding box center [886, 361] width 236 height 671
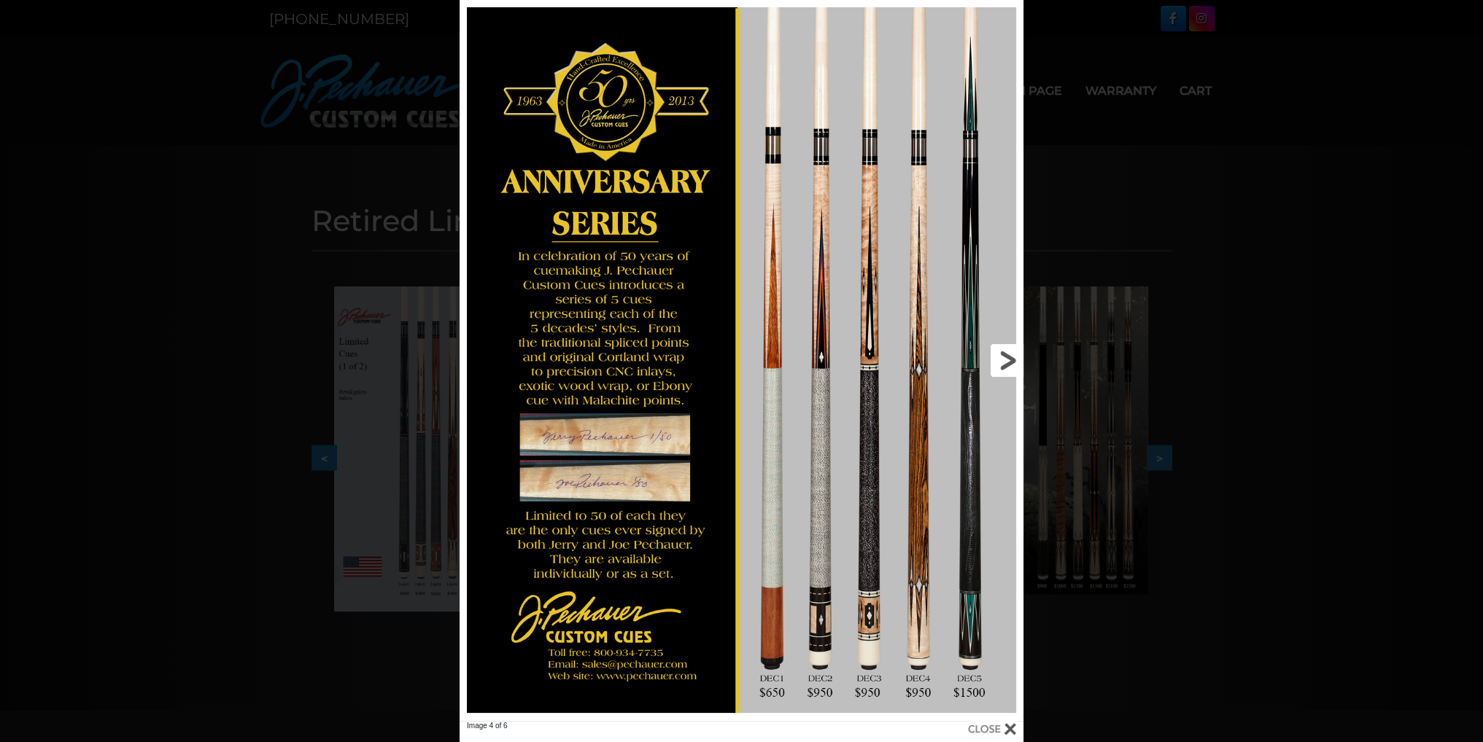
click at [1004, 363] on link at bounding box center [896, 360] width 254 height 721
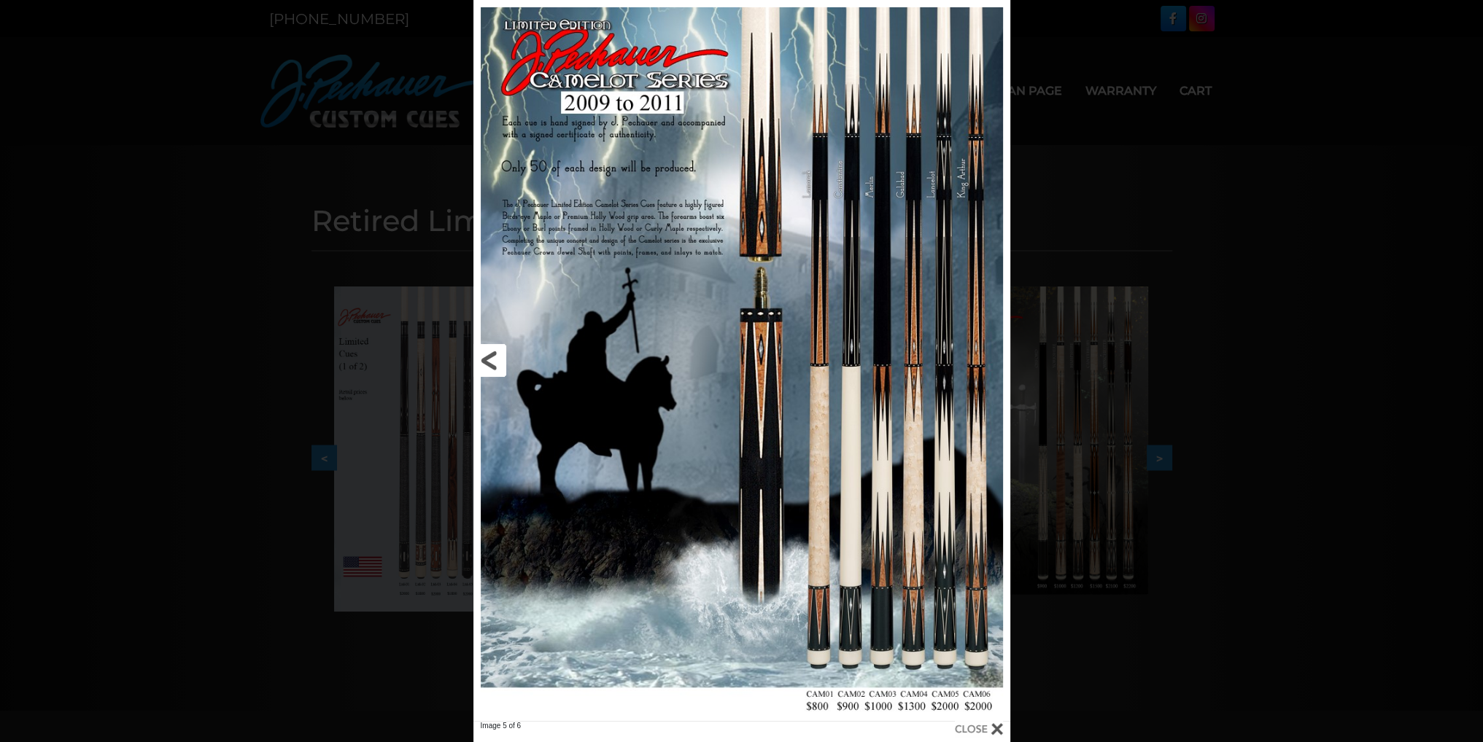
click at [493, 354] on link at bounding box center [593, 360] width 241 height 721
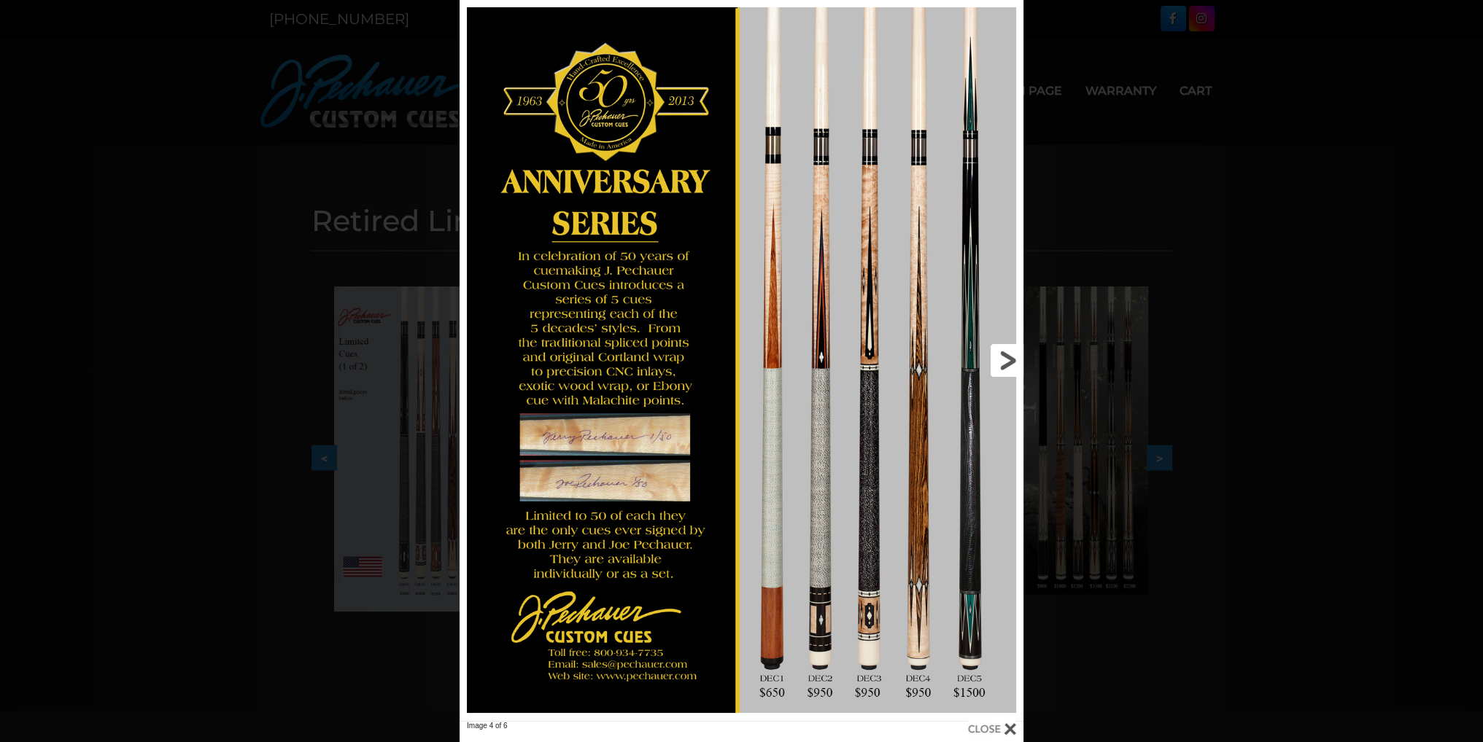
click at [1007, 357] on link at bounding box center [896, 360] width 254 height 721
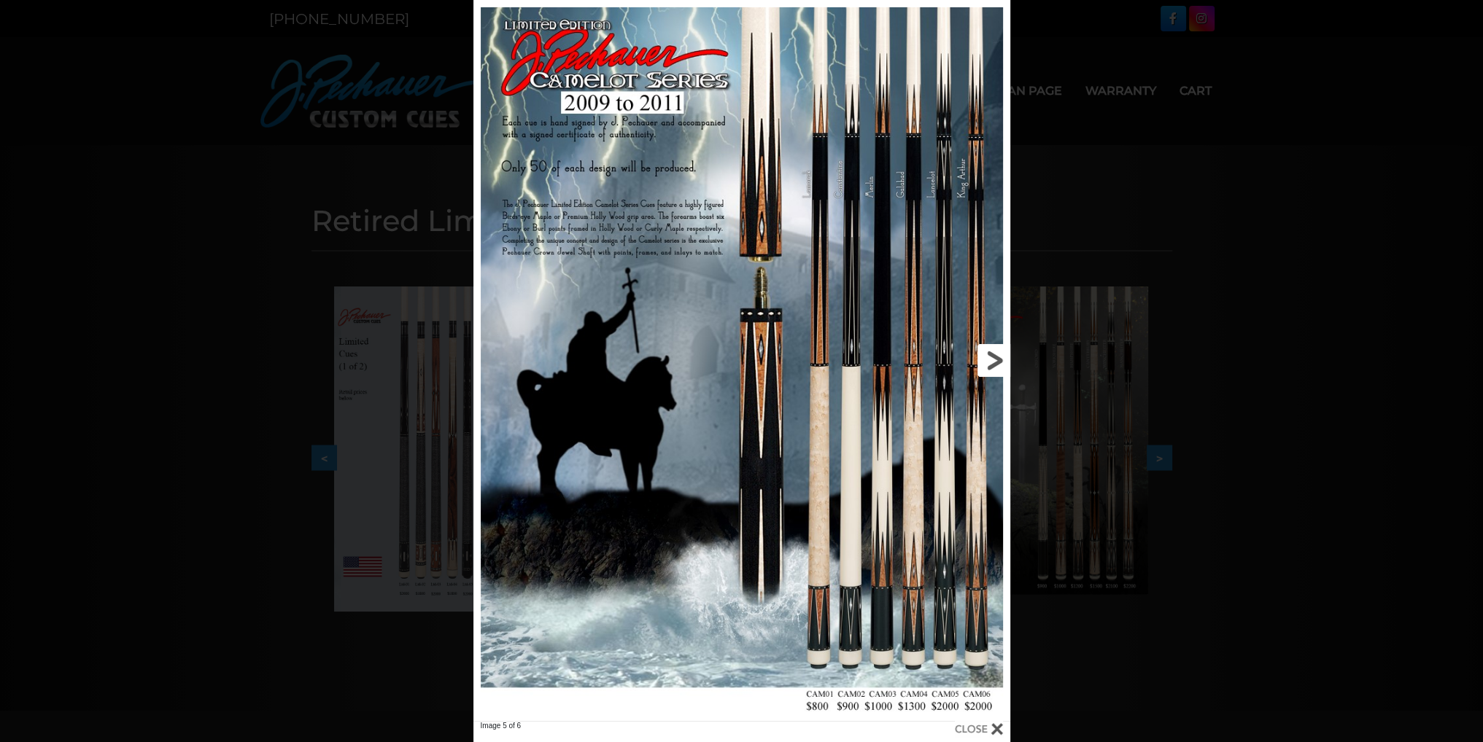
click at [1007, 357] on link at bounding box center [888, 360] width 241 height 721
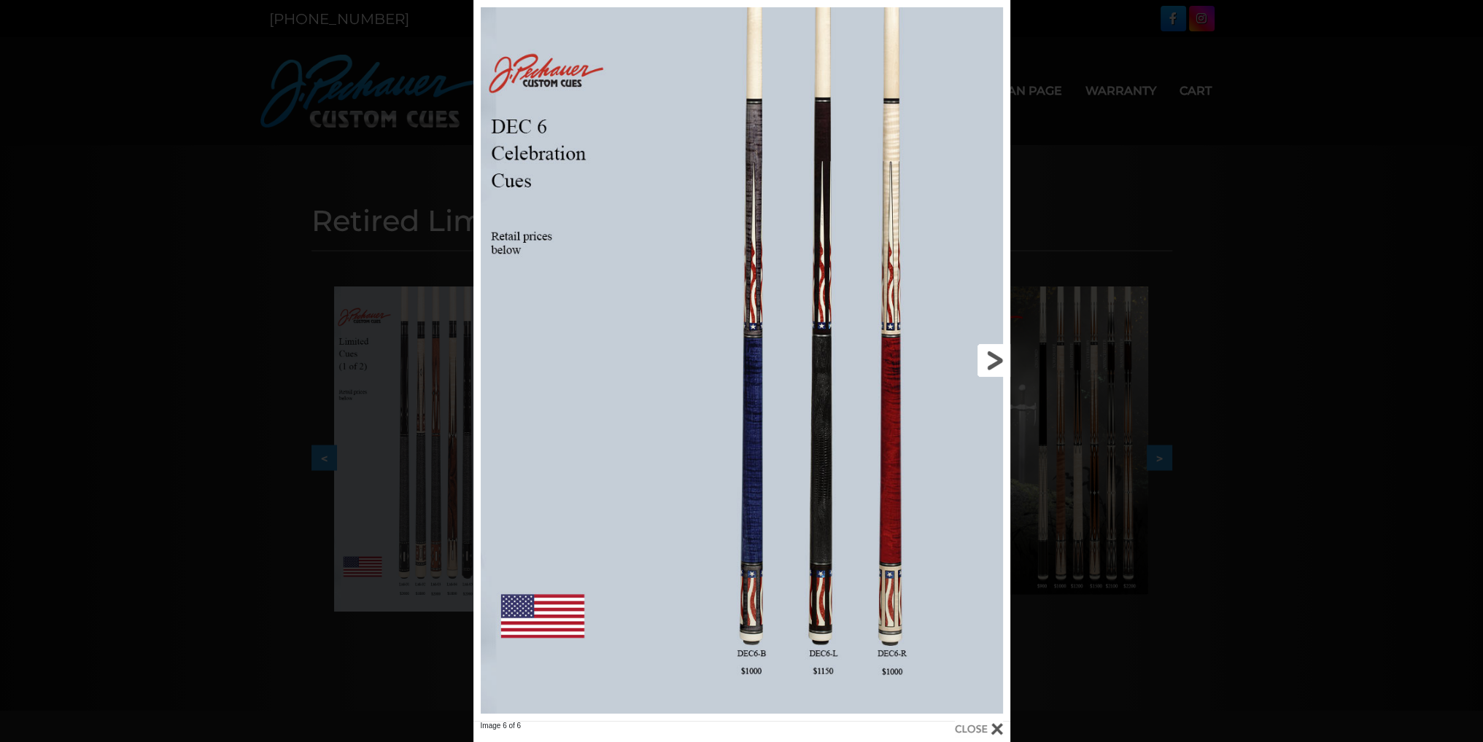
click at [1007, 357] on link at bounding box center [888, 360] width 241 height 721
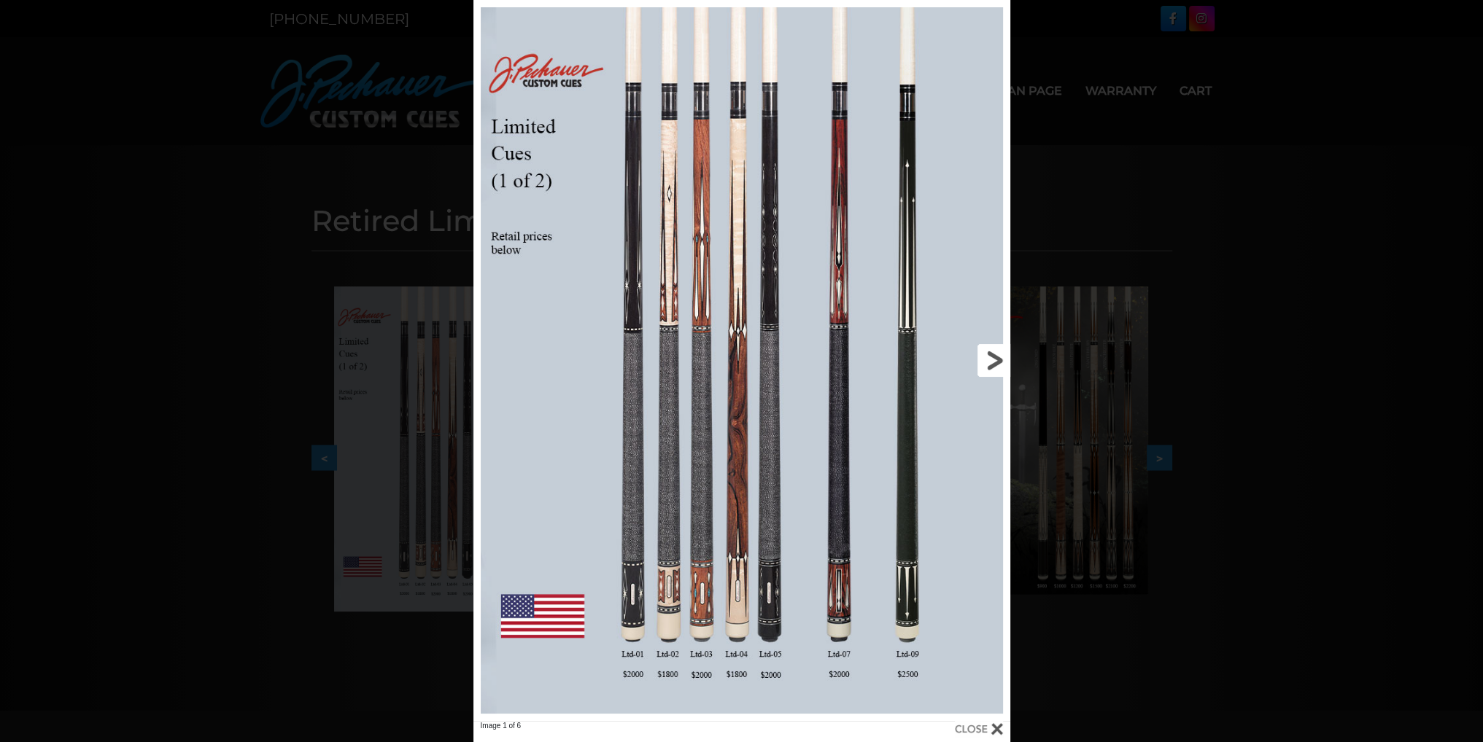
click at [1007, 357] on link at bounding box center [888, 360] width 241 height 721
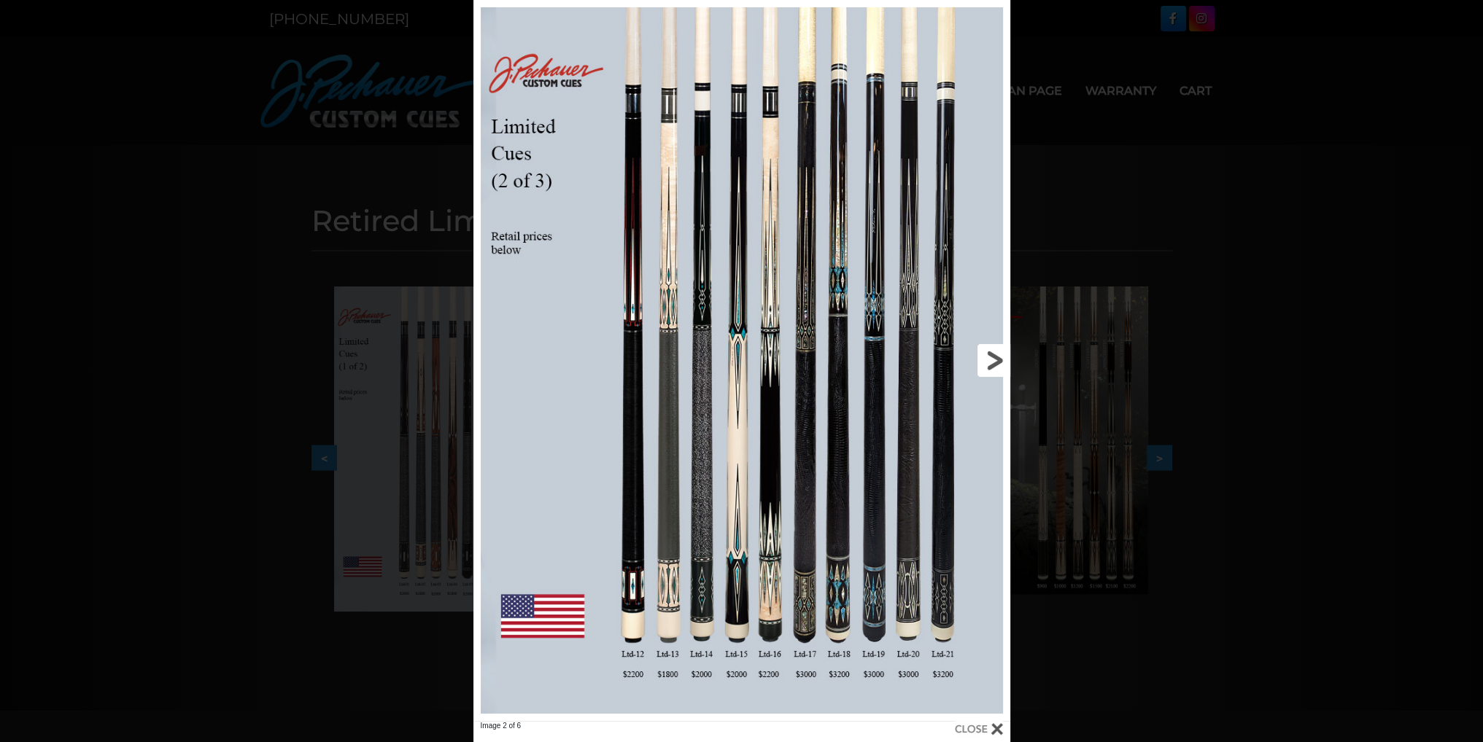
click at [991, 360] on link at bounding box center [888, 360] width 241 height 721
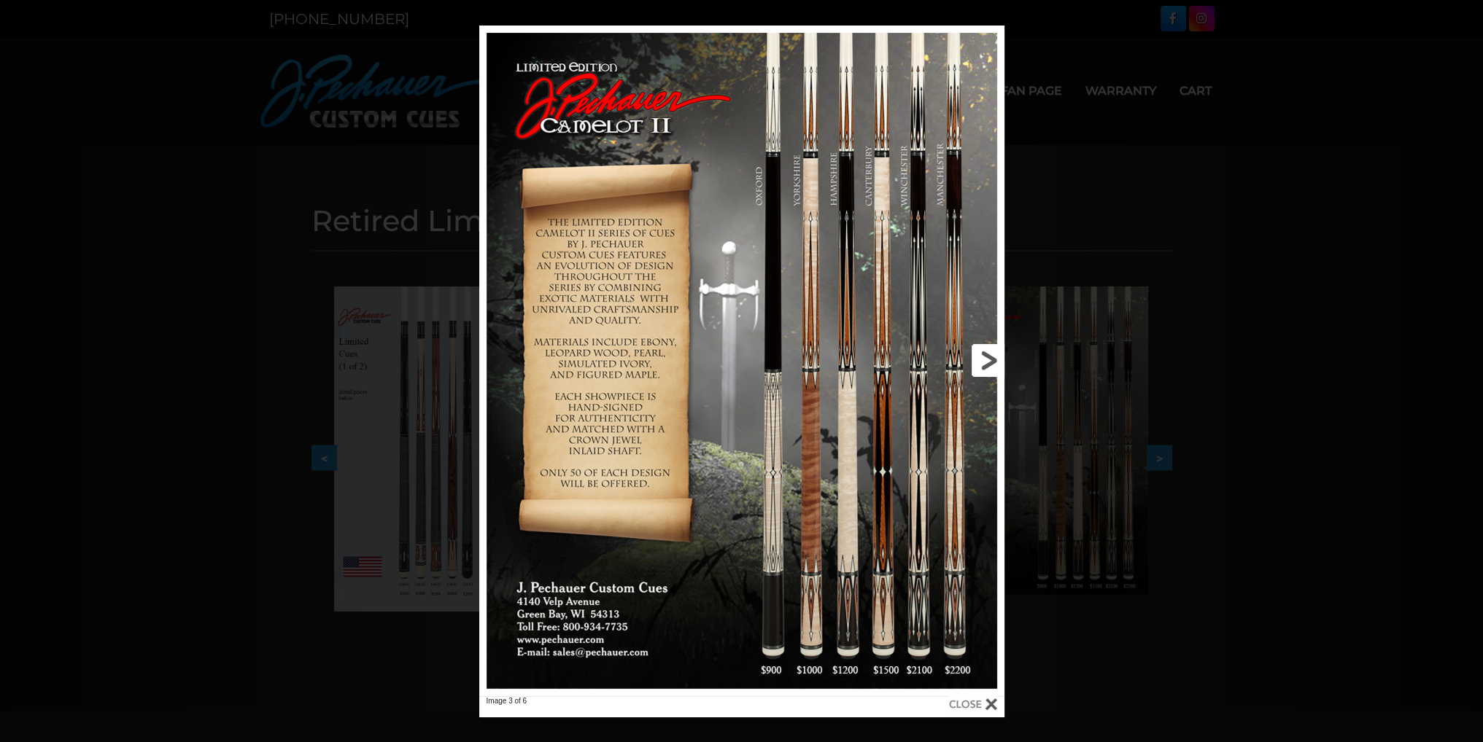
click at [991, 360] on link at bounding box center [886, 361] width 236 height 671
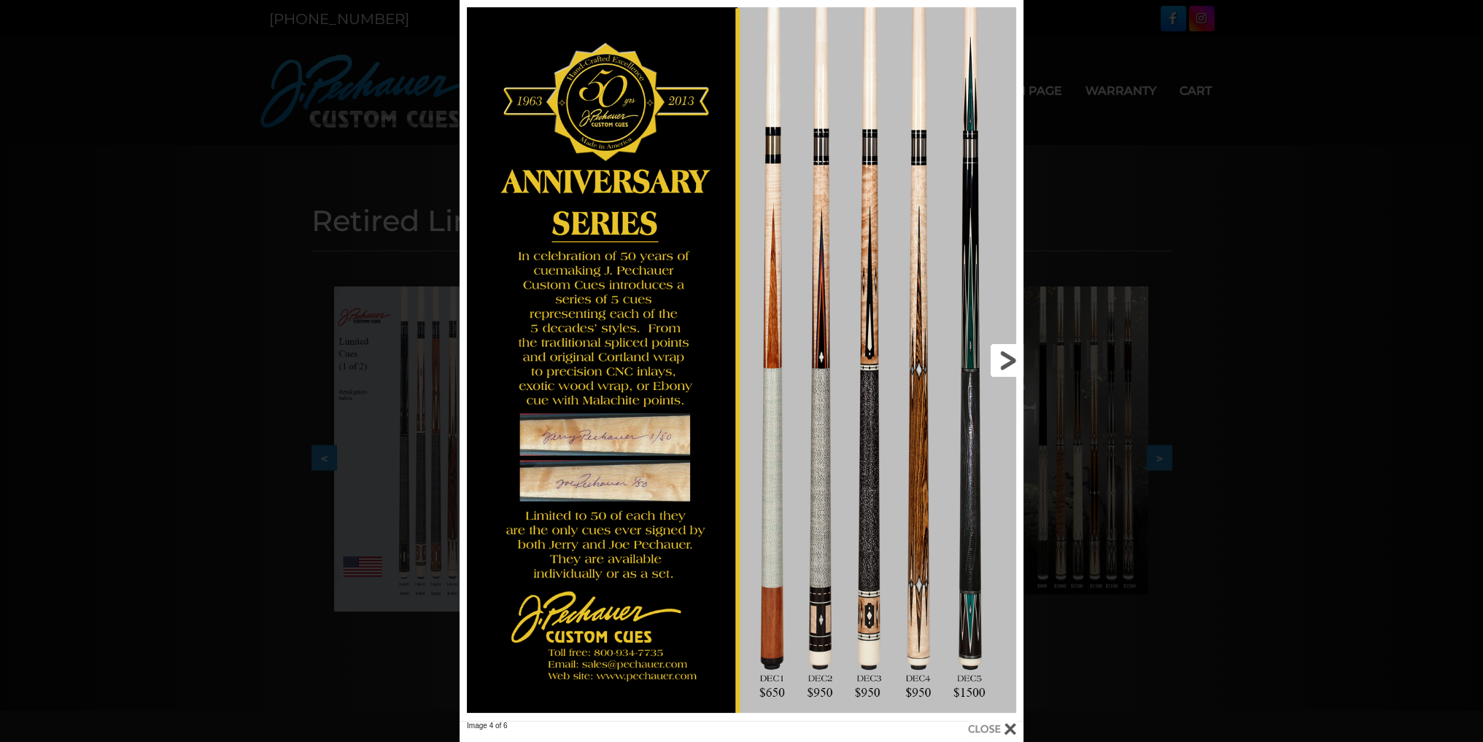
click at [1009, 357] on link at bounding box center [896, 360] width 254 height 721
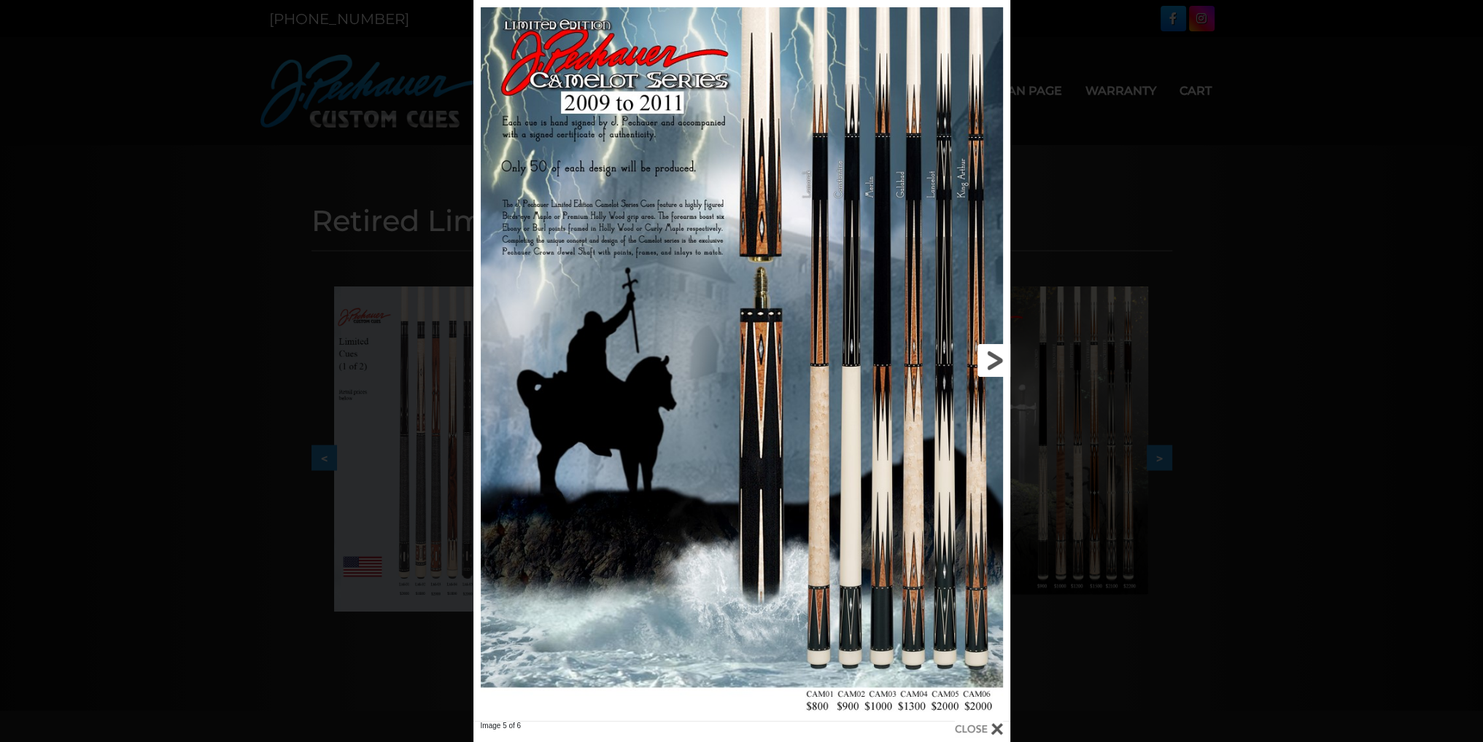
click at [1008, 357] on link at bounding box center [888, 360] width 241 height 721
